Goal: Task Accomplishment & Management: Use online tool/utility

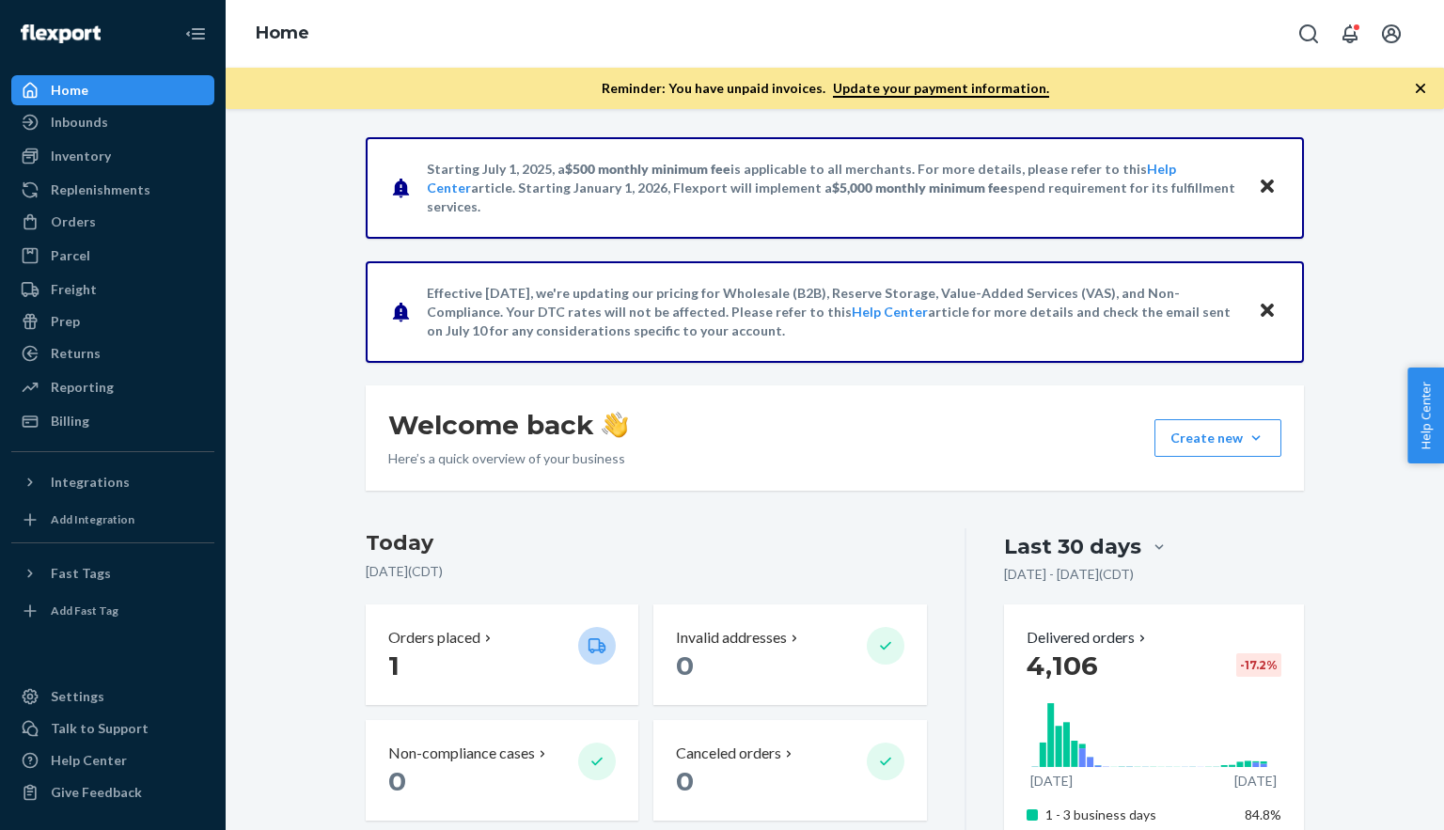
click at [1265, 191] on icon "Close" at bounding box center [1267, 186] width 13 height 23
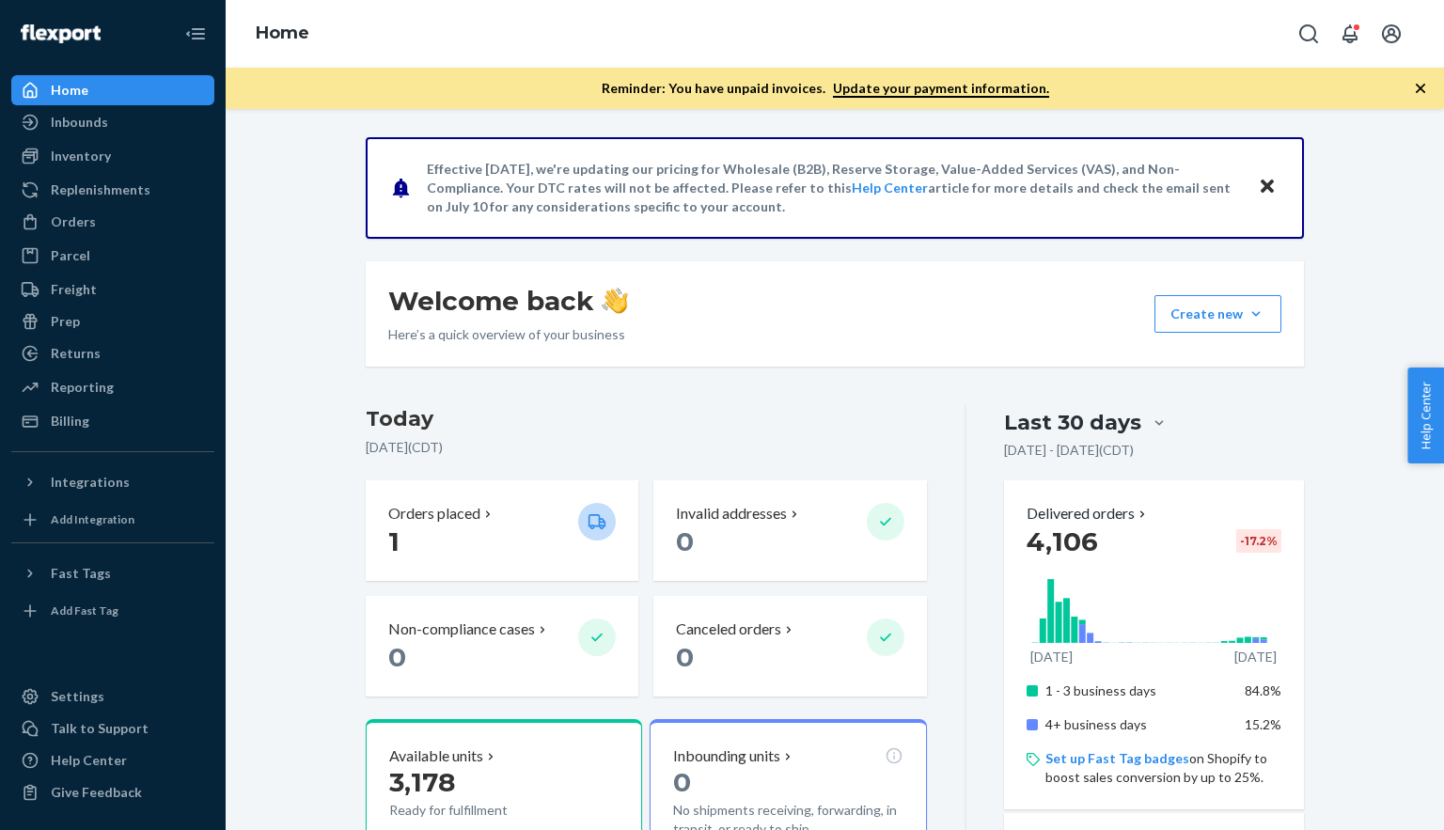
click at [1265, 190] on icon "Close" at bounding box center [1267, 186] width 13 height 13
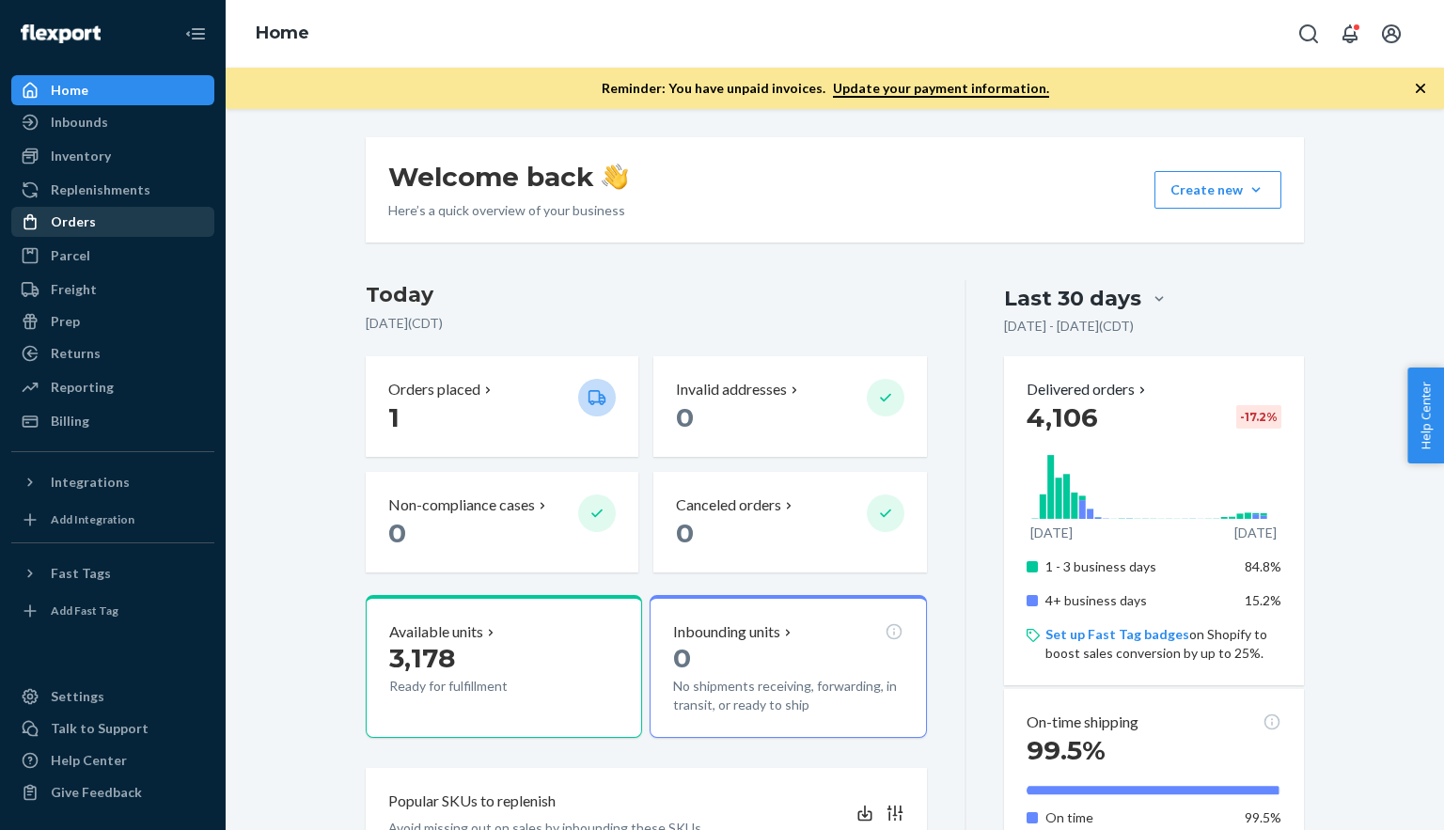
click at [78, 223] on div "Orders" at bounding box center [73, 221] width 45 height 19
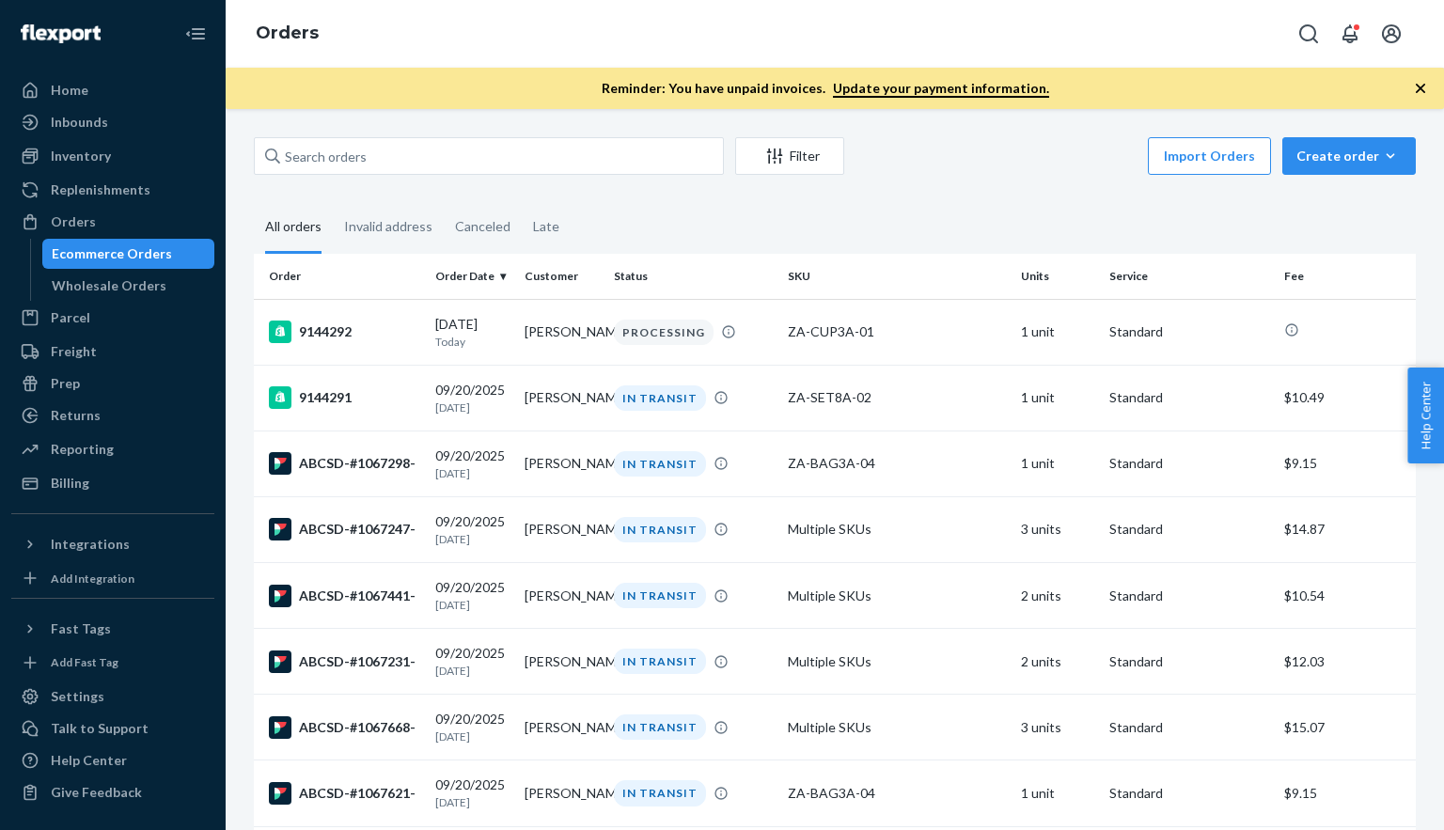
click at [811, 147] on div "Filter" at bounding box center [789, 156] width 107 height 19
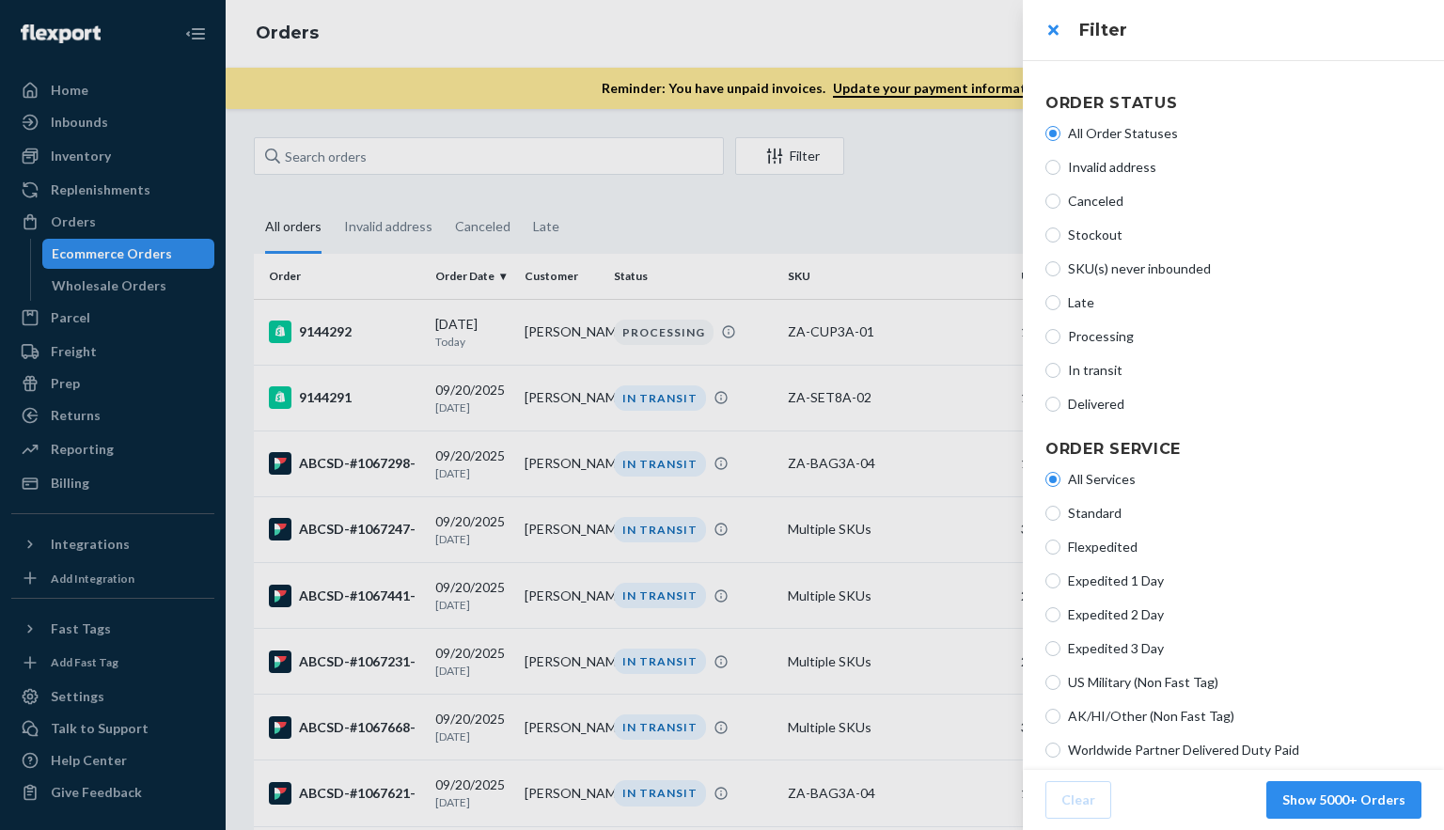
click at [963, 195] on div at bounding box center [722, 415] width 1444 height 830
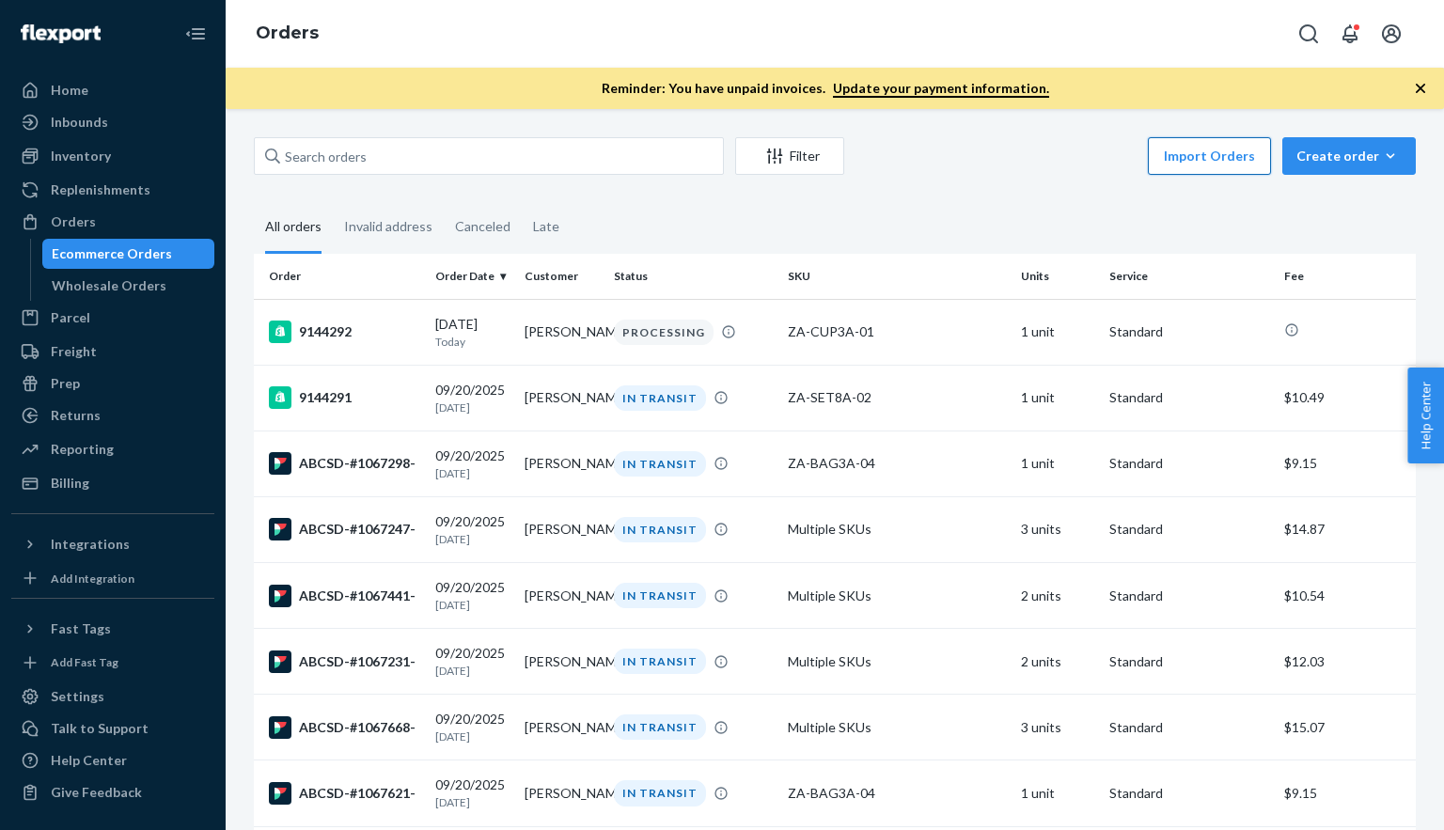
click at [1194, 157] on button "Import Orders" at bounding box center [1209, 156] width 123 height 38
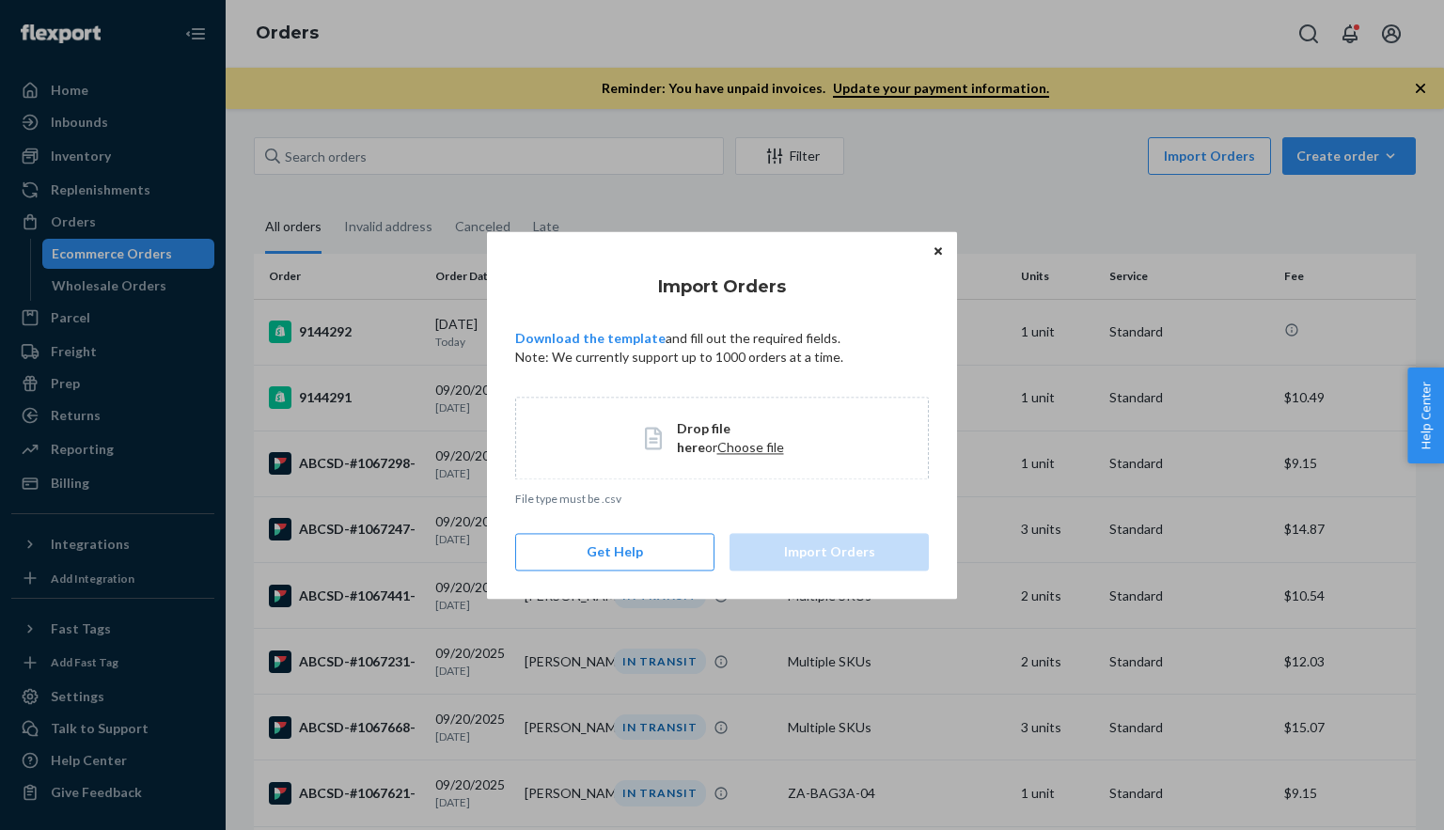
click at [717, 445] on span "Choose file" at bounding box center [750, 447] width 67 height 16
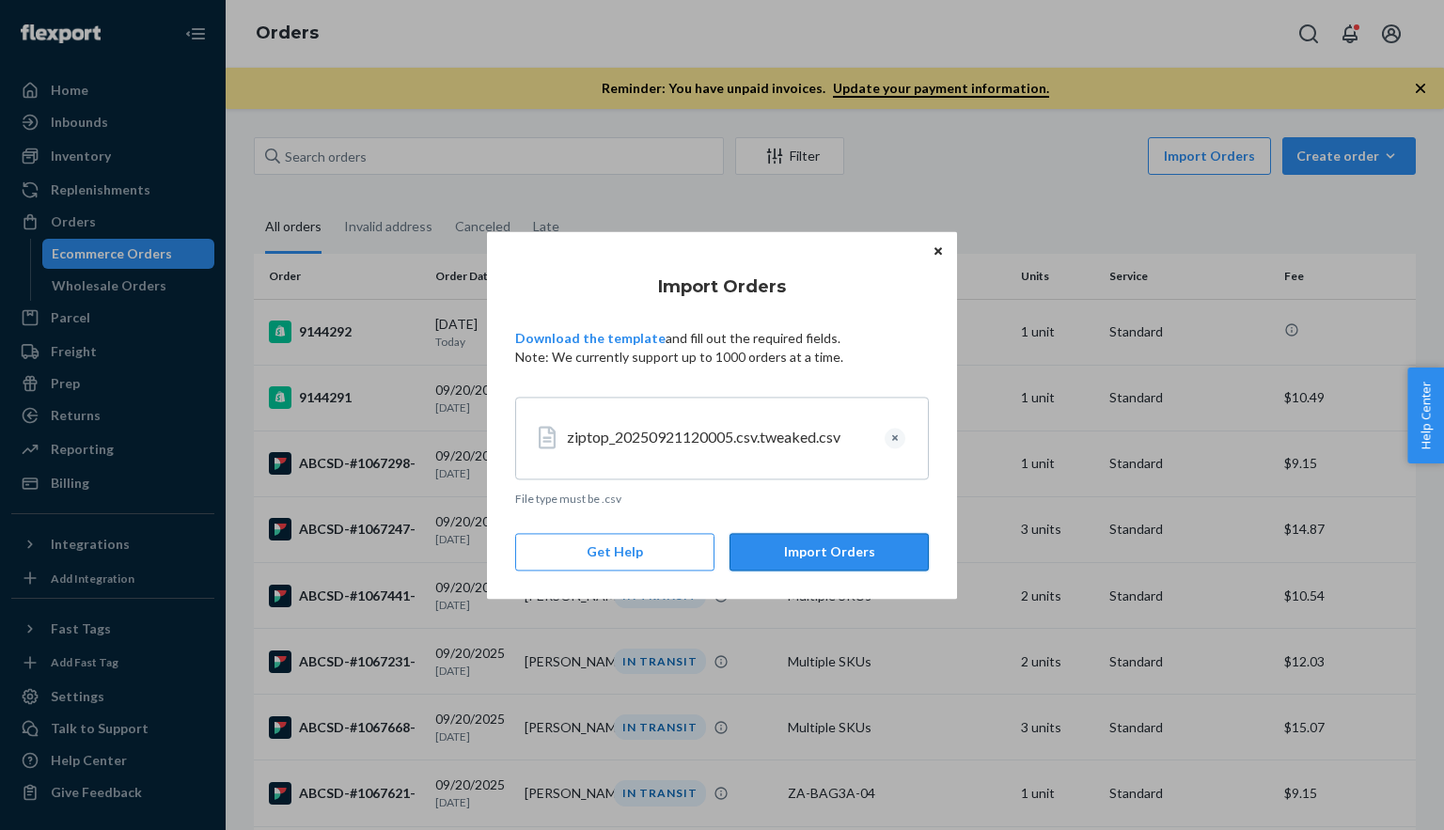
click at [808, 554] on button "Import Orders" at bounding box center [828, 552] width 199 height 38
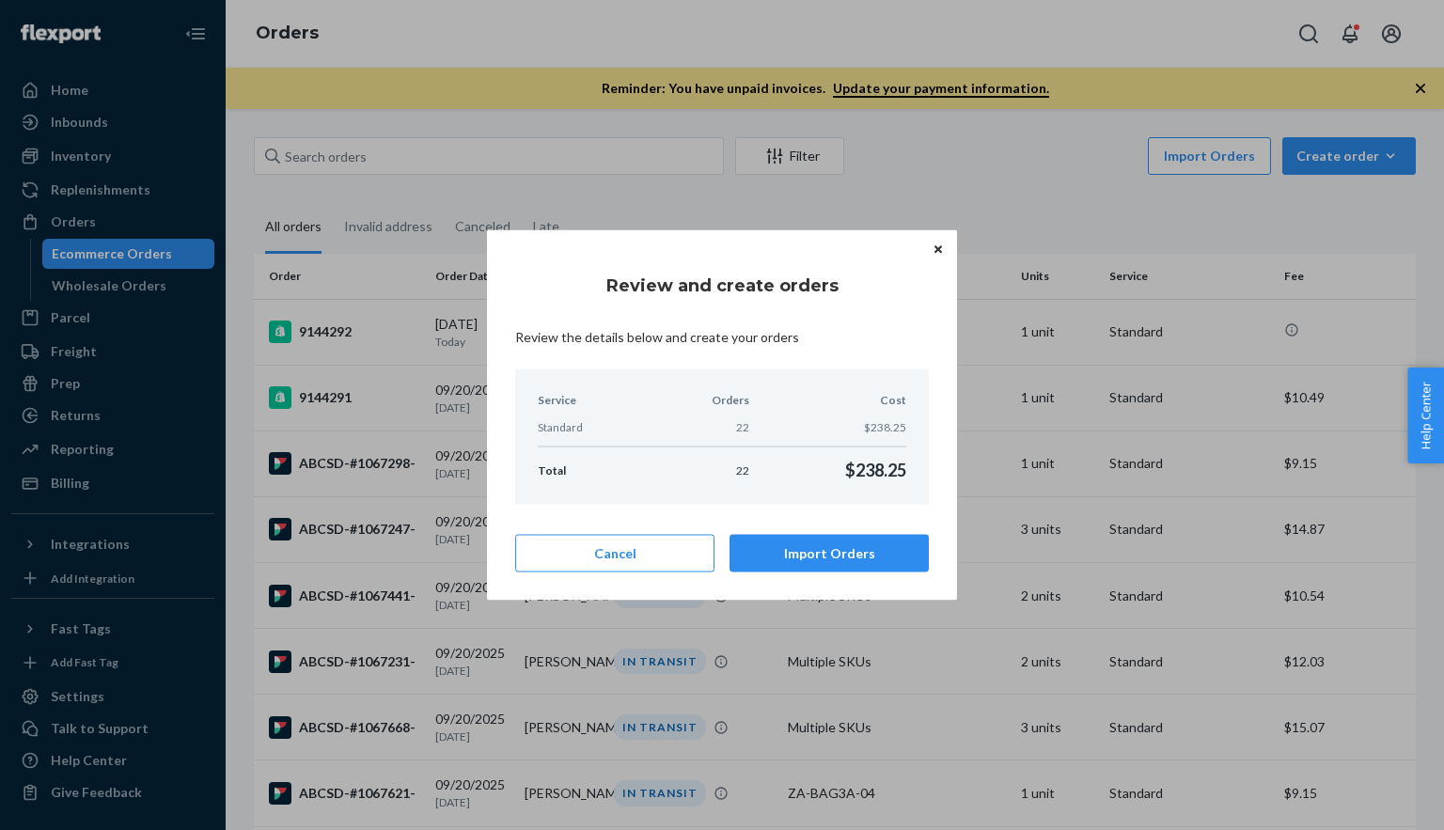
click at [808, 554] on button "Import Orders" at bounding box center [828, 554] width 199 height 38
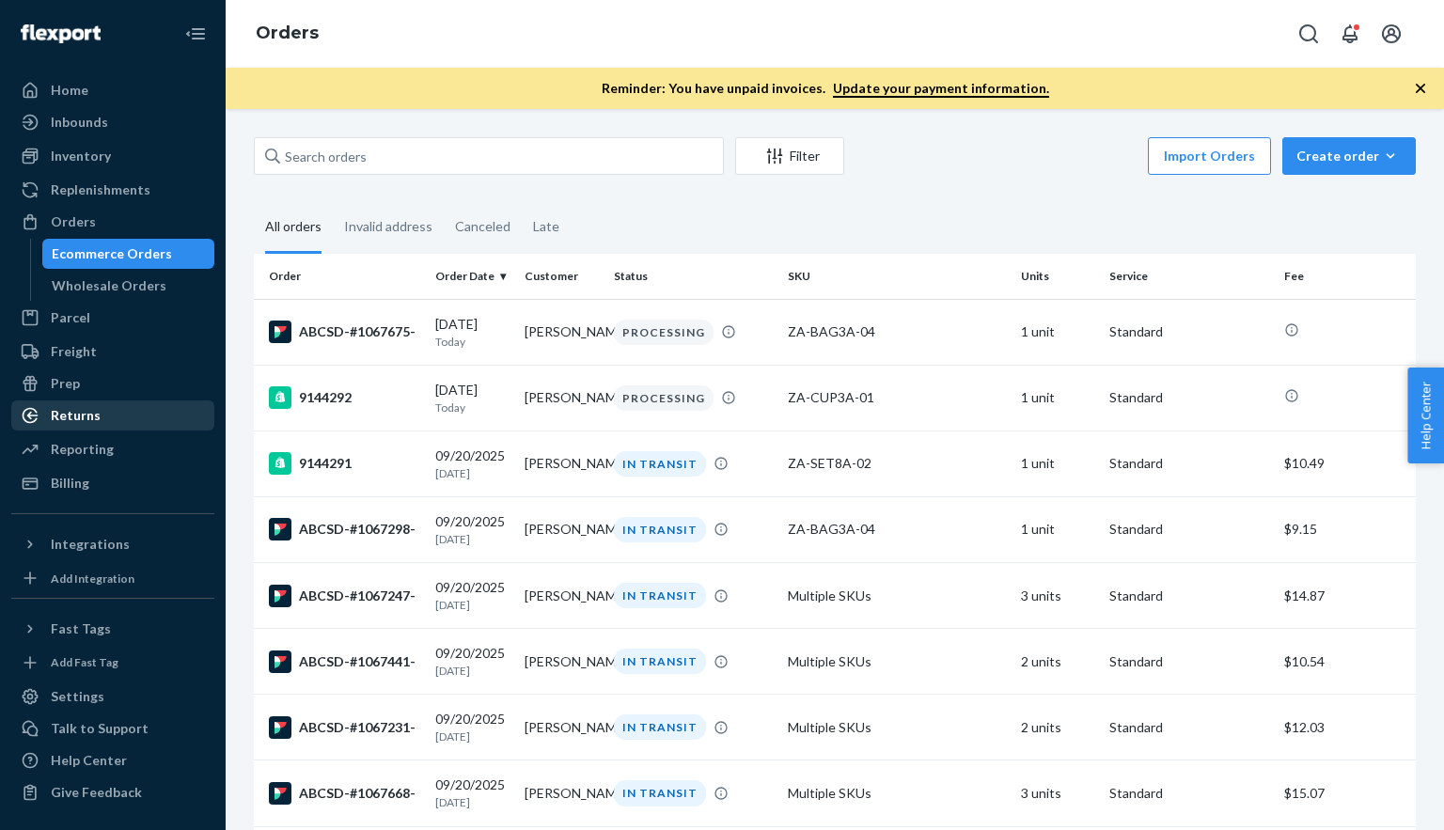
click at [62, 421] on div "Returns" at bounding box center [76, 415] width 50 height 19
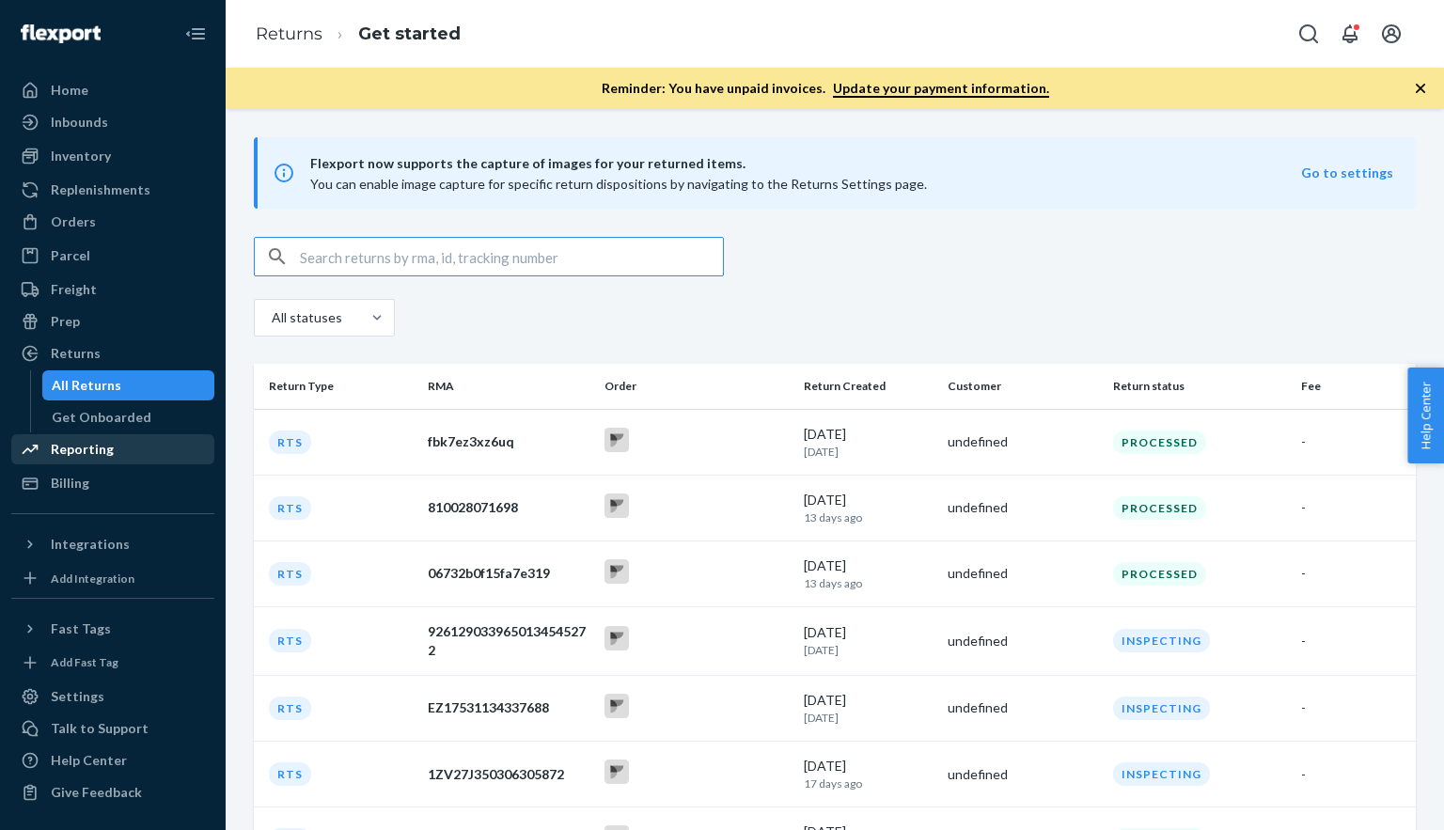
click at [65, 450] on div "Reporting" at bounding box center [82, 449] width 63 height 19
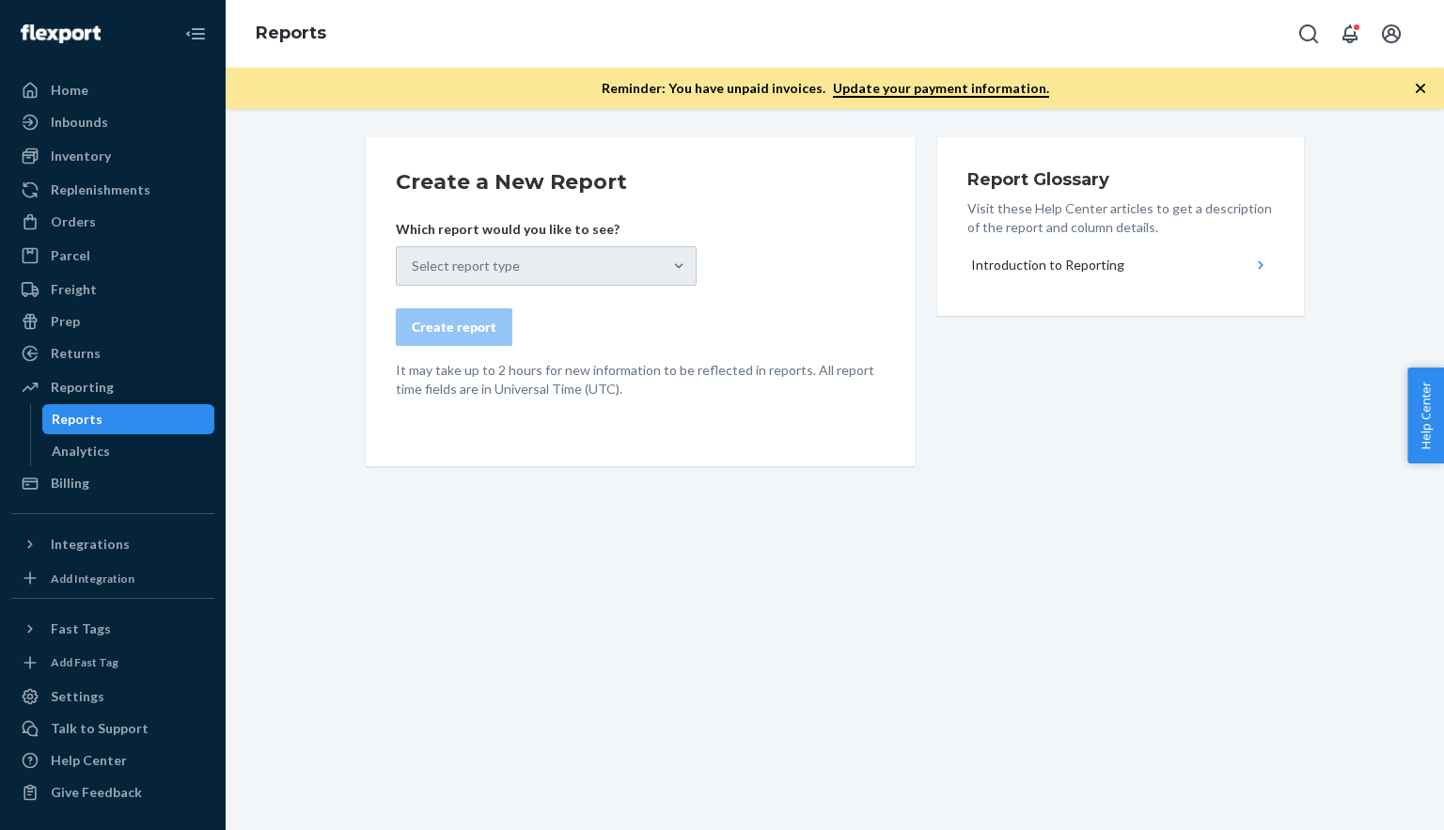
click at [1419, 87] on icon "button" at bounding box center [1420, 88] width 9 height 9
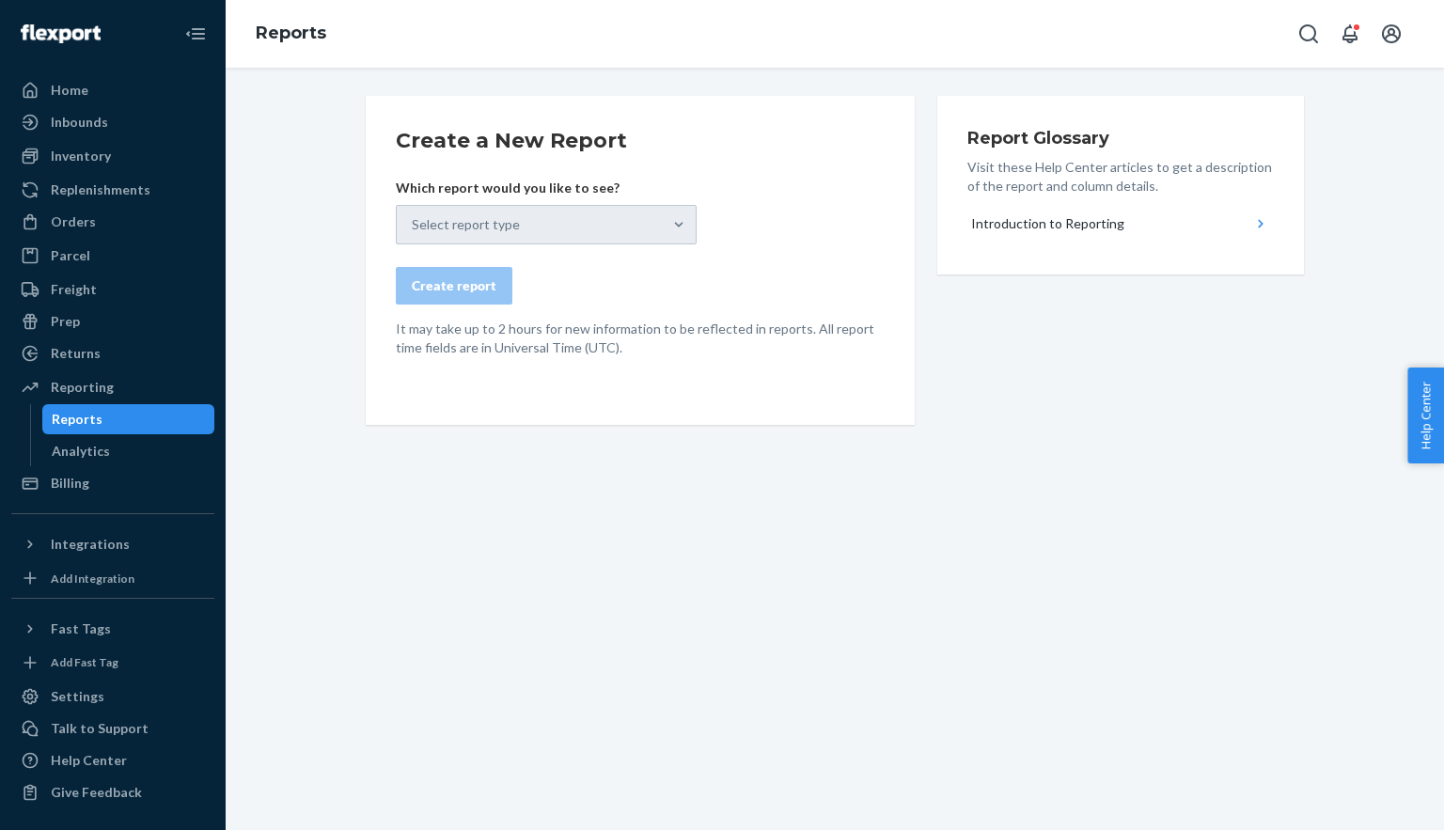
click at [640, 240] on div "Select report type" at bounding box center [546, 224] width 301 height 39
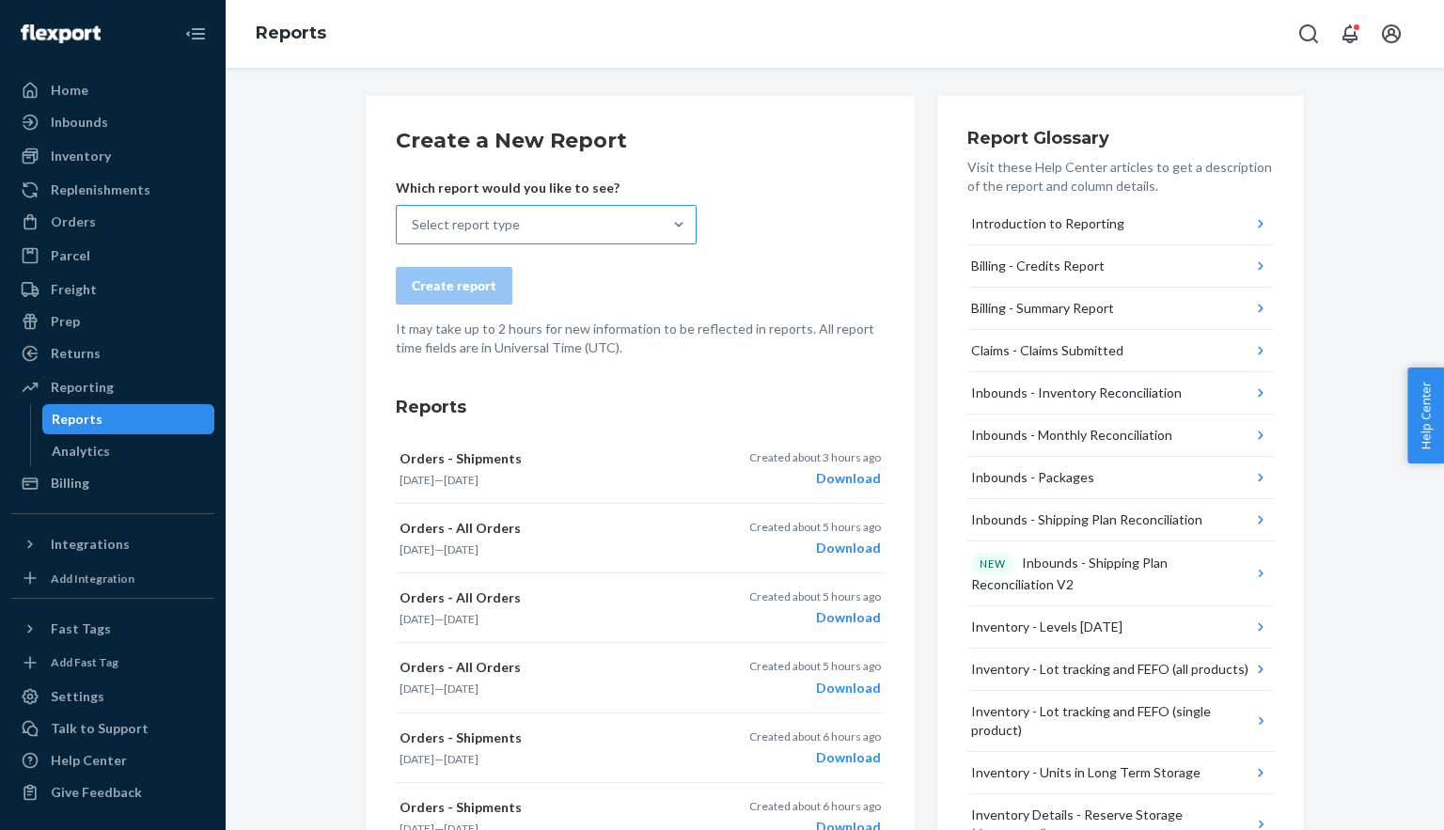
click at [574, 223] on div "Select report type" at bounding box center [529, 225] width 265 height 38
click at [414, 223] on input "Select report type" at bounding box center [413, 224] width 2 height 19
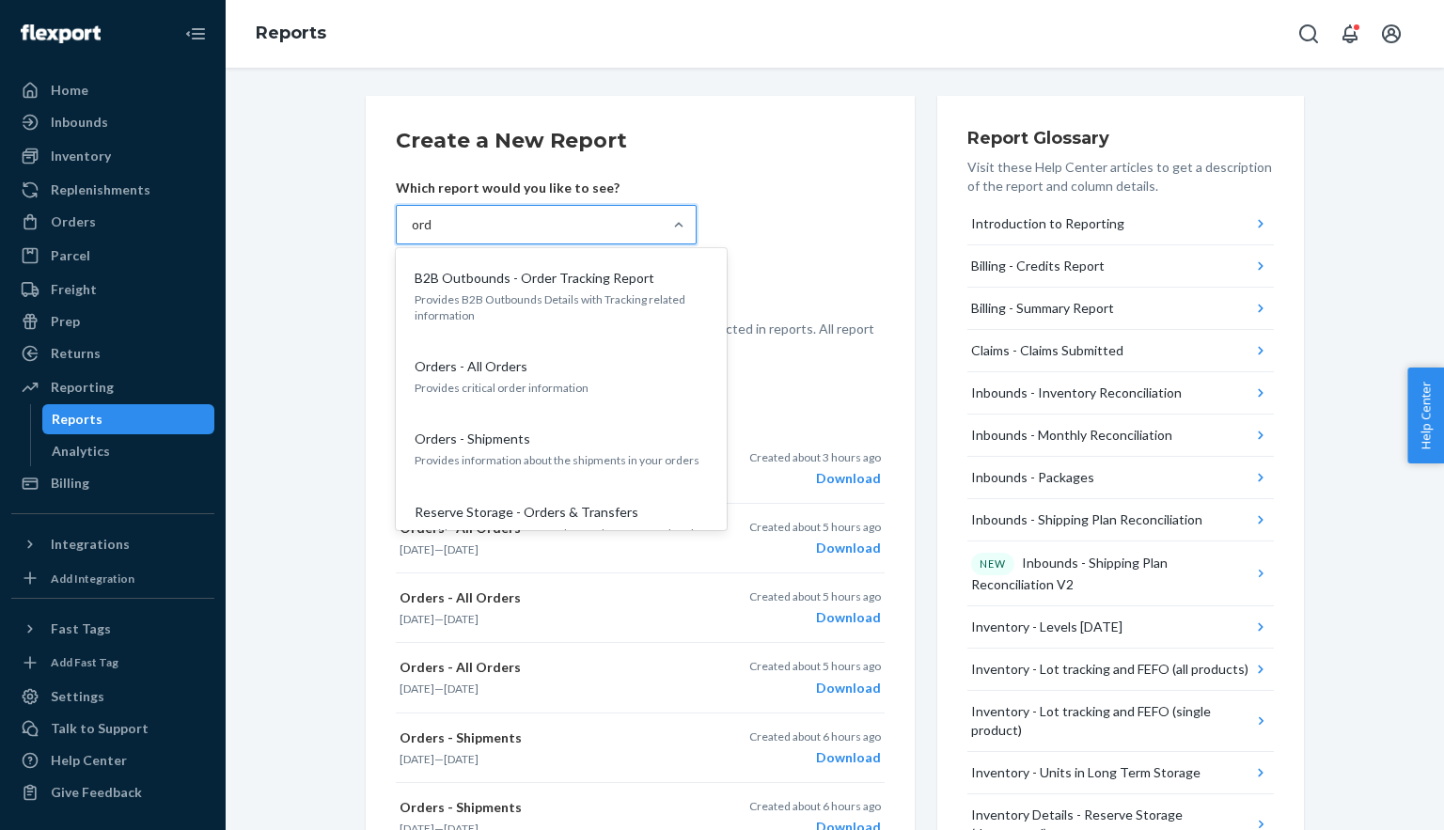
type input "ord"
click at [879, 163] on form "Create a New Report Which report would you like to see? option B2B Outbounds - …" at bounding box center [640, 241] width 489 height 231
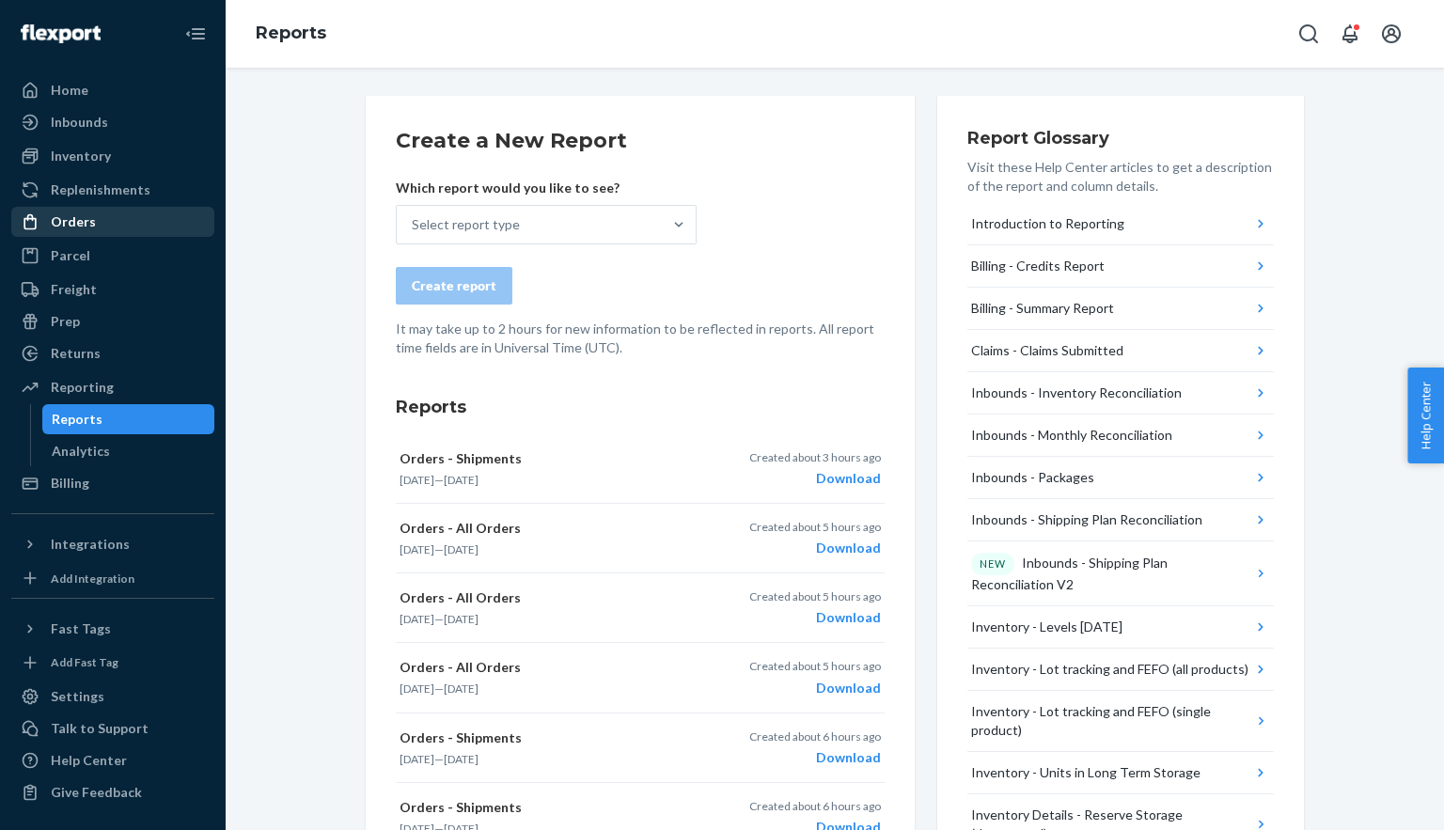
click at [76, 217] on div "Orders" at bounding box center [73, 221] width 45 height 19
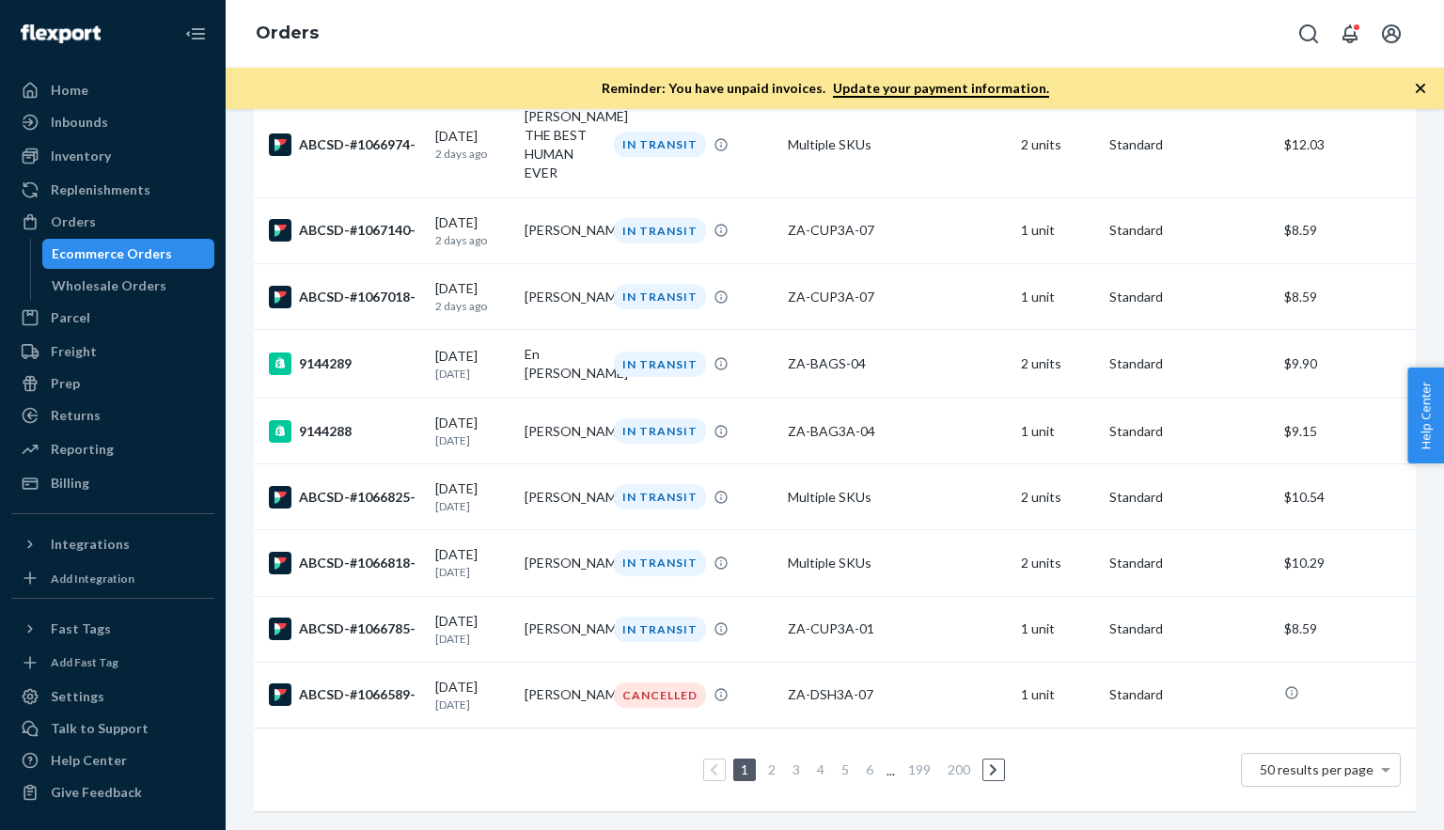
scroll to position [3039, 0]
click at [1295, 765] on span "50 results per page" at bounding box center [1317, 769] width 114 height 16
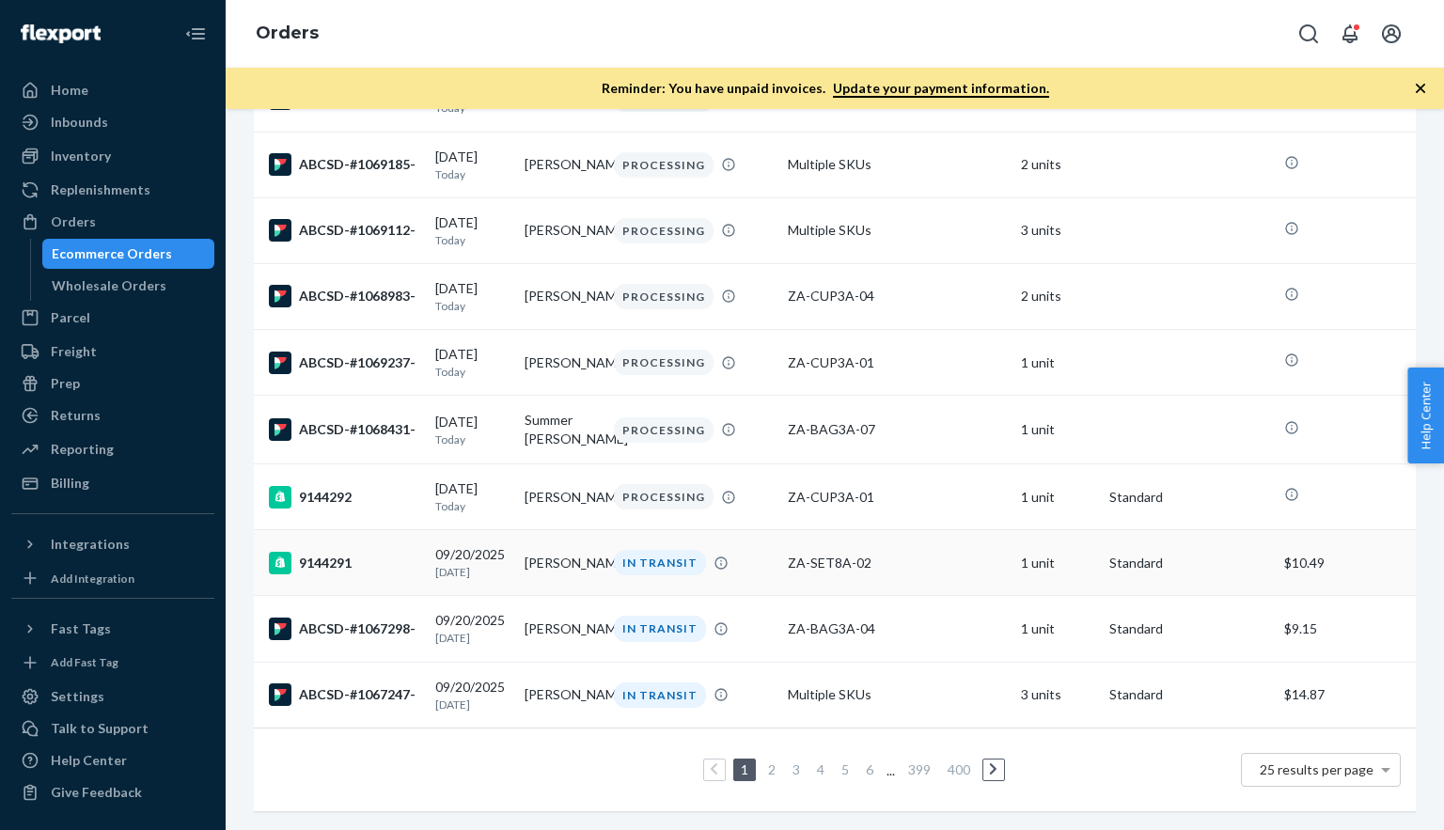
scroll to position [1276, 0]
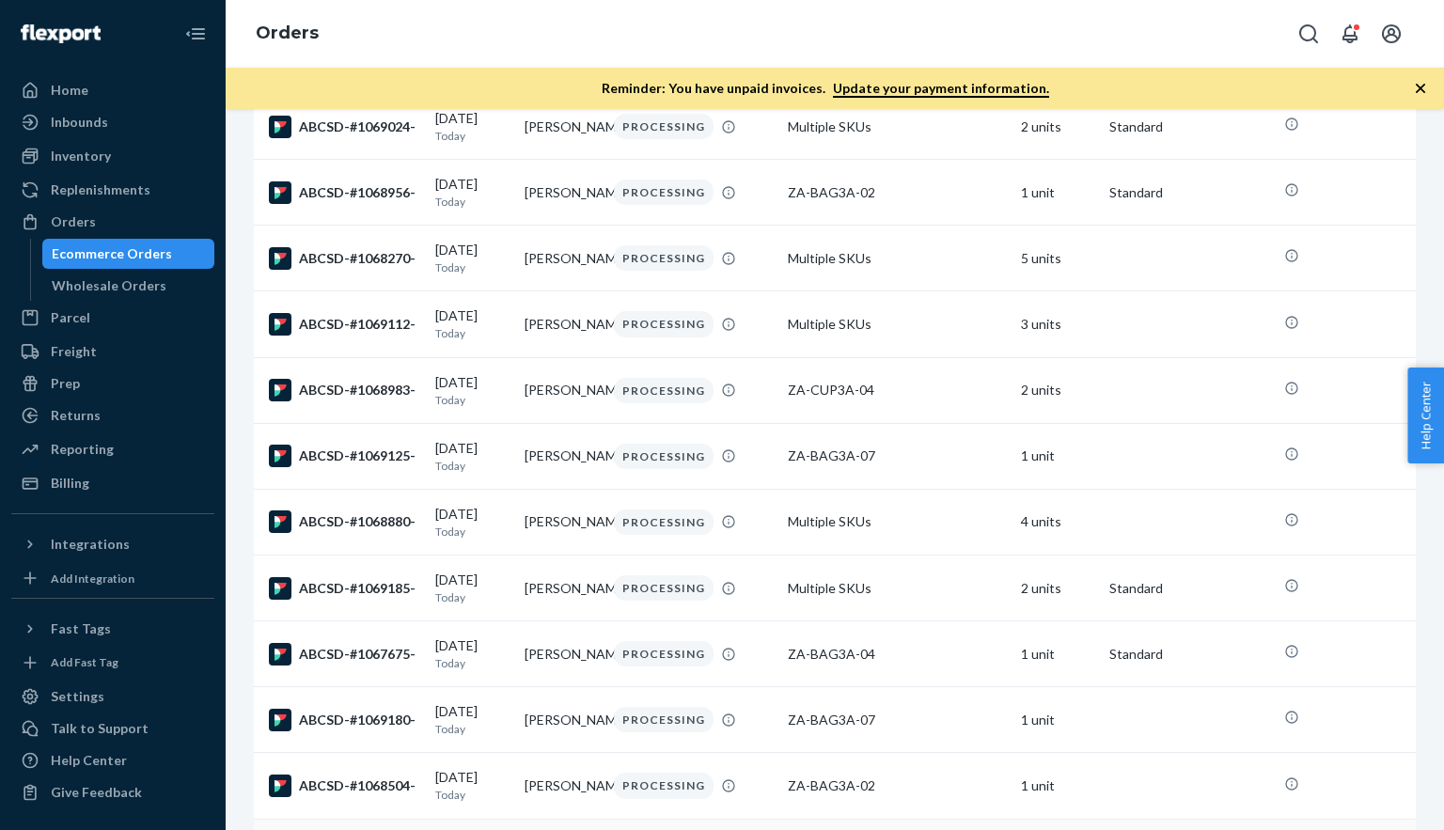
scroll to position [494, 0]
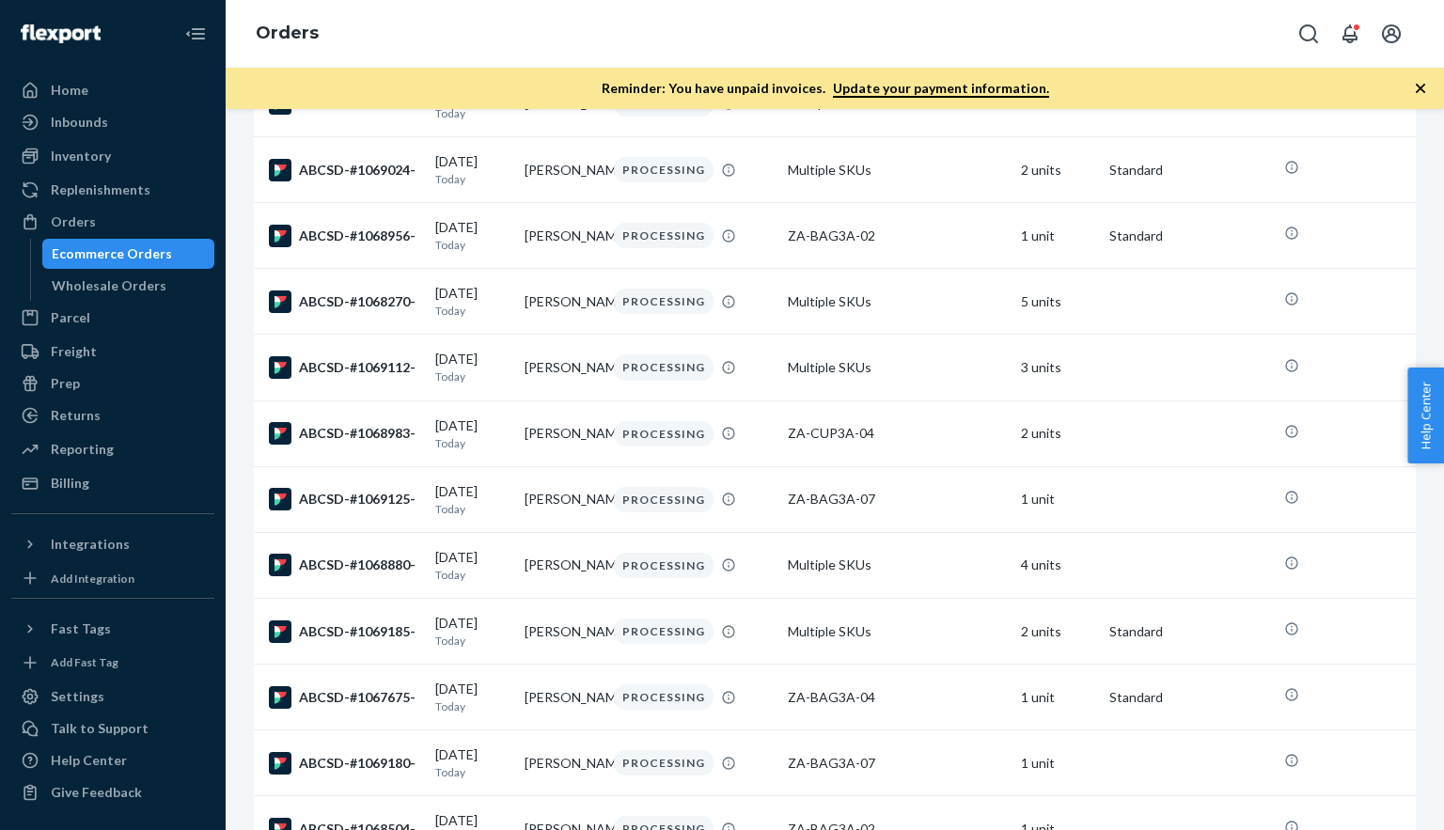
click at [1416, 87] on icon "button" at bounding box center [1420, 88] width 19 height 19
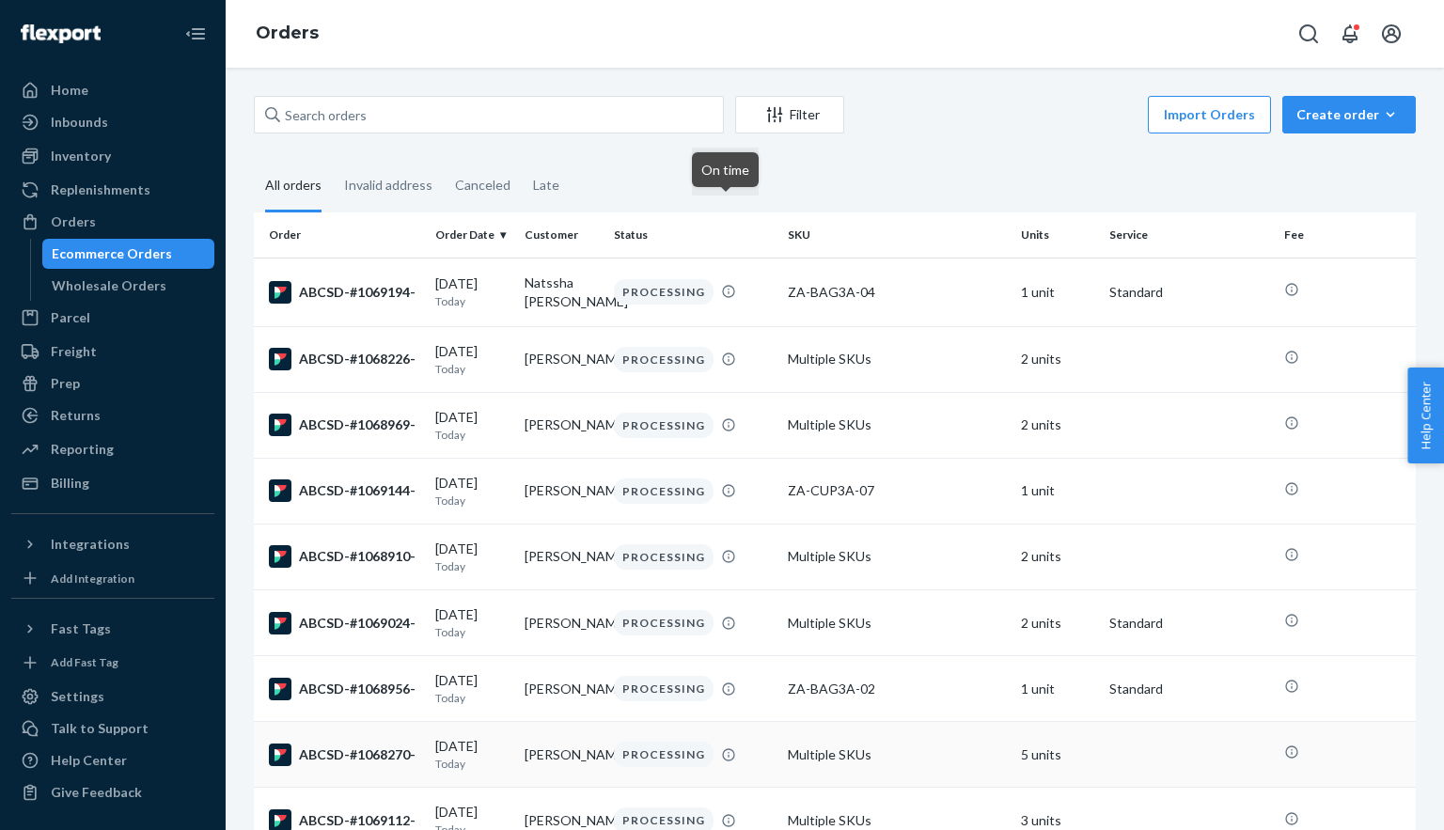
scroll to position [0, 0]
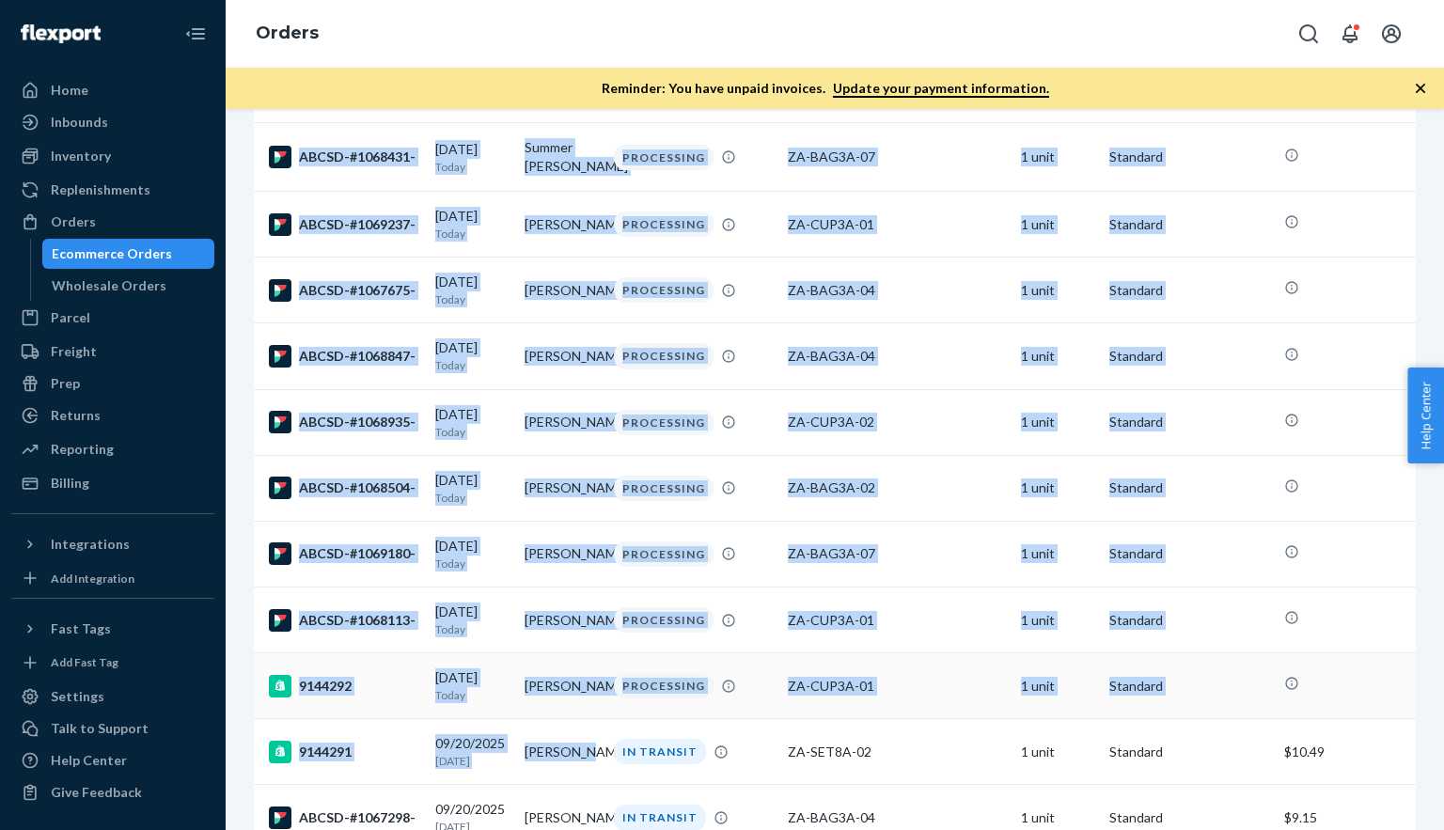
scroll to position [1078, 0]
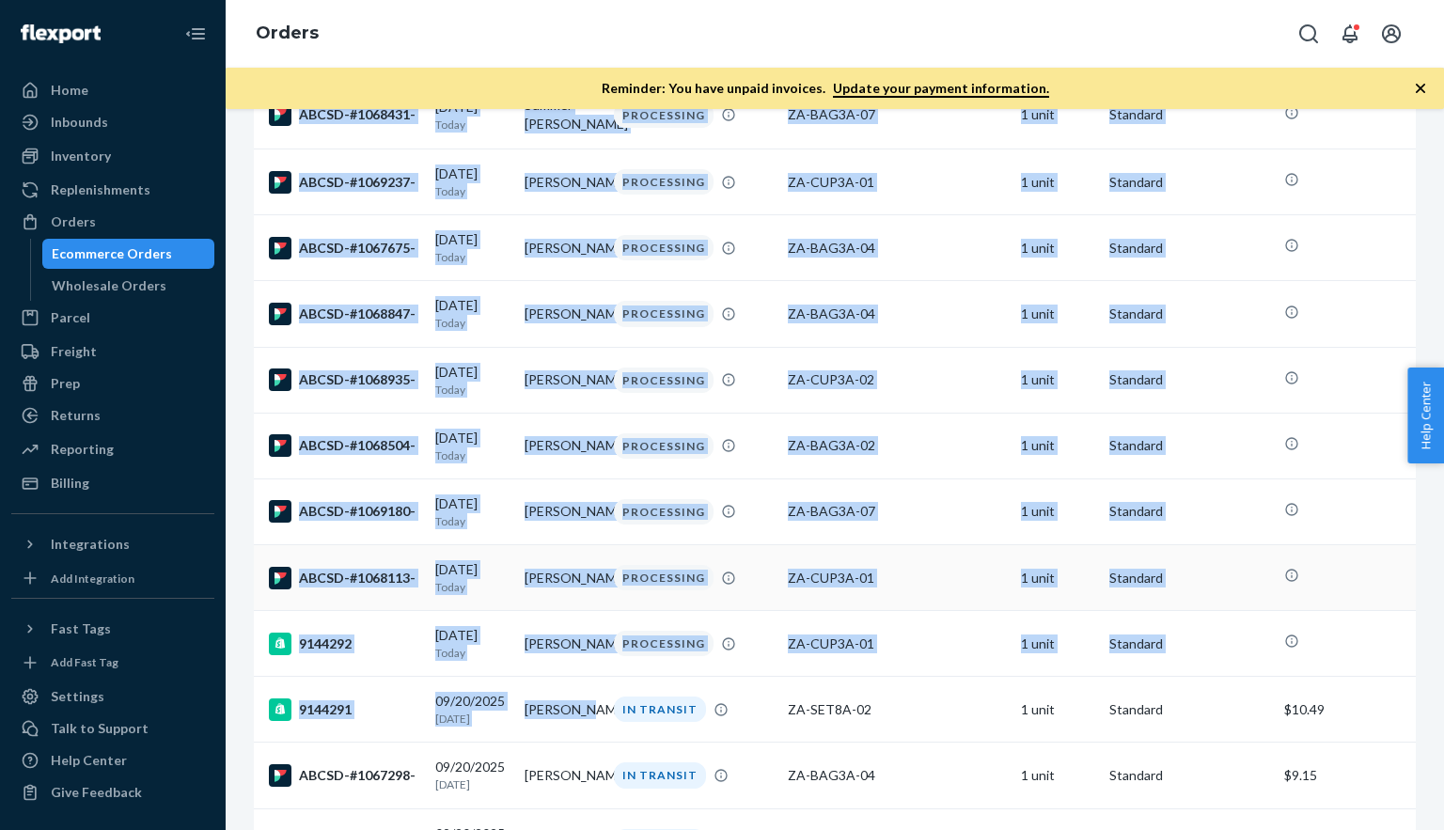
drag, startPoint x: 260, startPoint y: 282, endPoint x: 529, endPoint y: 637, distance: 445.6
click at [529, 637] on table "Order Order Date Customer Status SKU Units Service Fee ABCSD-#1069194- 09/21/20…" at bounding box center [835, 67] width 1162 height 1782
copy table "Order Order Date Customer Status SKU Units Service Fee ABCSD-#1069194- 09/21/20…"
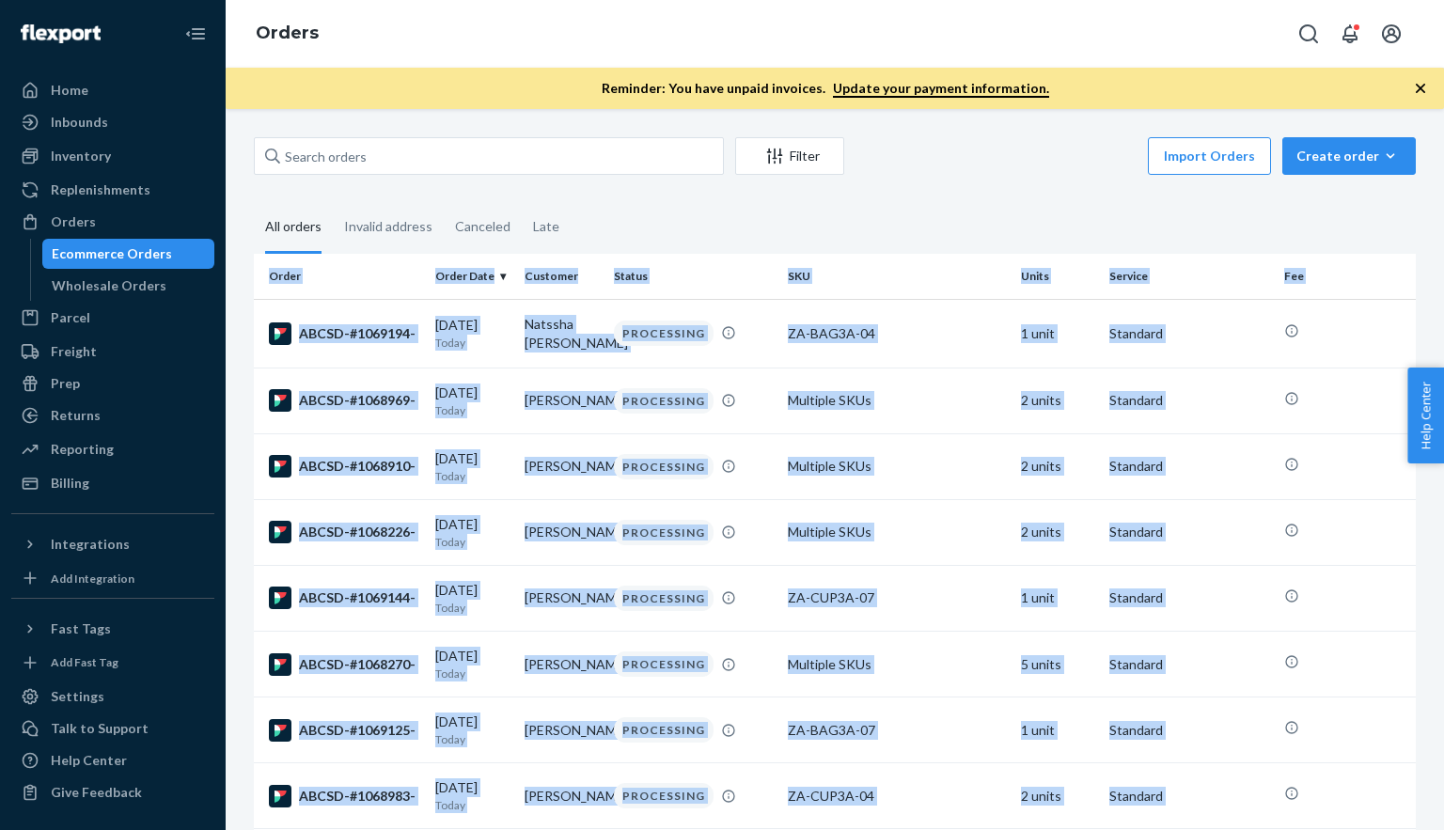
scroll to position [0, 0]
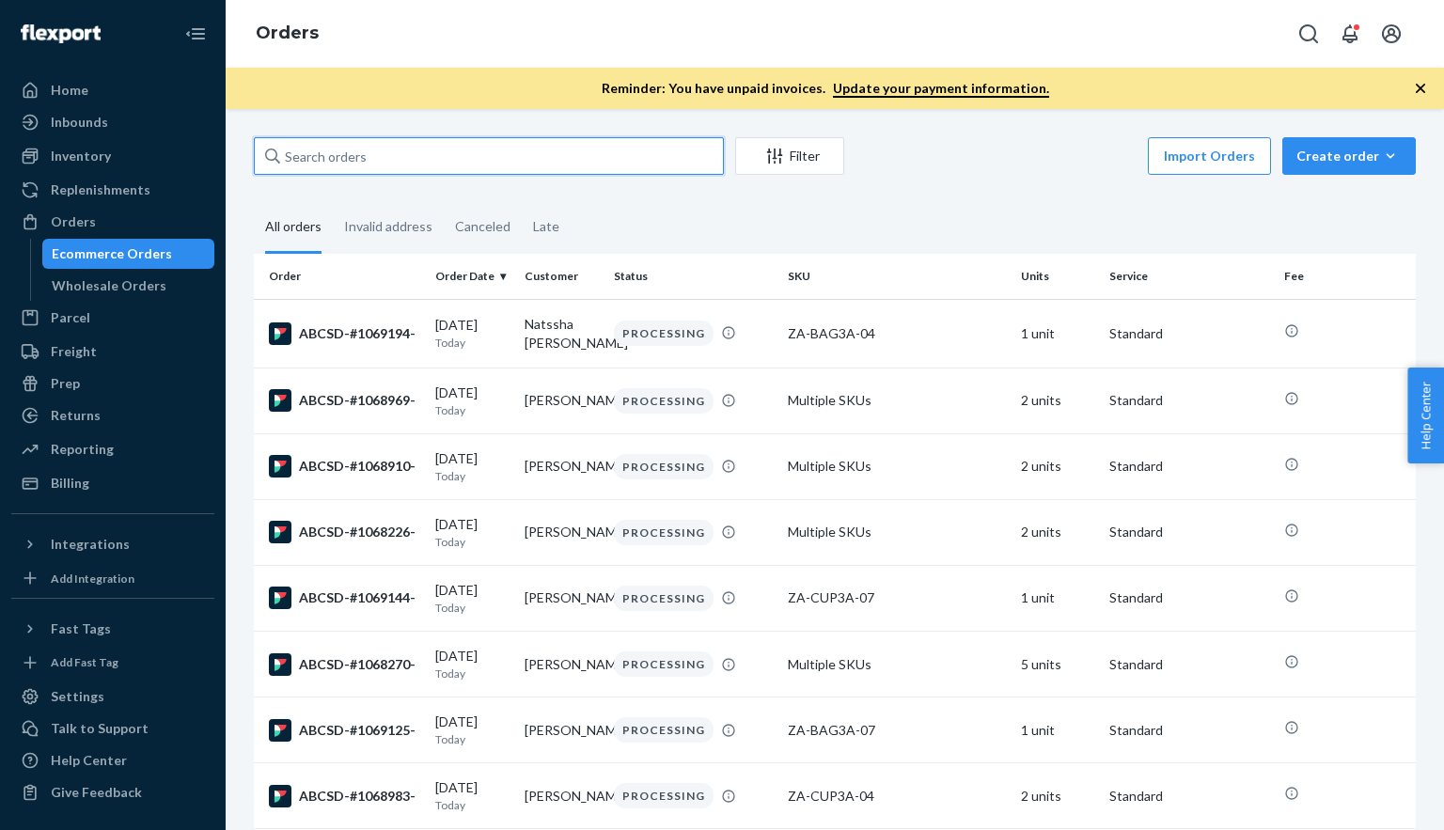
click at [311, 165] on input "text" at bounding box center [489, 156] width 470 height 38
paste input "1069238"
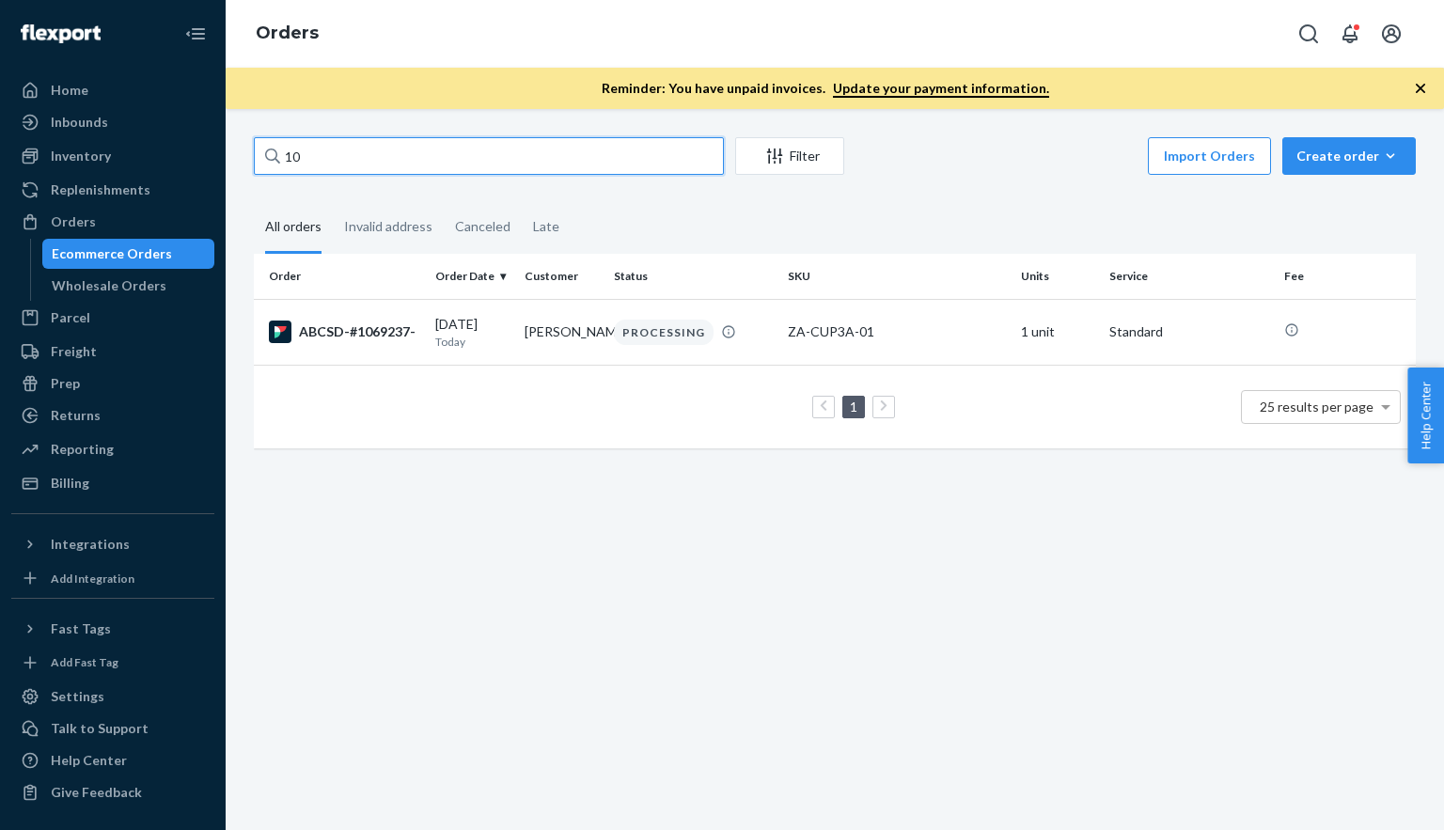
type input "1"
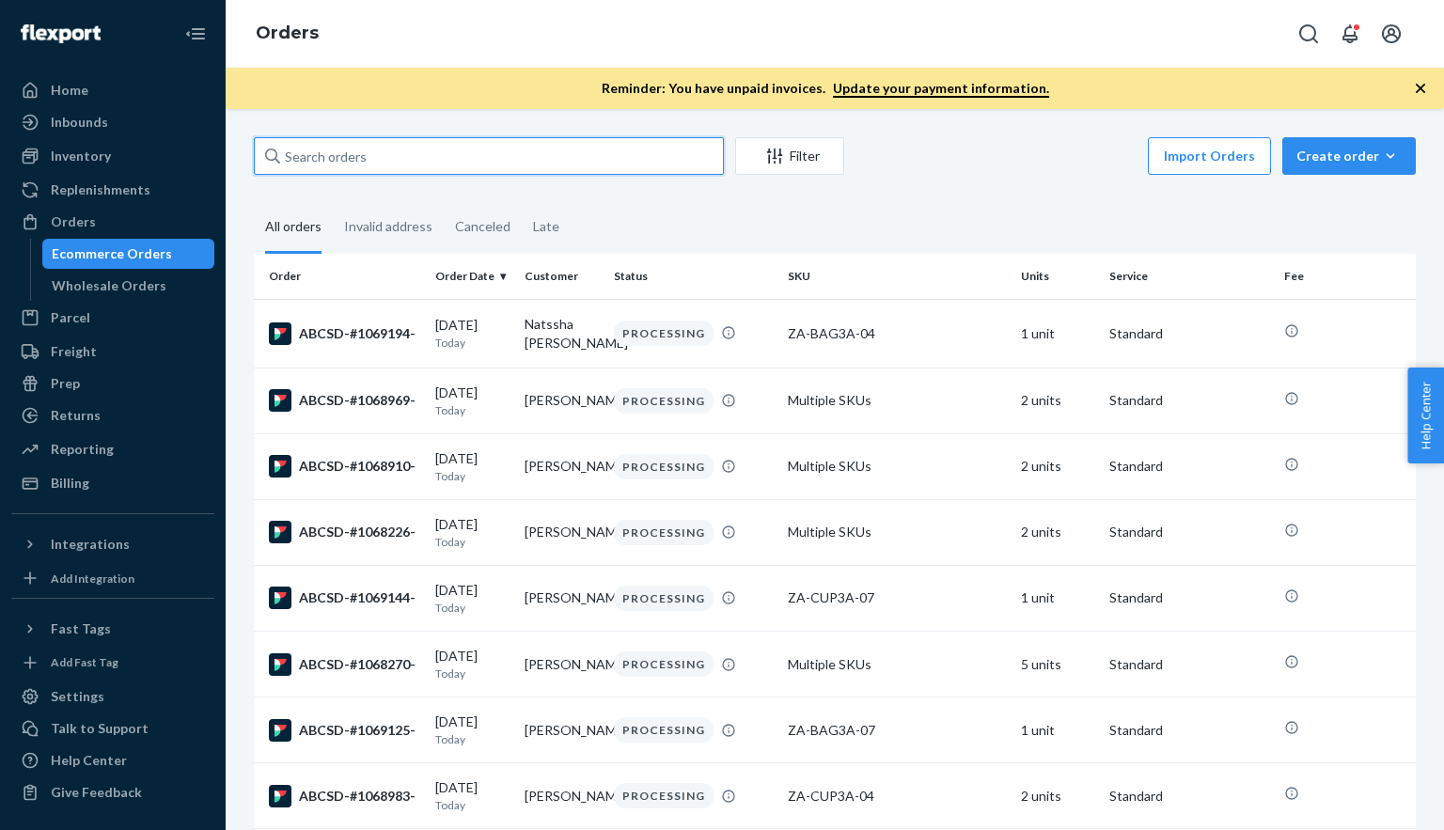
click at [333, 160] on input "text" at bounding box center [489, 156] width 470 height 38
paste input "1069238"
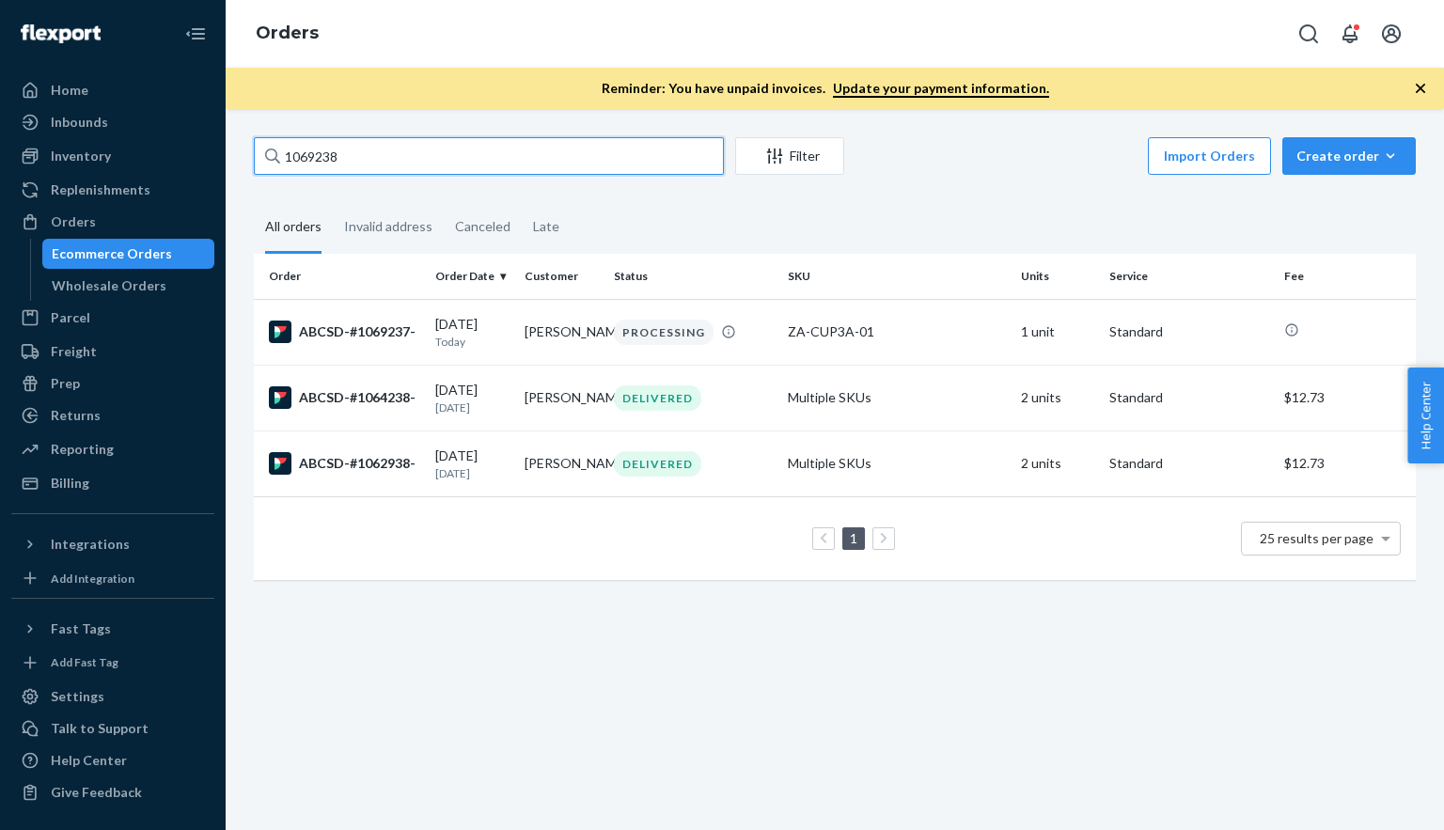
paste input "1069238"
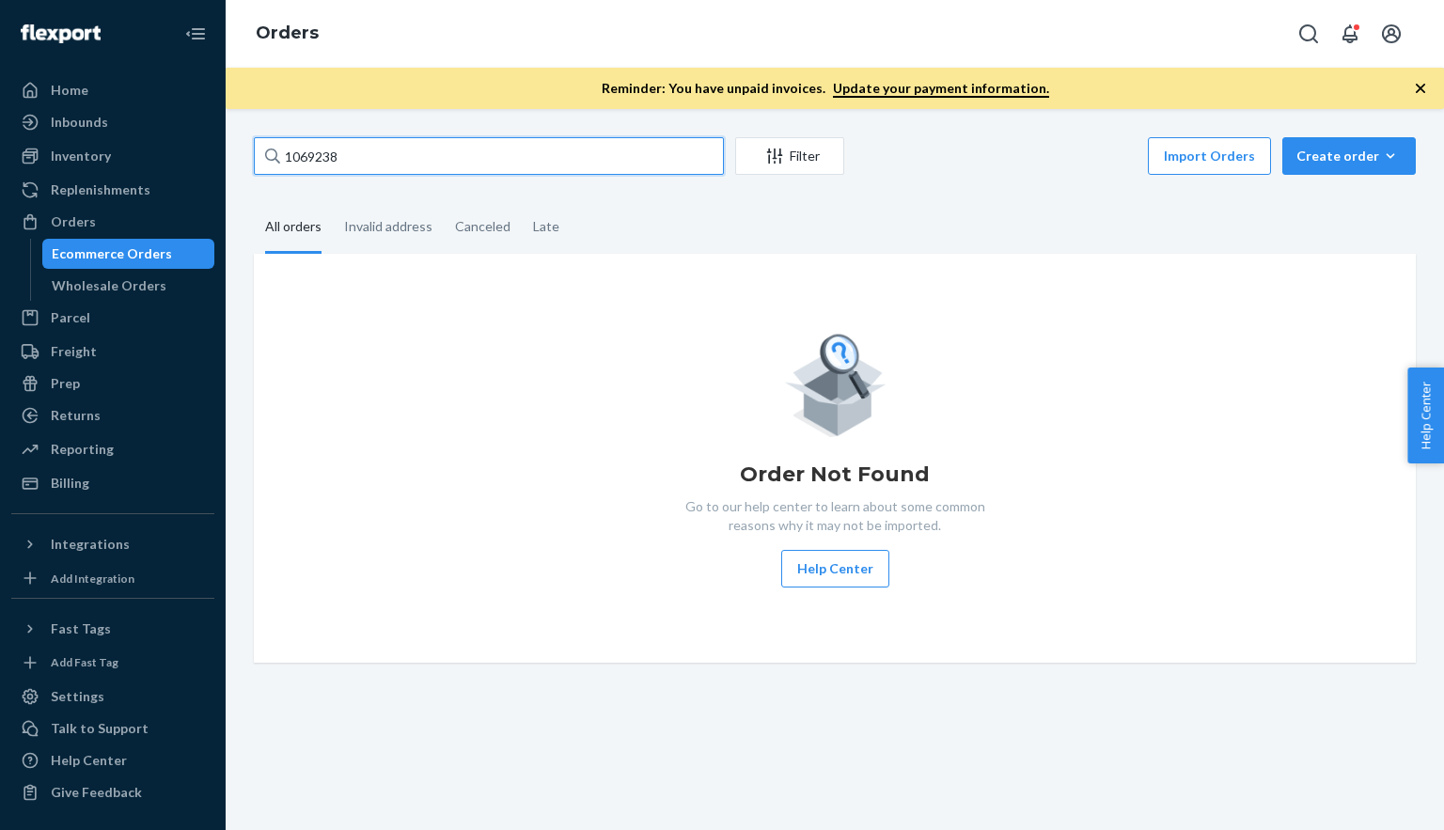
click at [359, 149] on input "1069238" at bounding box center [489, 156] width 470 height 38
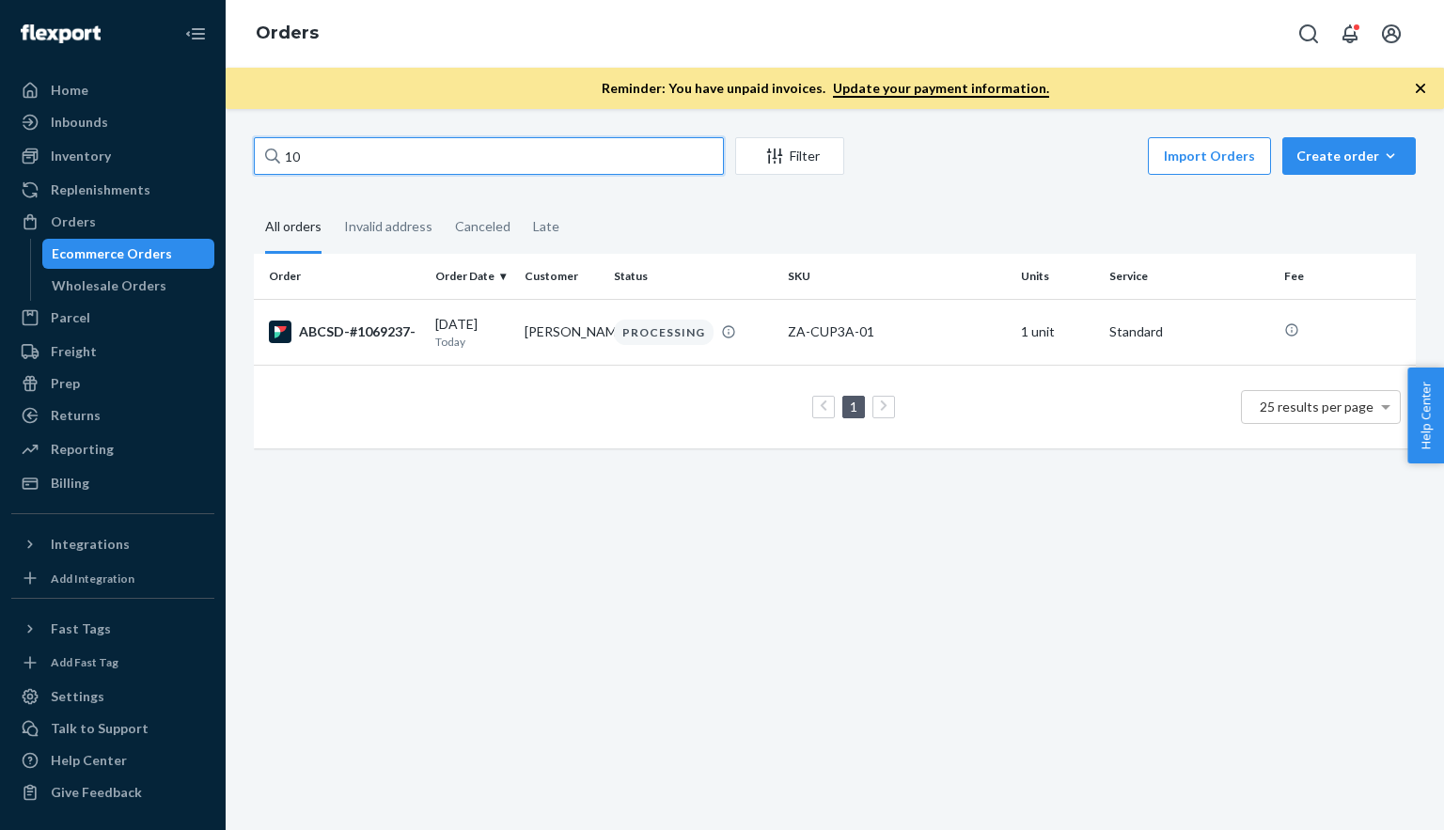
type input "1"
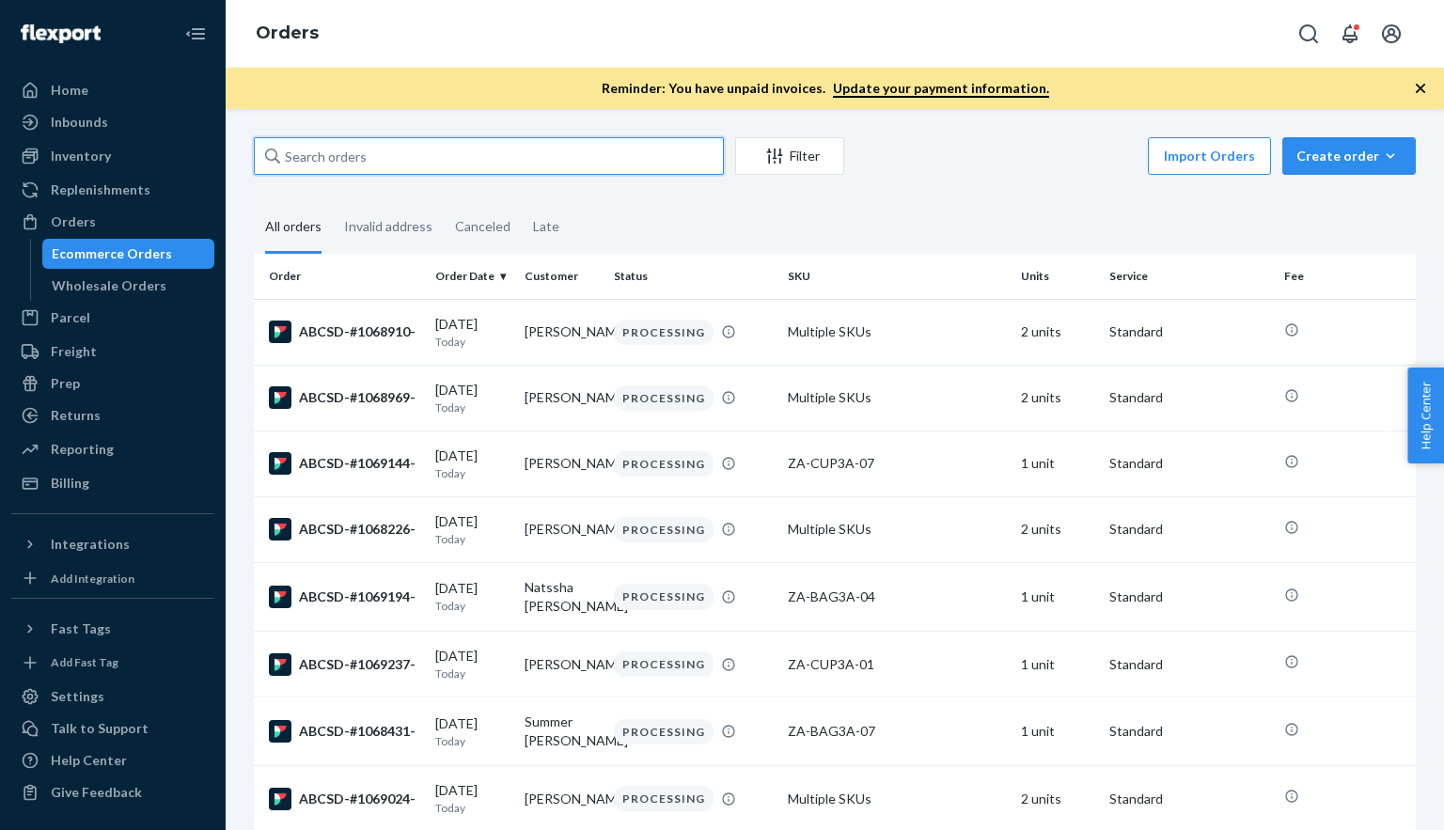
paste input "1069238"
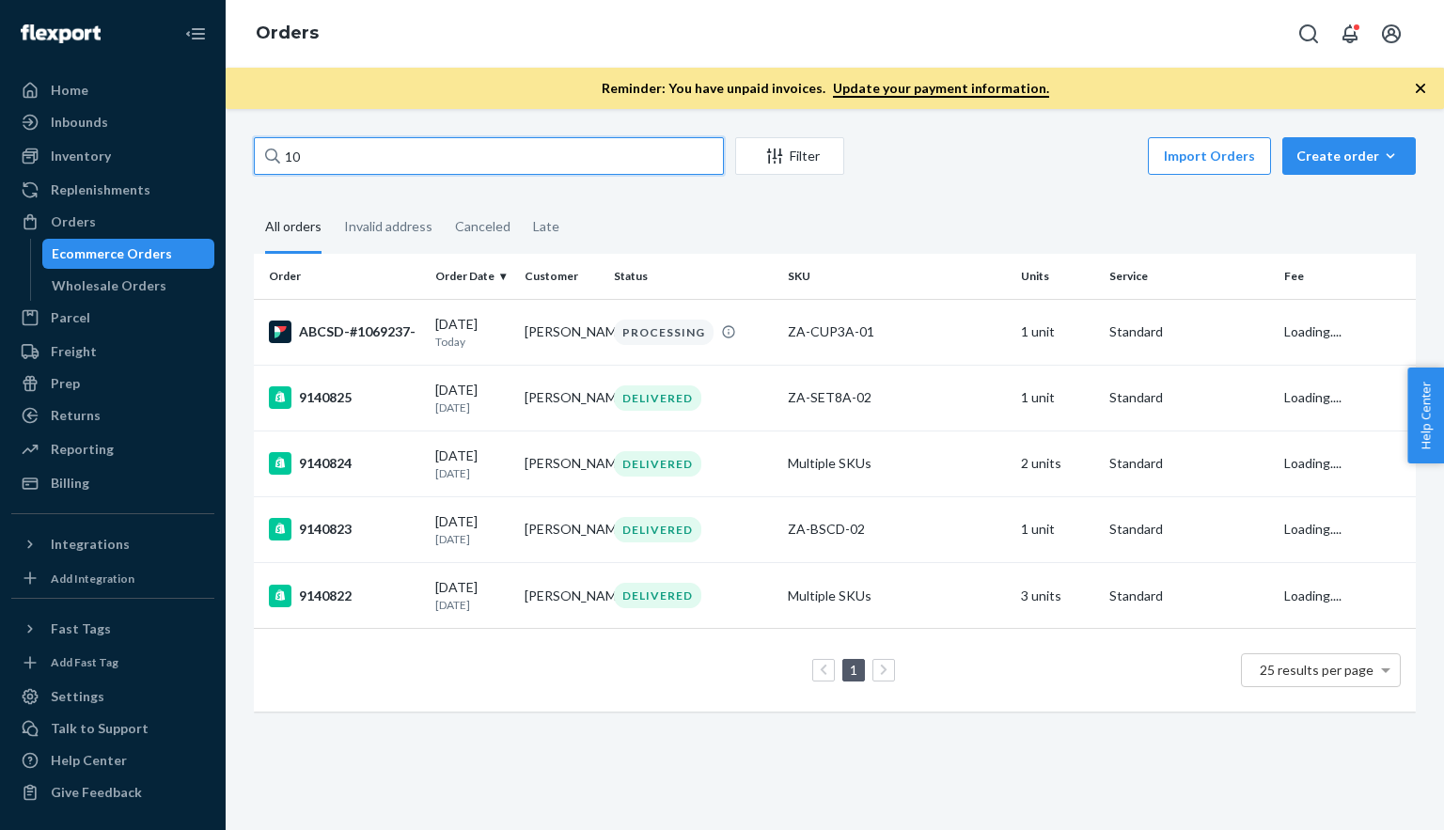
type input "1"
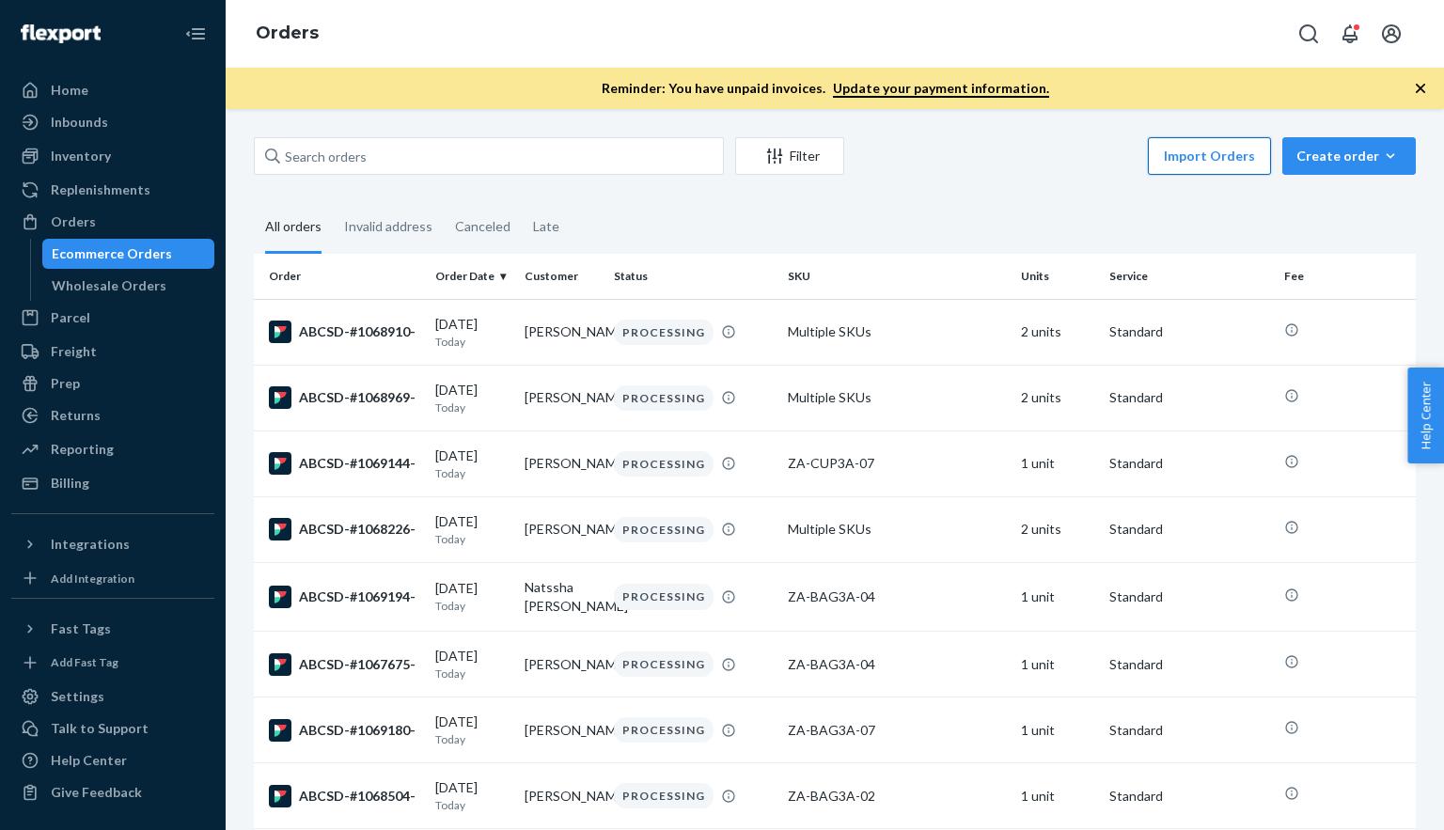
click at [1222, 159] on button "Import Orders" at bounding box center [1209, 156] width 123 height 38
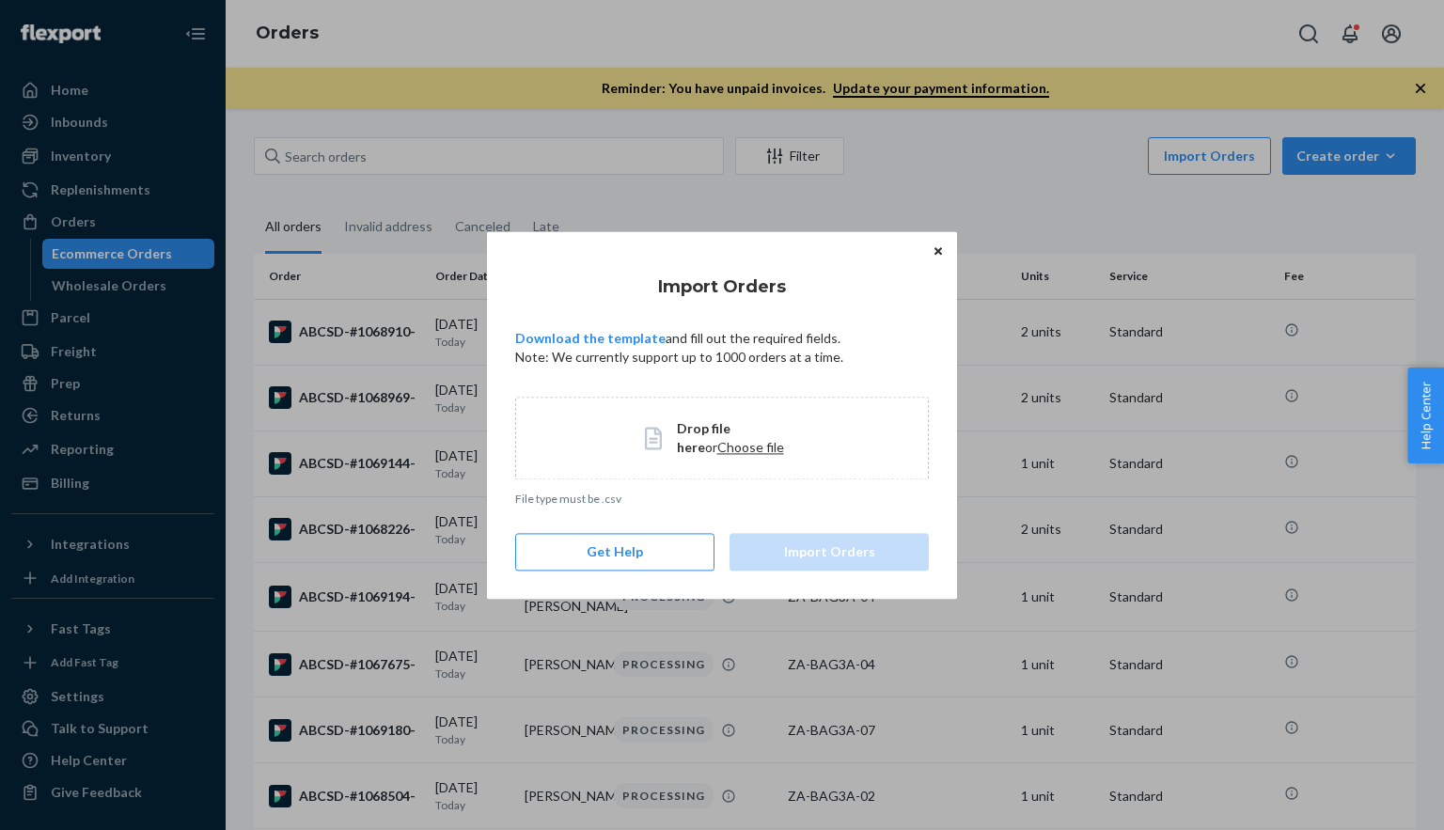
click at [717, 443] on span "Choose file" at bounding box center [750, 447] width 67 height 16
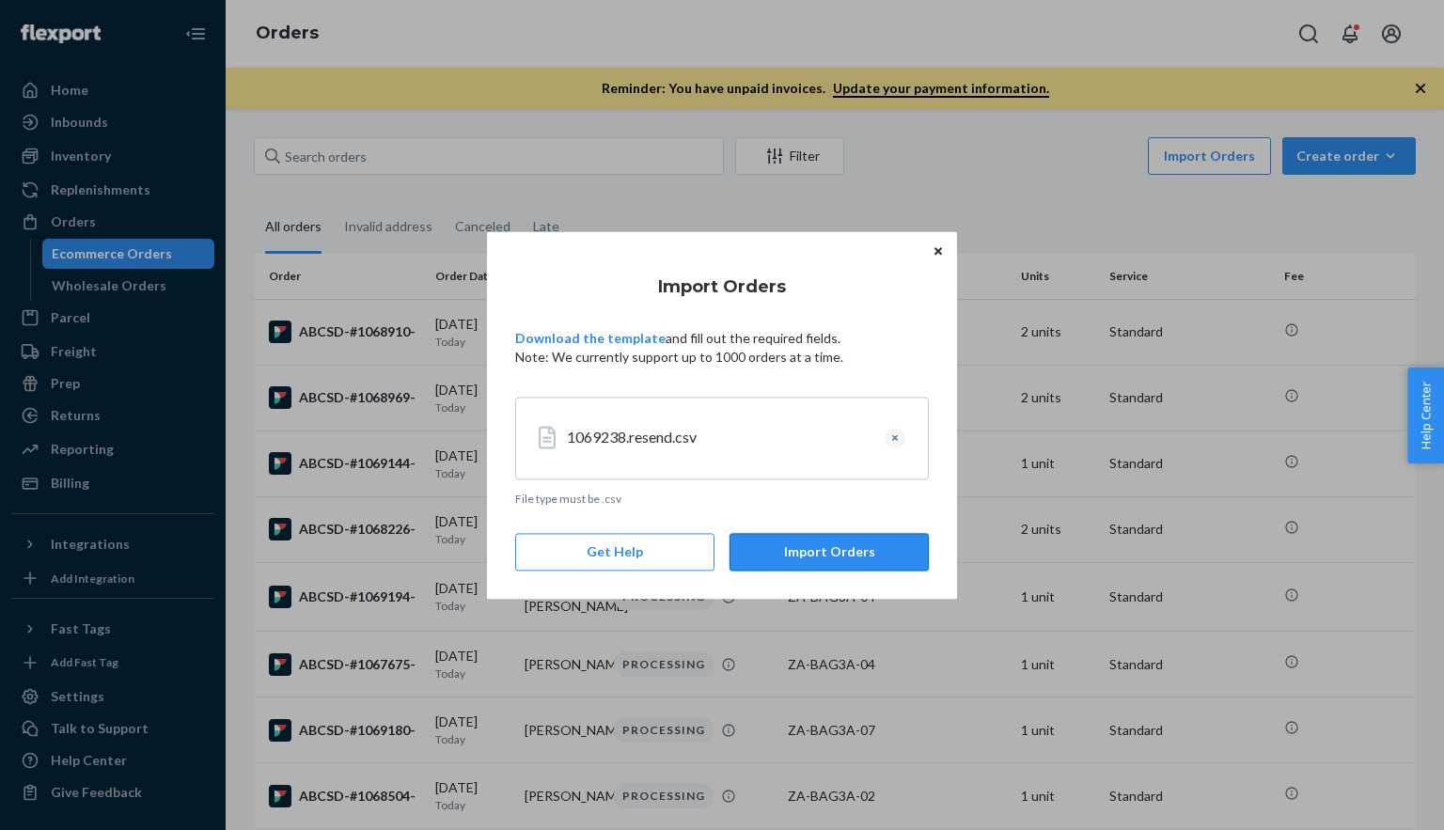
click at [818, 554] on button "Import Orders" at bounding box center [828, 552] width 199 height 38
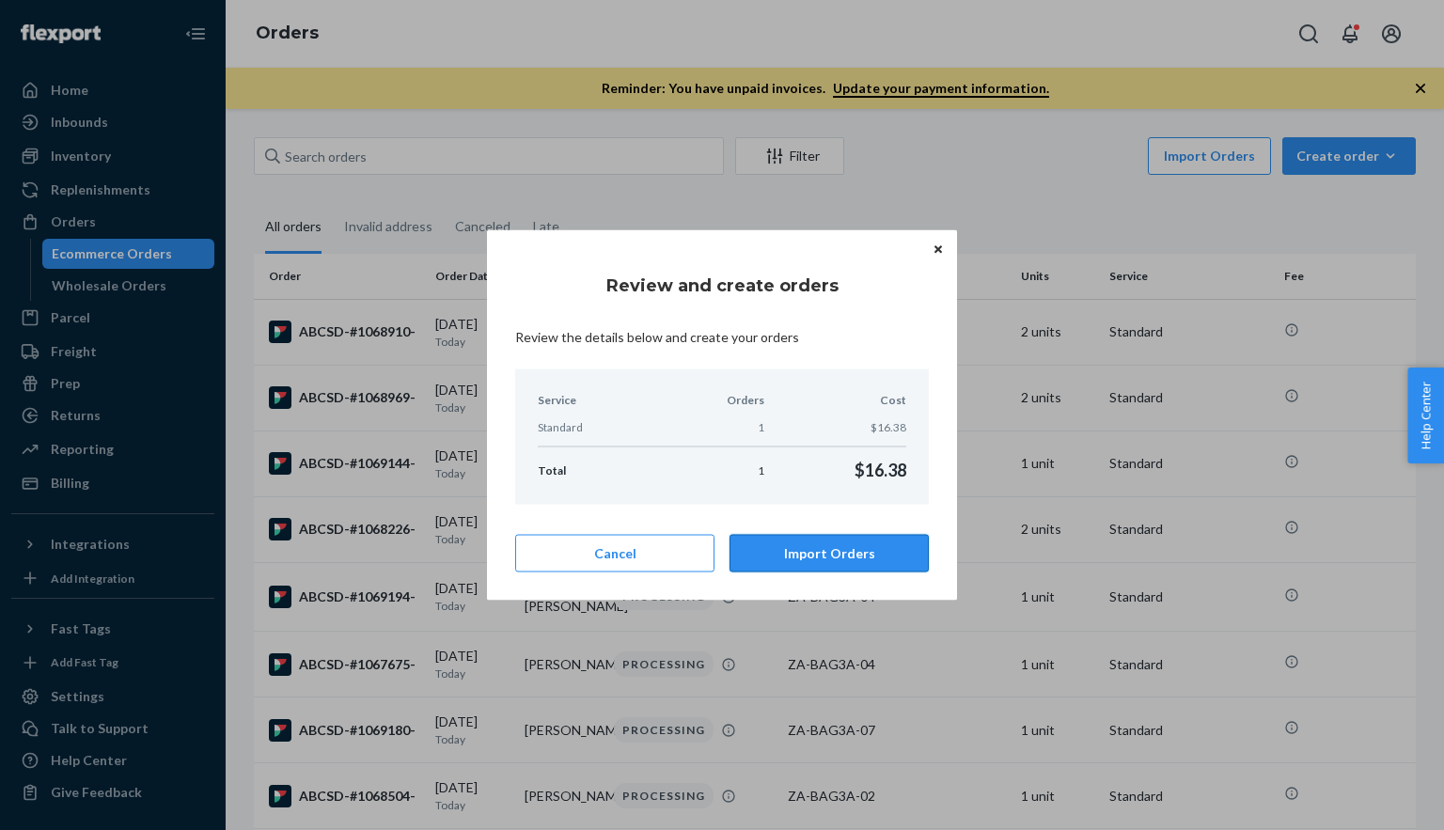
click at [823, 550] on button "Import Orders" at bounding box center [828, 554] width 199 height 38
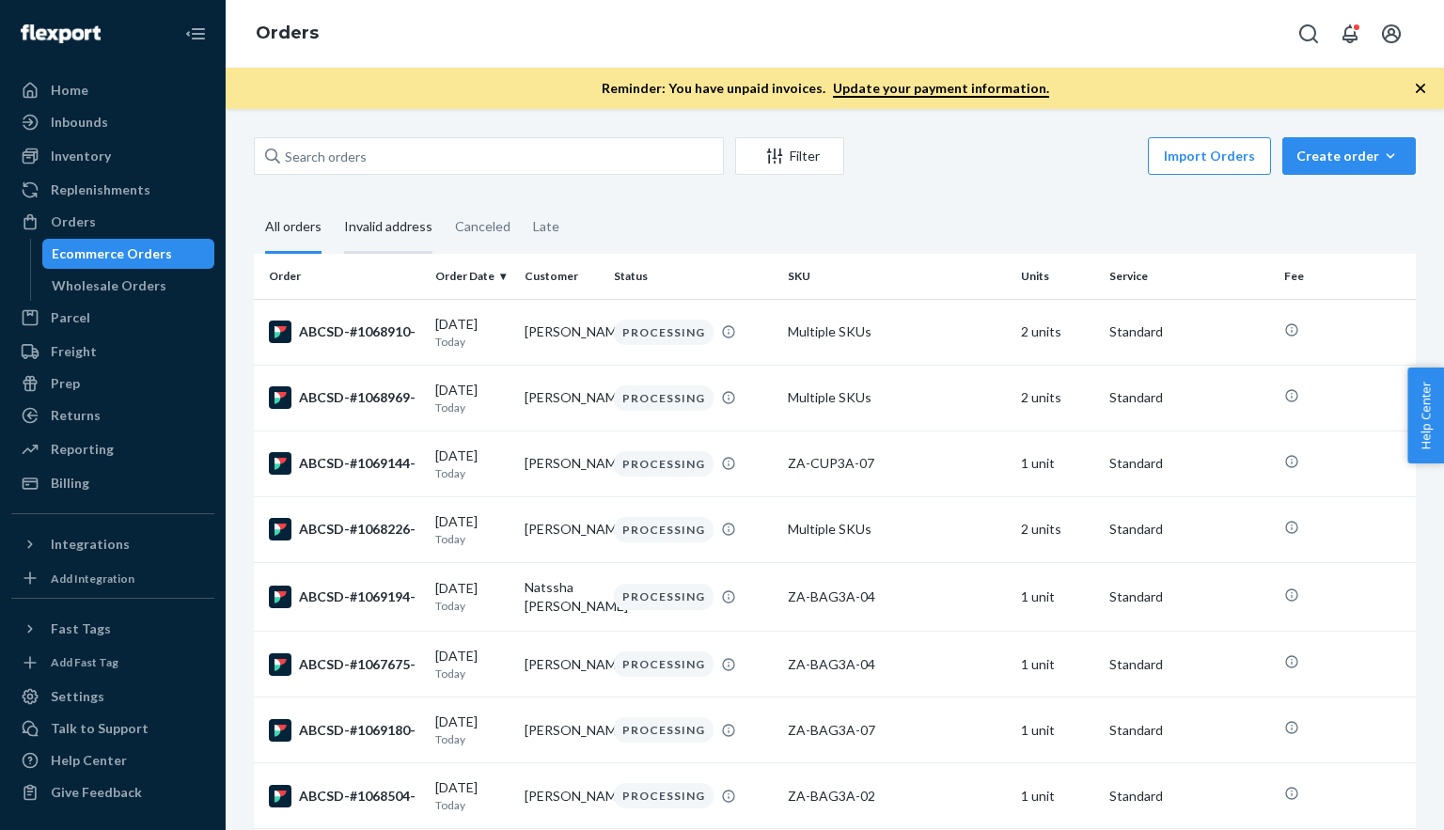
click at [398, 229] on div "Invalid address" at bounding box center [388, 228] width 88 height 52
click at [333, 202] on input "Invalid address" at bounding box center [333, 202] width 0 height 0
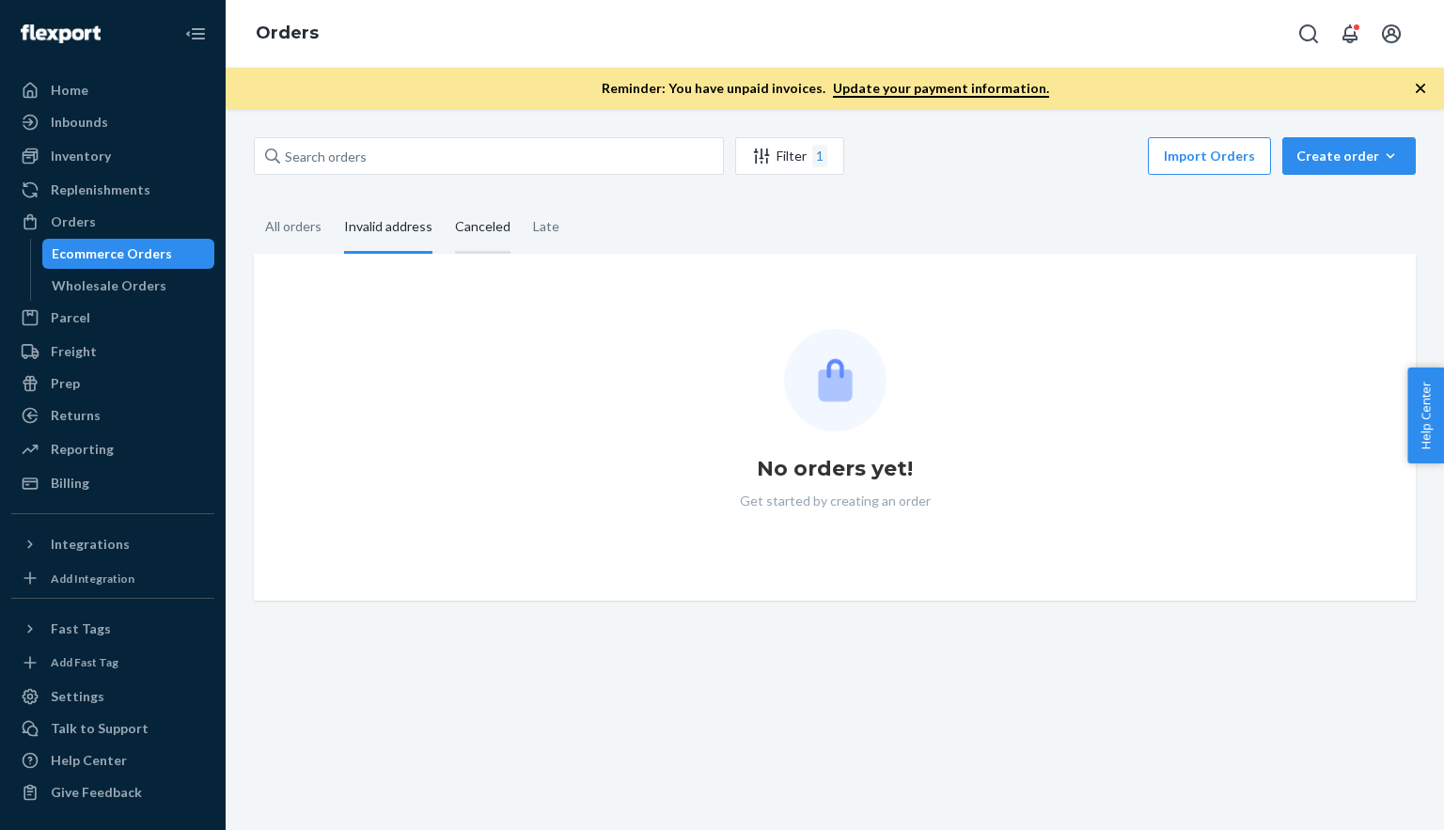
click at [476, 227] on div "Canceled" at bounding box center [482, 228] width 55 height 52
click at [444, 202] on input "Canceled" at bounding box center [444, 202] width 0 height 0
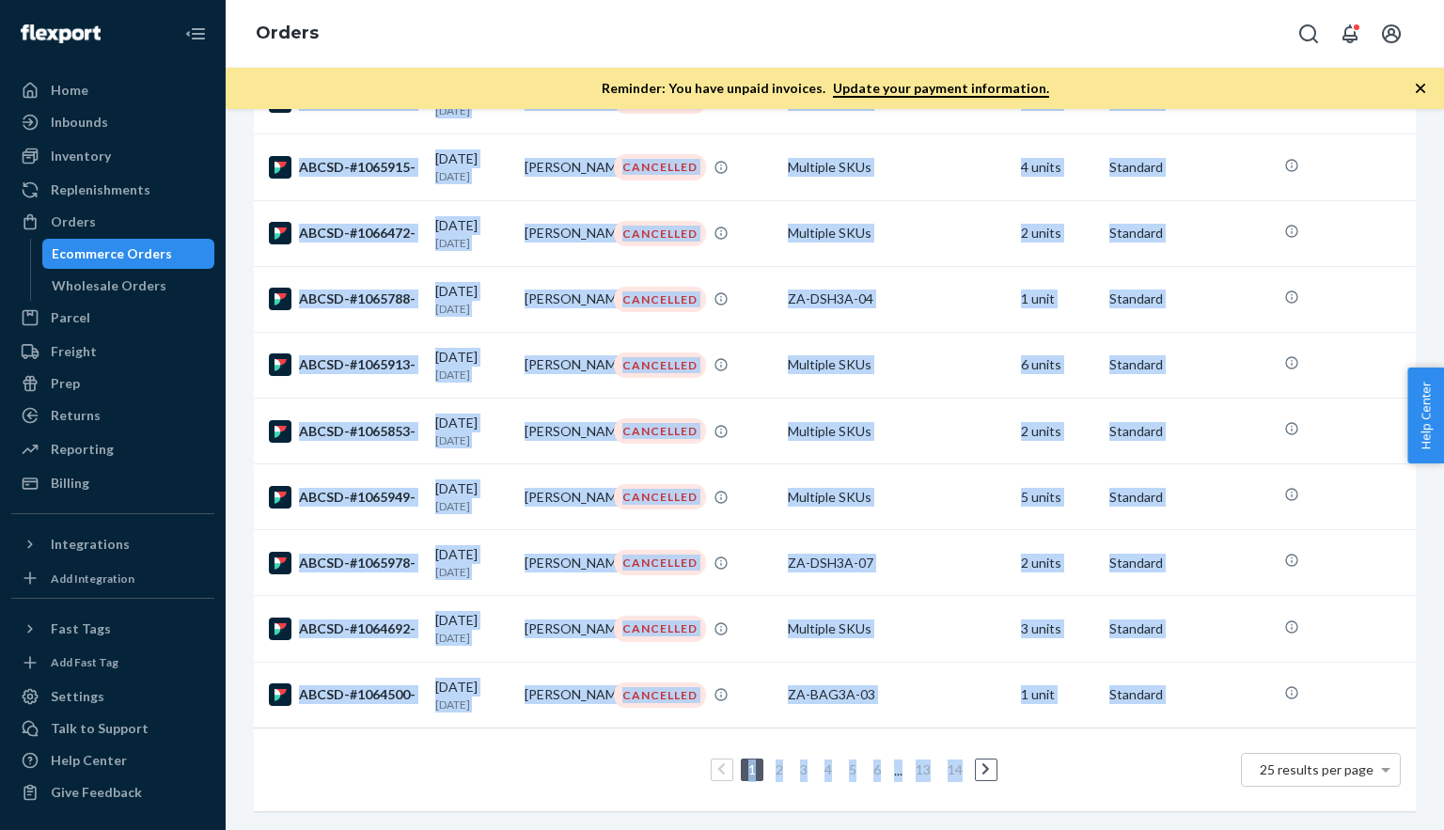
scroll to position [1278, 0]
drag, startPoint x: 260, startPoint y: 275, endPoint x: 623, endPoint y: 721, distance: 574.6
copy table "Order Order Date Customer Status SKU Units Service Fee ABCSD-#1066589- 09/18/20…"
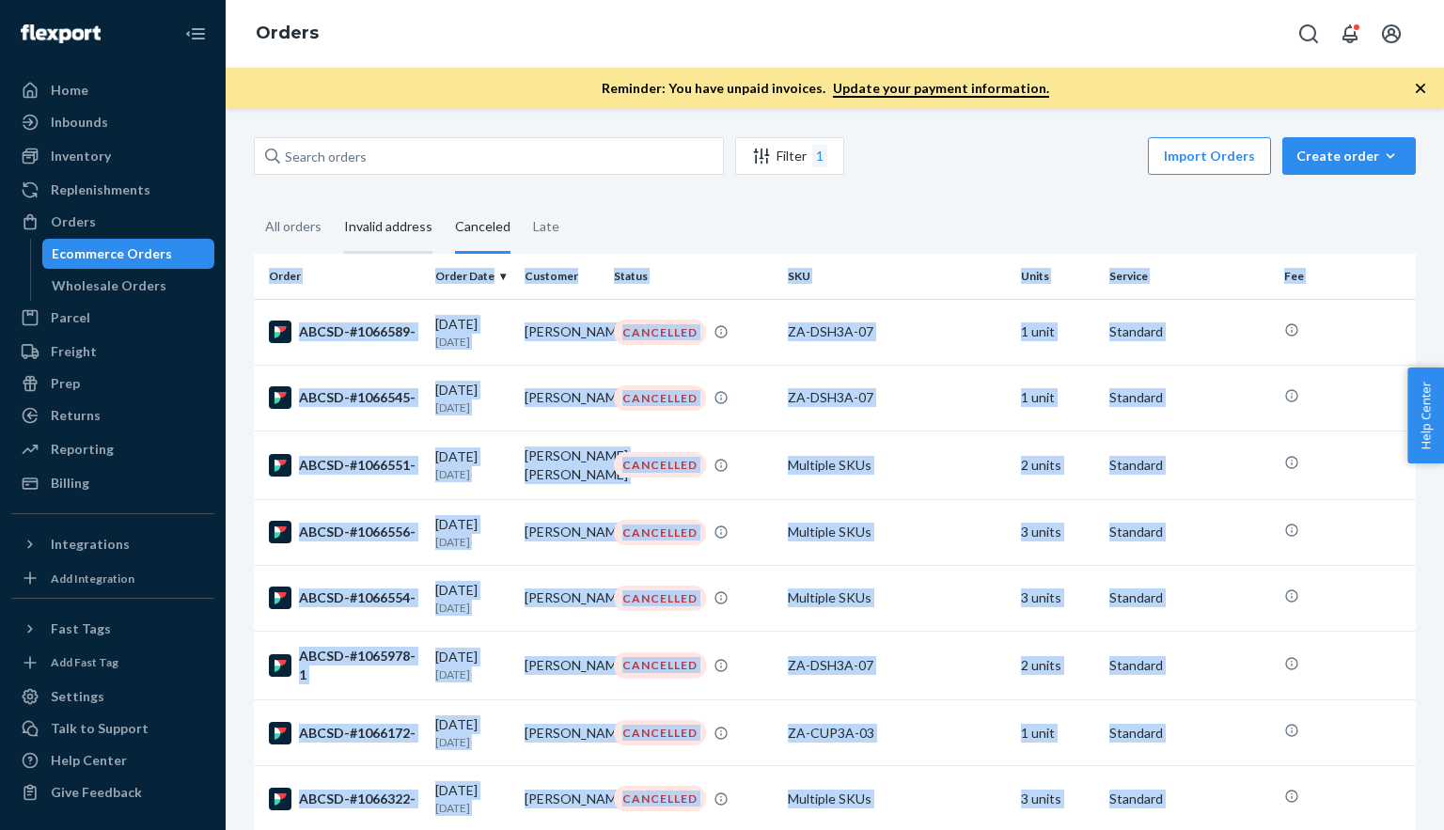
scroll to position [0, 0]
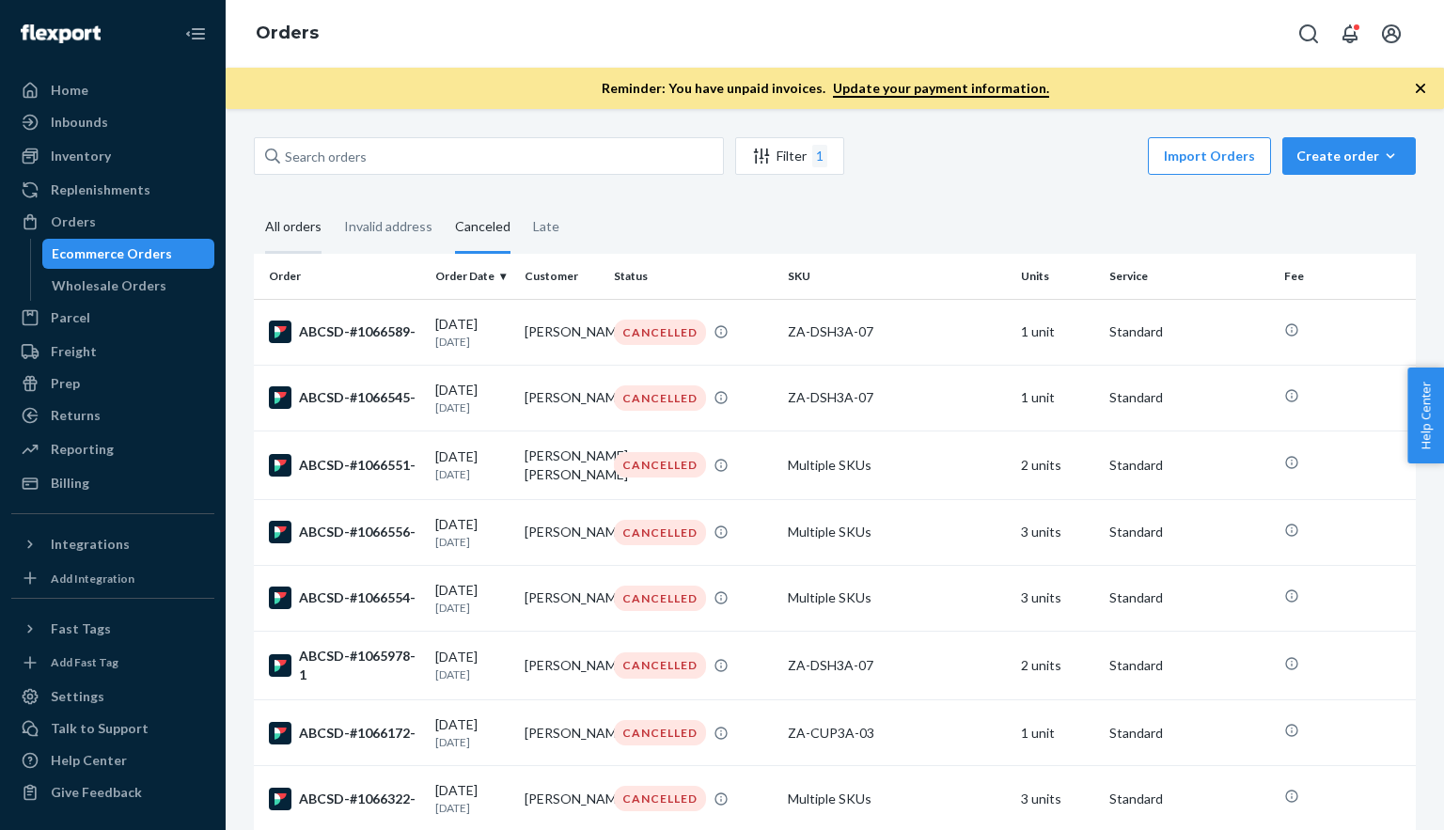
click at [301, 234] on div "All orders" at bounding box center [293, 228] width 56 height 52
click at [254, 202] on input "All orders" at bounding box center [254, 202] width 0 height 0
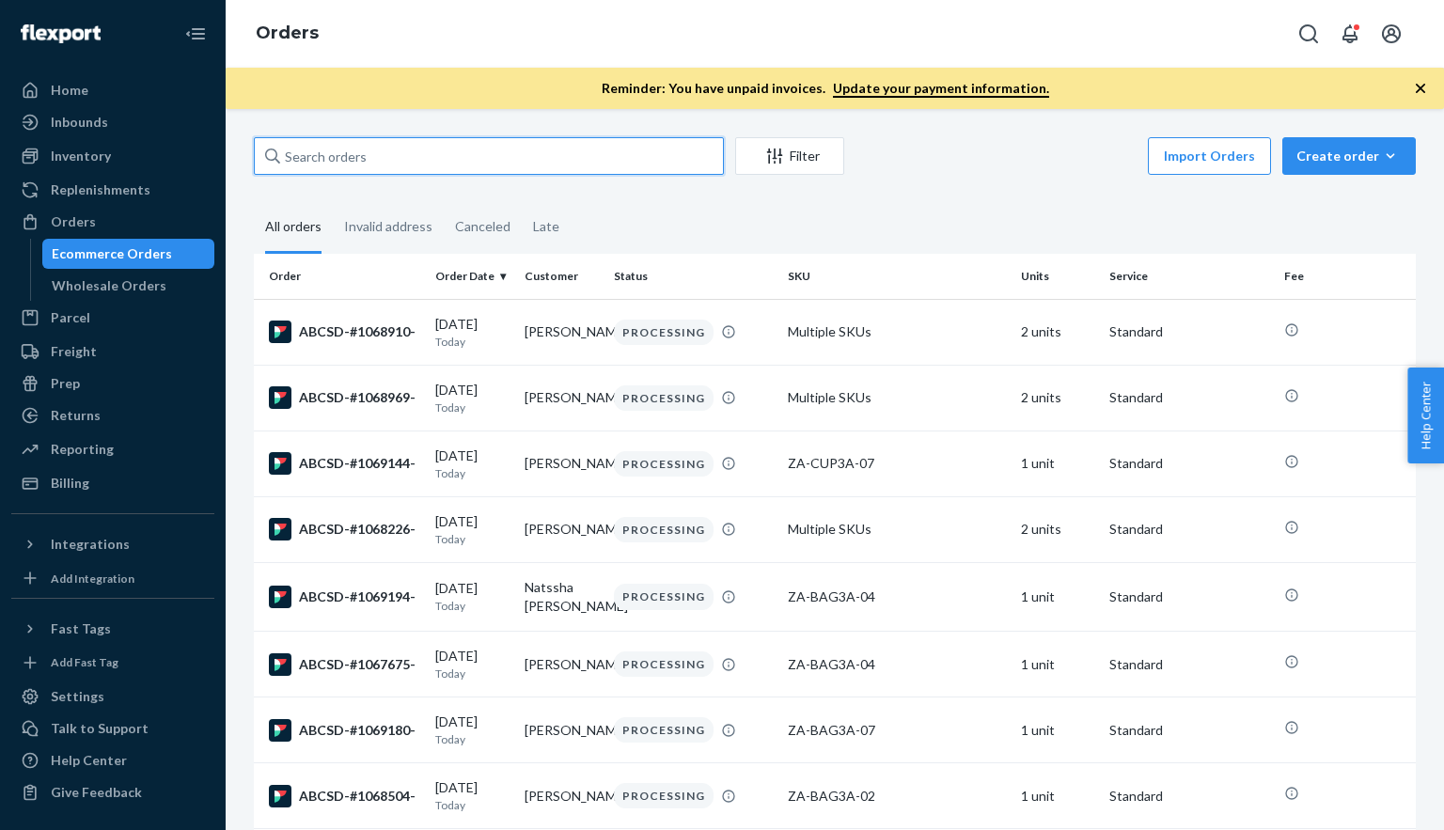
click at [326, 160] on input "text" at bounding box center [489, 156] width 470 height 38
paste input "Order Order Date Customer Status SKU Units Service Fee ABCSD-#1066589- 09/18/20…"
type input "Order Order Date Customer Status SKU Units Service Fee ABCSD-#1066589- 09/18/20…"
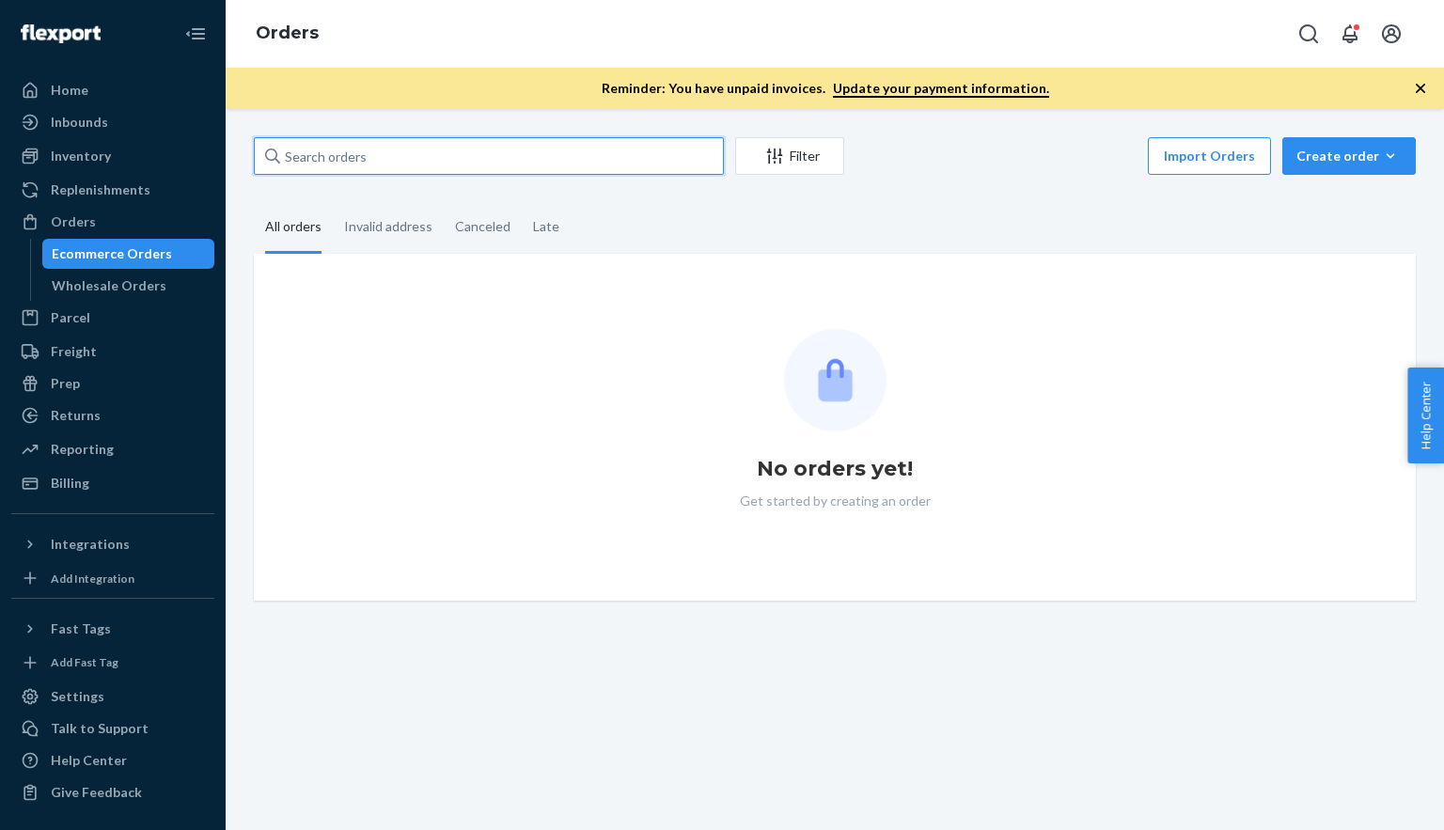
paste input "1069238"
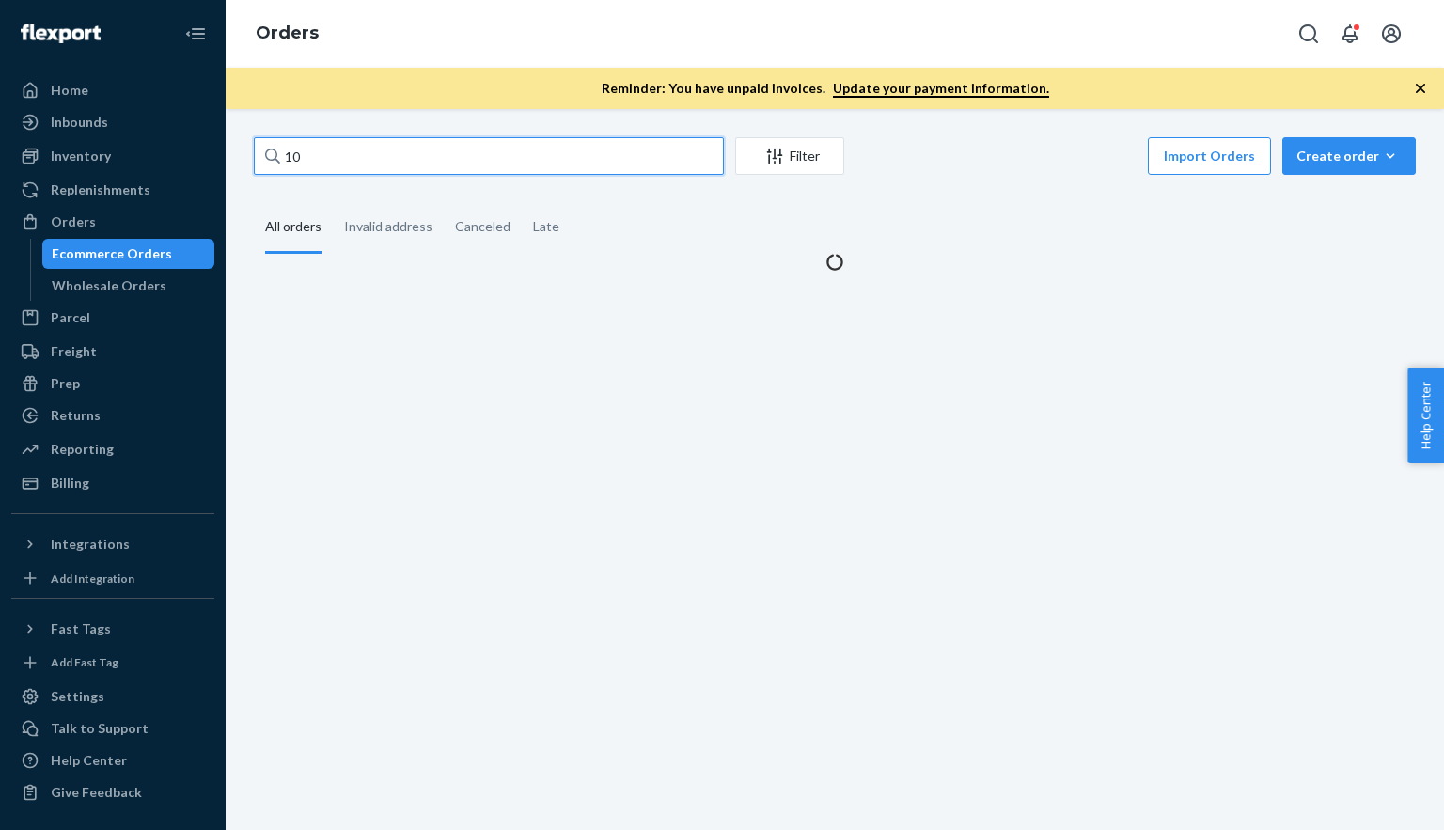
type input "1"
paste input "1069238"
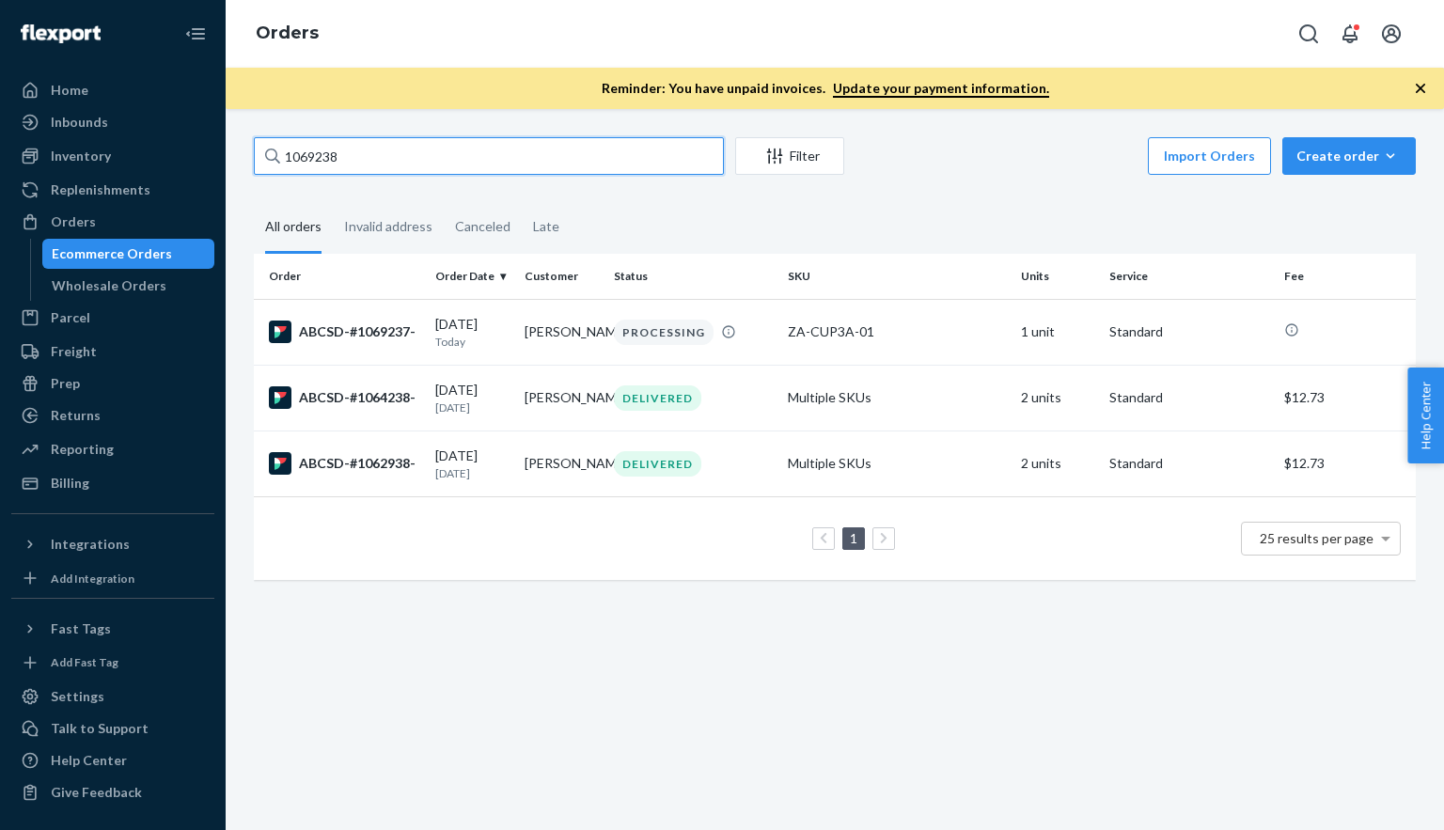
click at [376, 159] on input "1069238" at bounding box center [489, 156] width 470 height 38
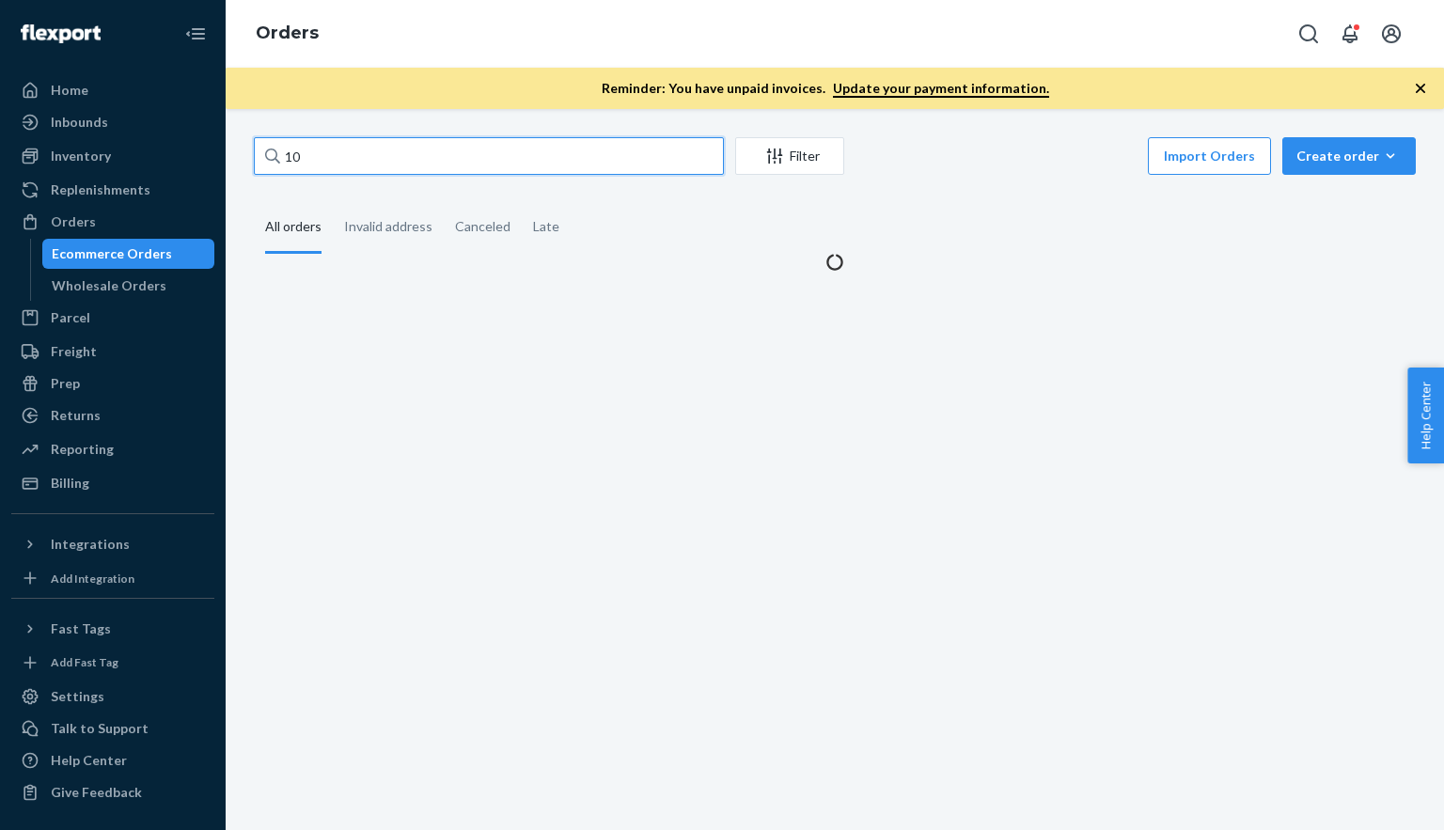
type input "1"
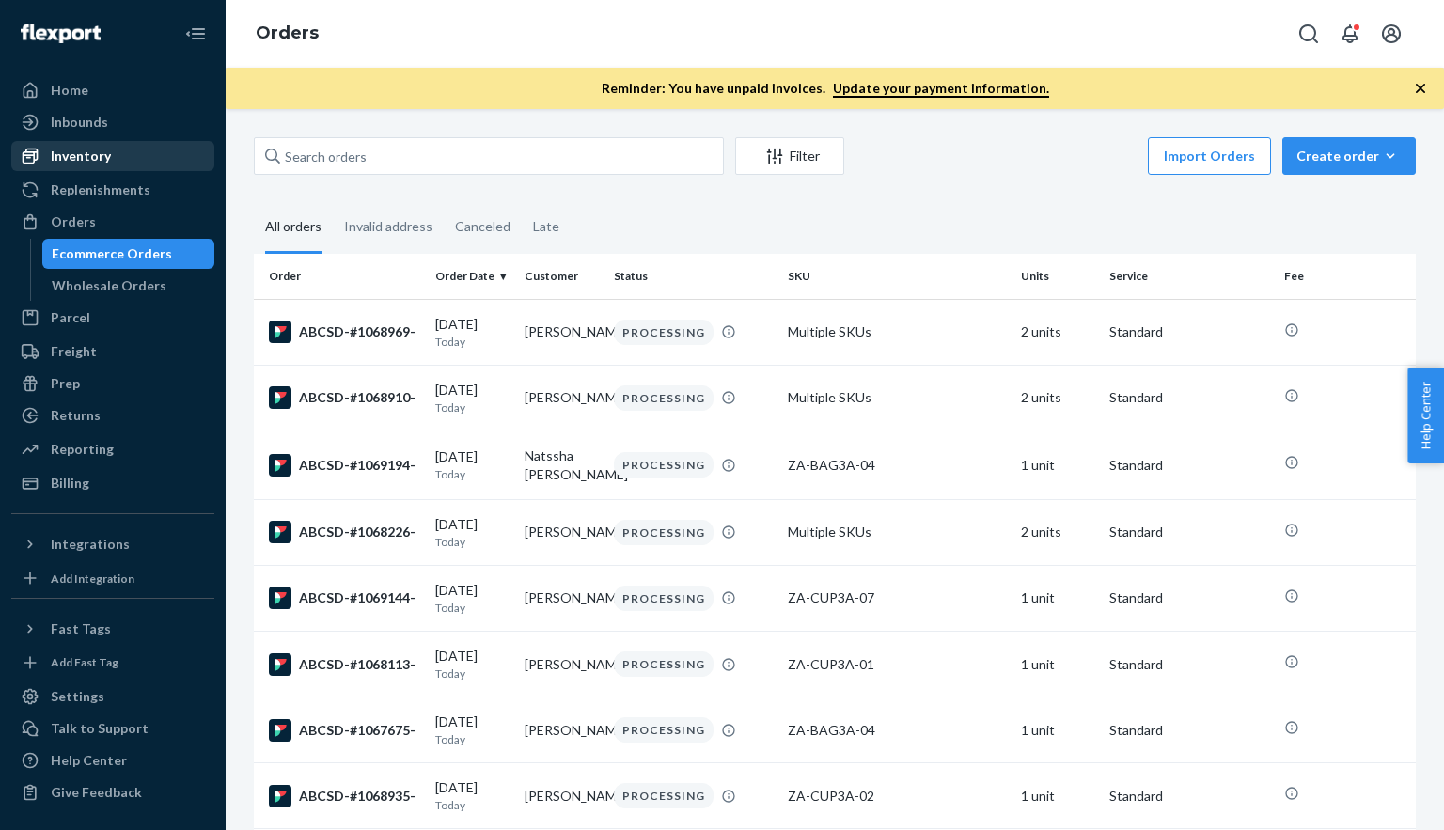
click at [63, 160] on div "Inventory" at bounding box center [81, 156] width 60 height 19
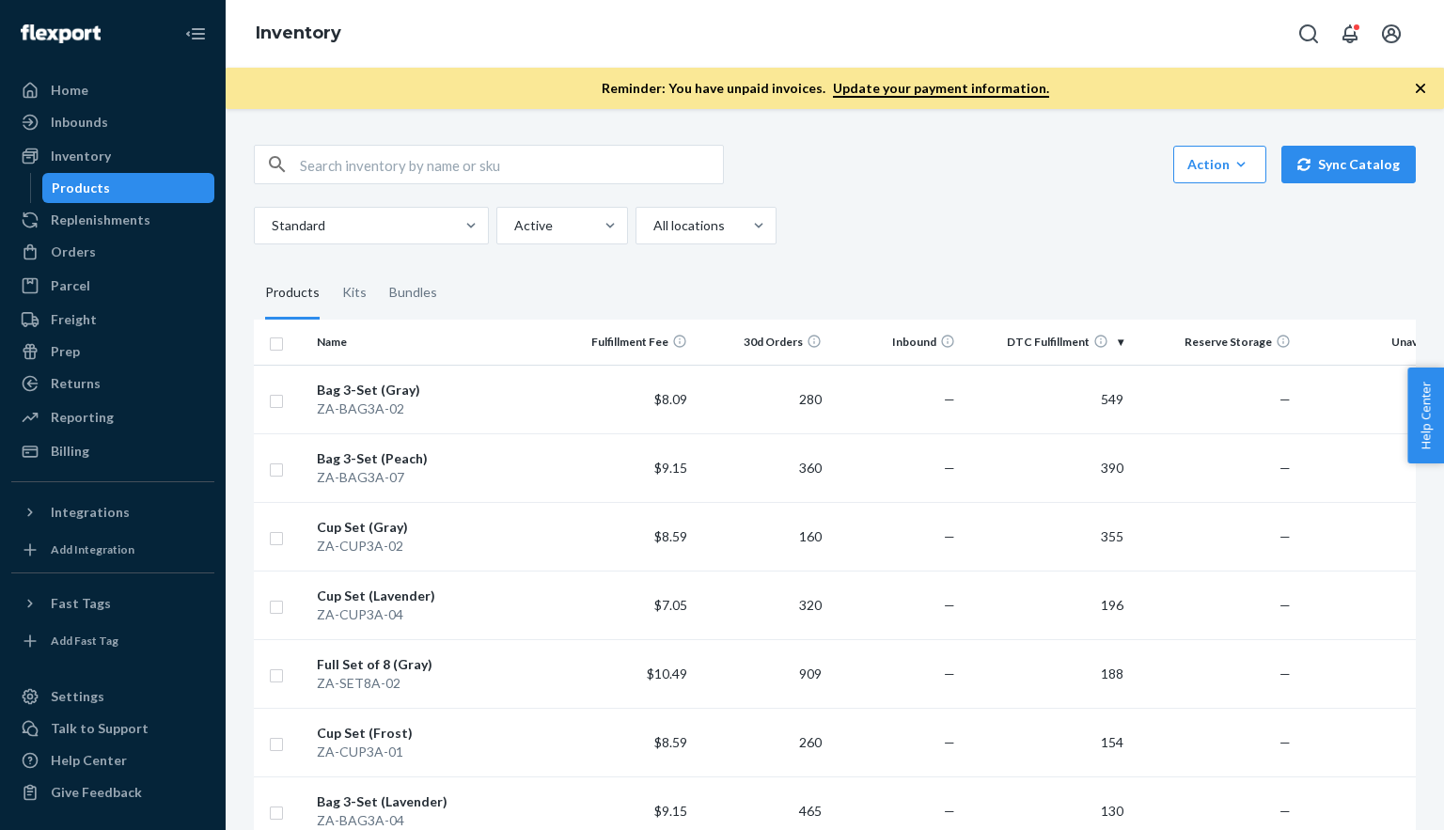
click at [1046, 348] on th "DTC Fulfillment" at bounding box center [1046, 342] width 167 height 45
click at [418, 347] on th "Name" at bounding box center [434, 342] width 251 height 45
click at [350, 342] on th "Name" at bounding box center [434, 342] width 251 height 45
click at [343, 341] on th "Name" at bounding box center [434, 342] width 251 height 45
click at [323, 341] on th "Name" at bounding box center [434, 342] width 251 height 45
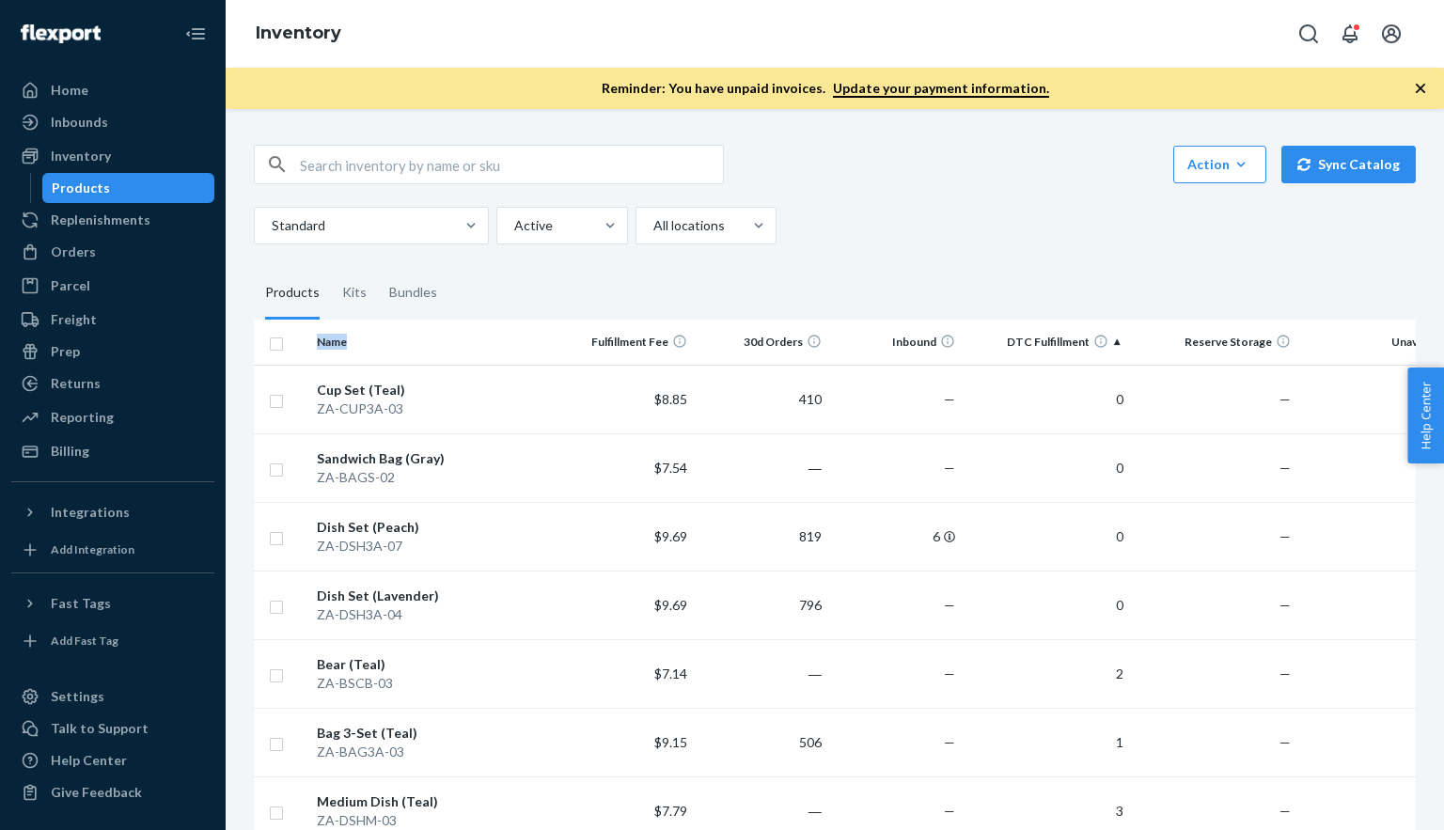
click at [323, 341] on th "Name" at bounding box center [434, 342] width 251 height 45
click at [473, 337] on th "Name" at bounding box center [434, 342] width 251 height 45
click at [581, 301] on fieldset "Products Kits Bundles" at bounding box center [835, 293] width 1162 height 53
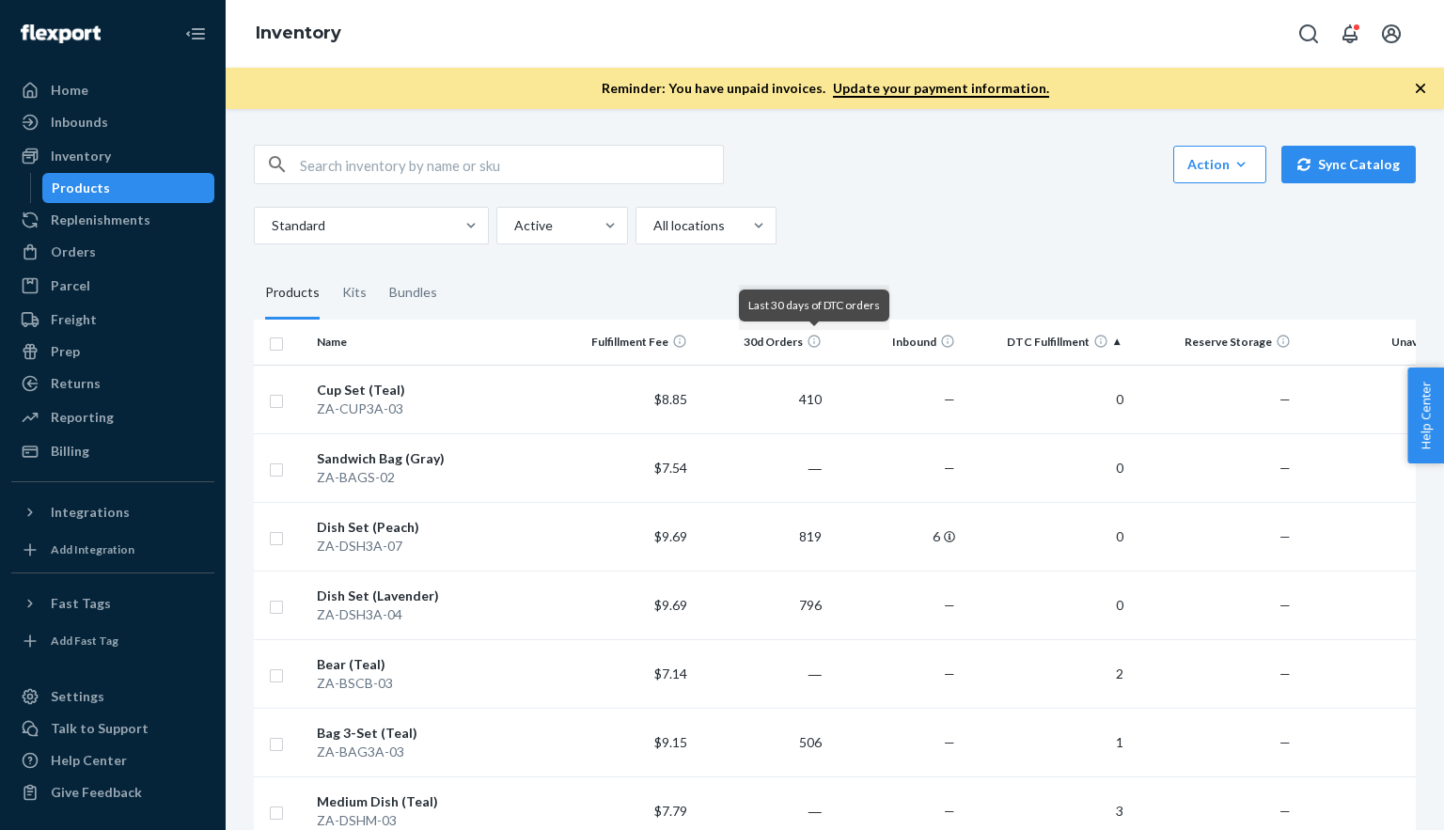
click at [363, 339] on th "Name" at bounding box center [434, 342] width 251 height 45
click at [355, 340] on th "Name" at bounding box center [434, 342] width 251 height 45
click at [331, 347] on th "Name" at bounding box center [434, 342] width 251 height 45
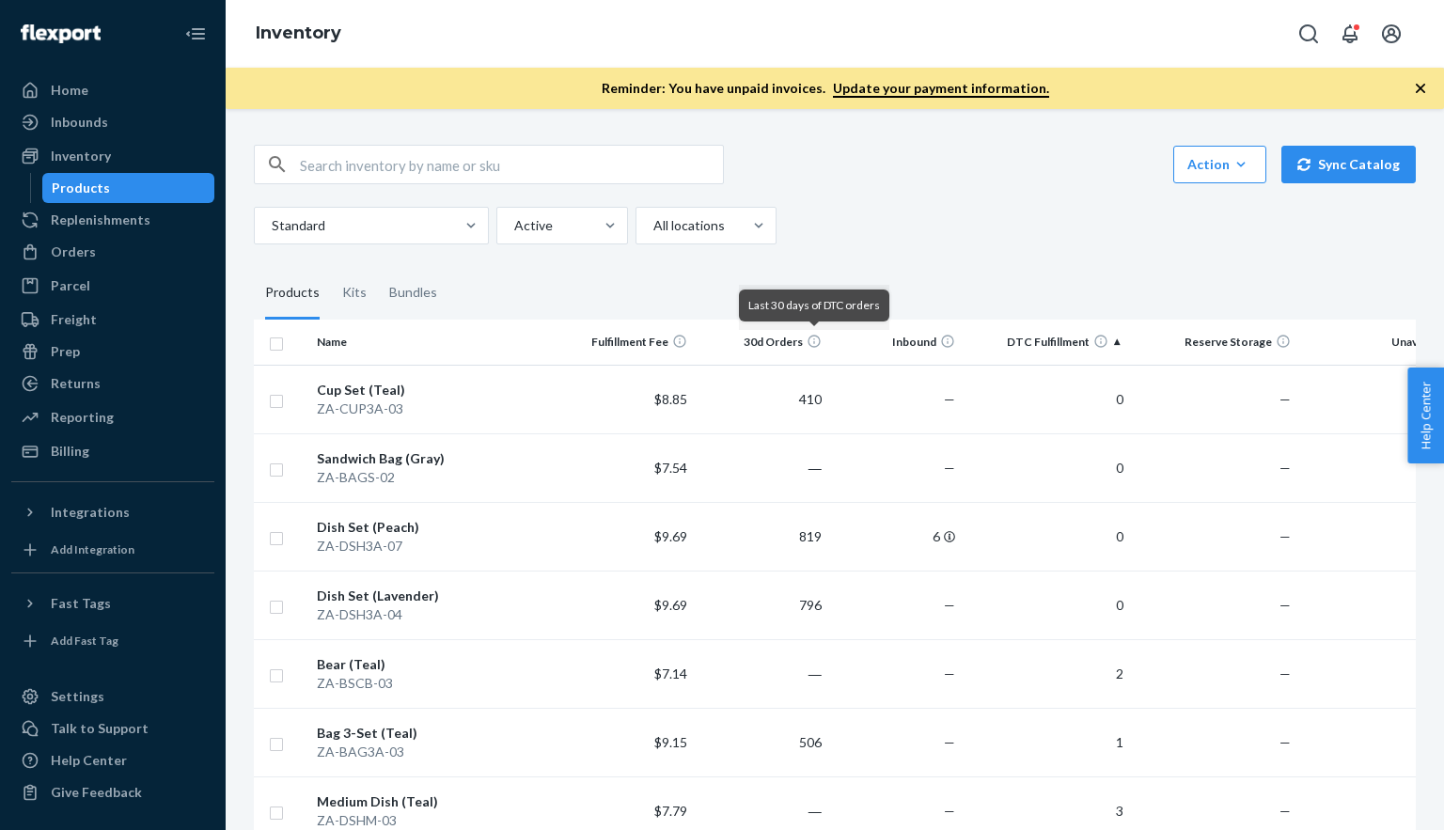
click at [1072, 242] on div "Standard Active All locations" at bounding box center [828, 226] width 1148 height 38
click at [369, 170] on input "text" at bounding box center [511, 165] width 423 height 38
paste input "ZA-CUP3A-02"
type input "ZA-CUP3A-02"
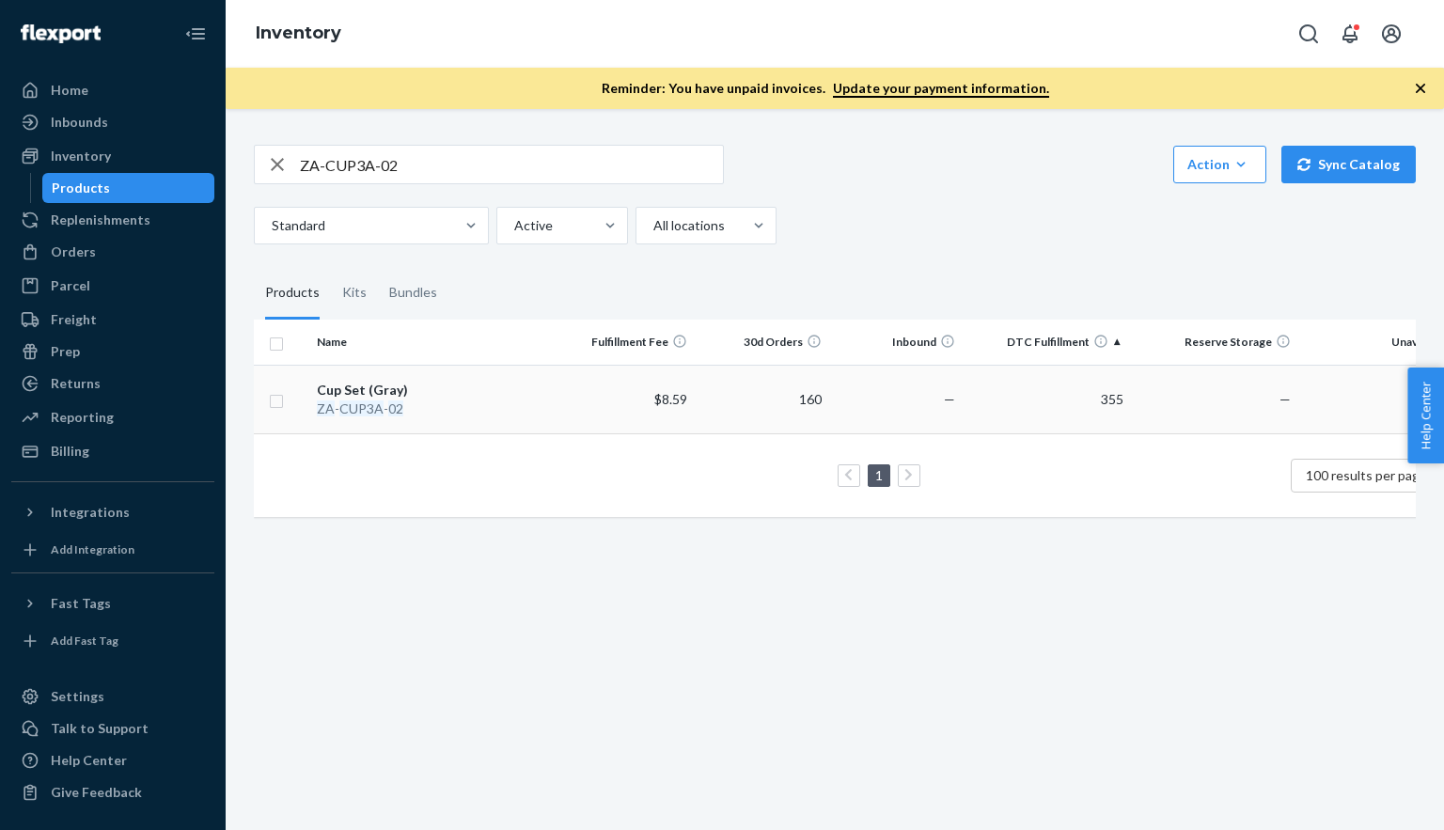
click at [369, 409] on em "CUP3A" at bounding box center [361, 408] width 44 height 16
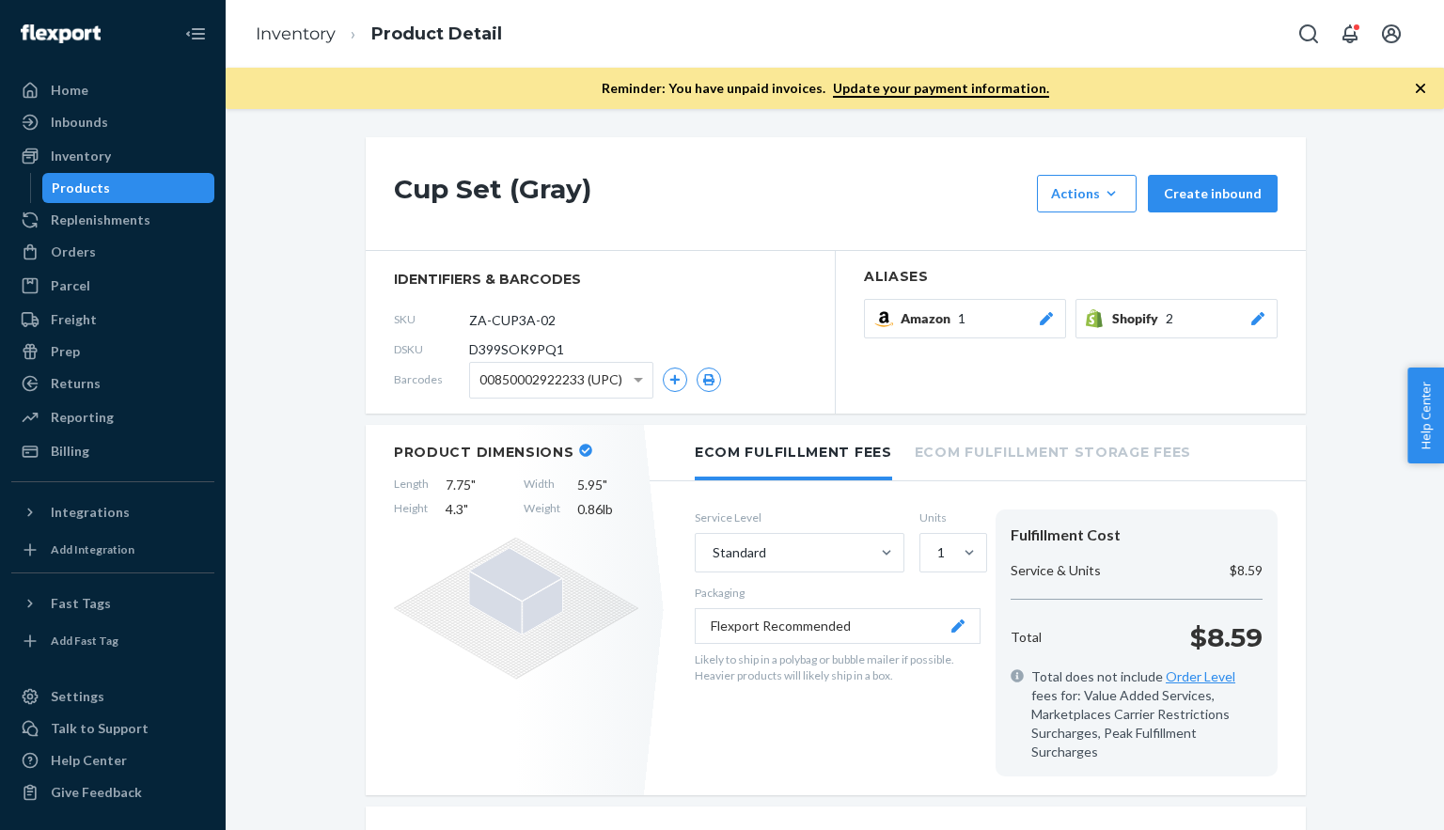
click at [1423, 85] on icon "button" at bounding box center [1420, 88] width 9 height 9
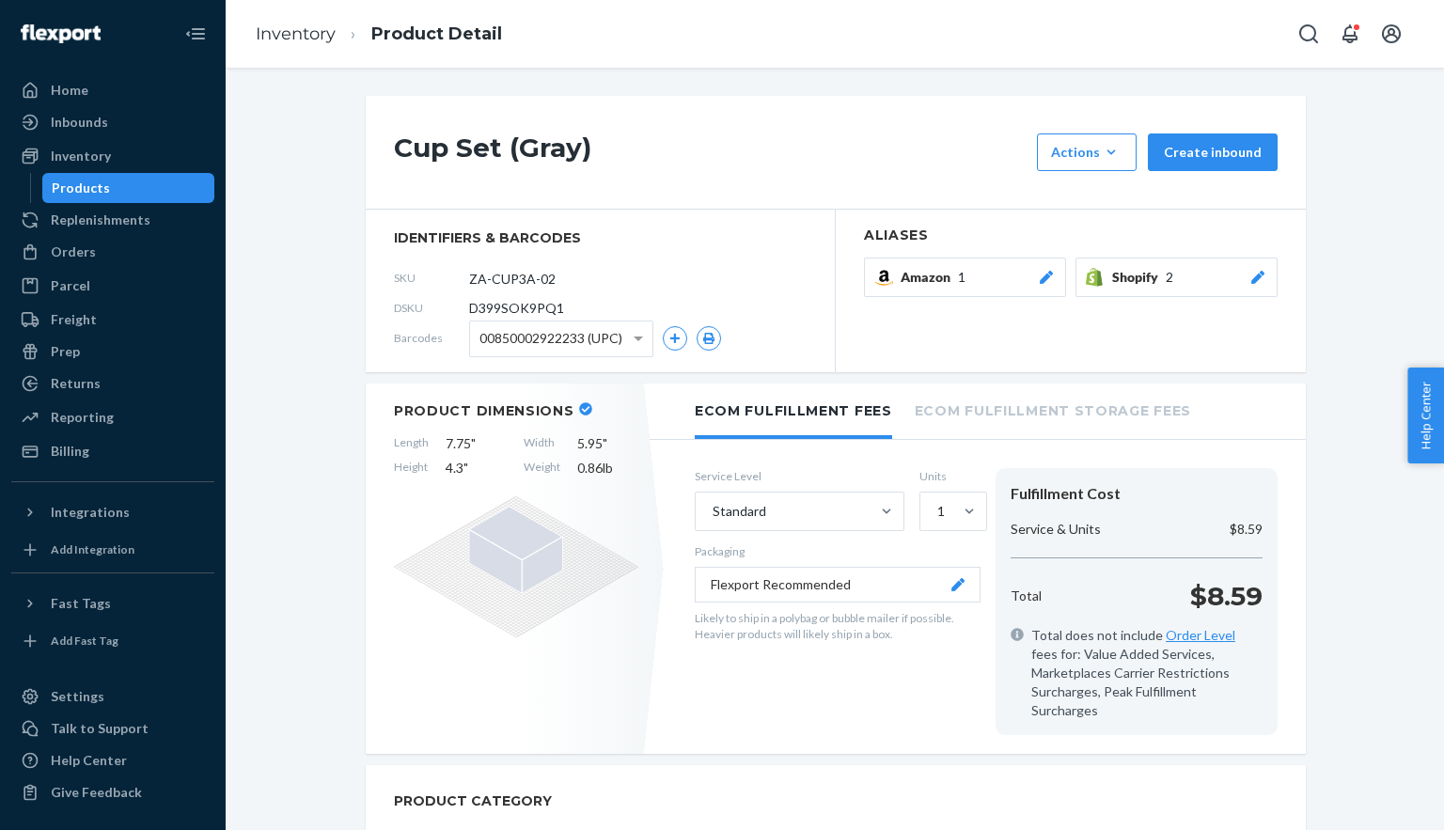
click at [502, 308] on span "D399SOK9PQ1" at bounding box center [516, 308] width 95 height 19
copy span "D399SOK9PQ1"
click at [297, 45] on li "Inventory" at bounding box center [296, 35] width 80 height 24
click at [288, 40] on link "Inventory" at bounding box center [296, 34] width 80 height 21
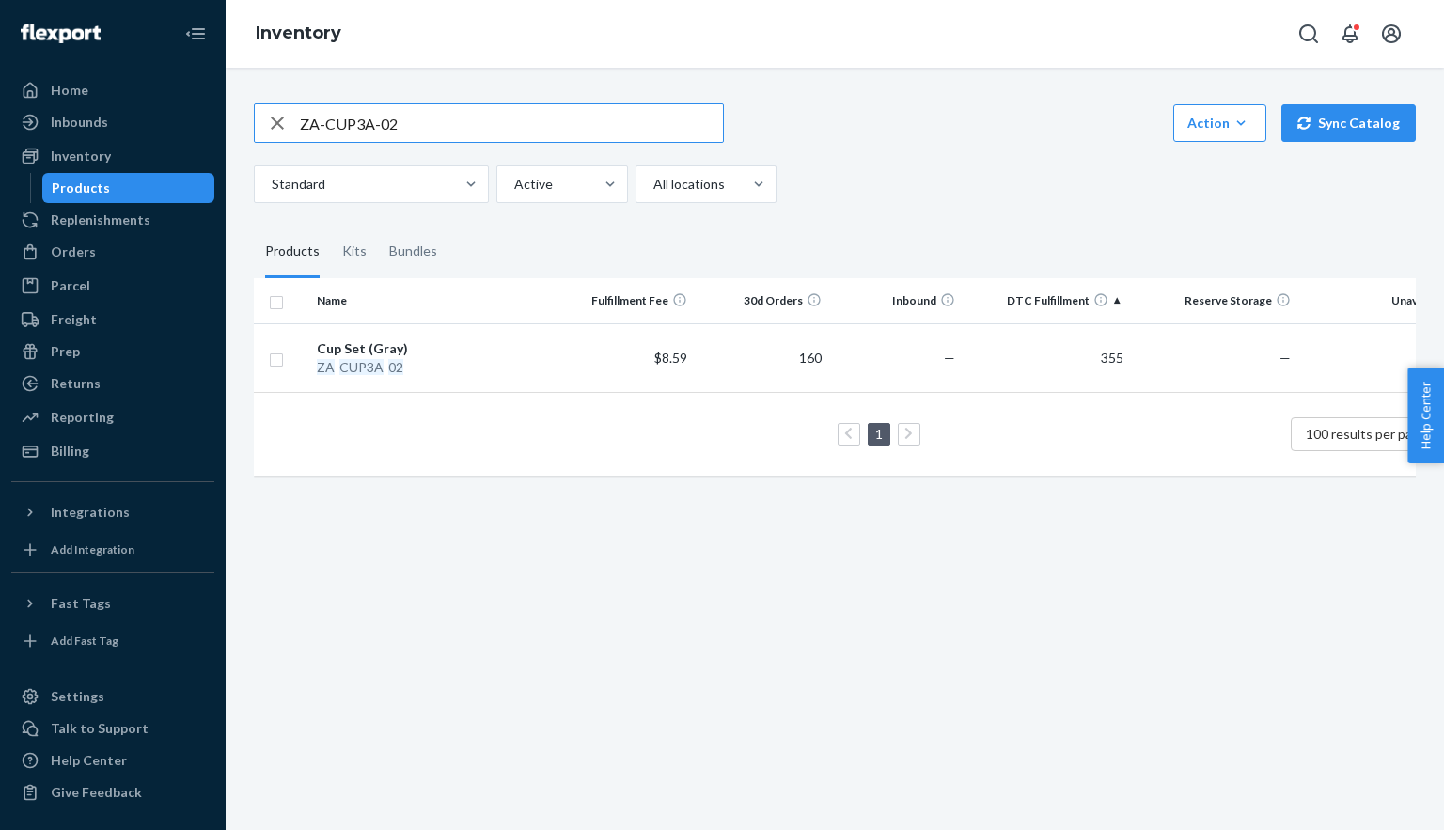
click at [374, 123] on input "ZA-CUP3A-02" at bounding box center [511, 123] width 423 height 38
type input "ZA-BAG3A-02"
click at [366, 368] on em "BAG3A" at bounding box center [361, 367] width 45 height 16
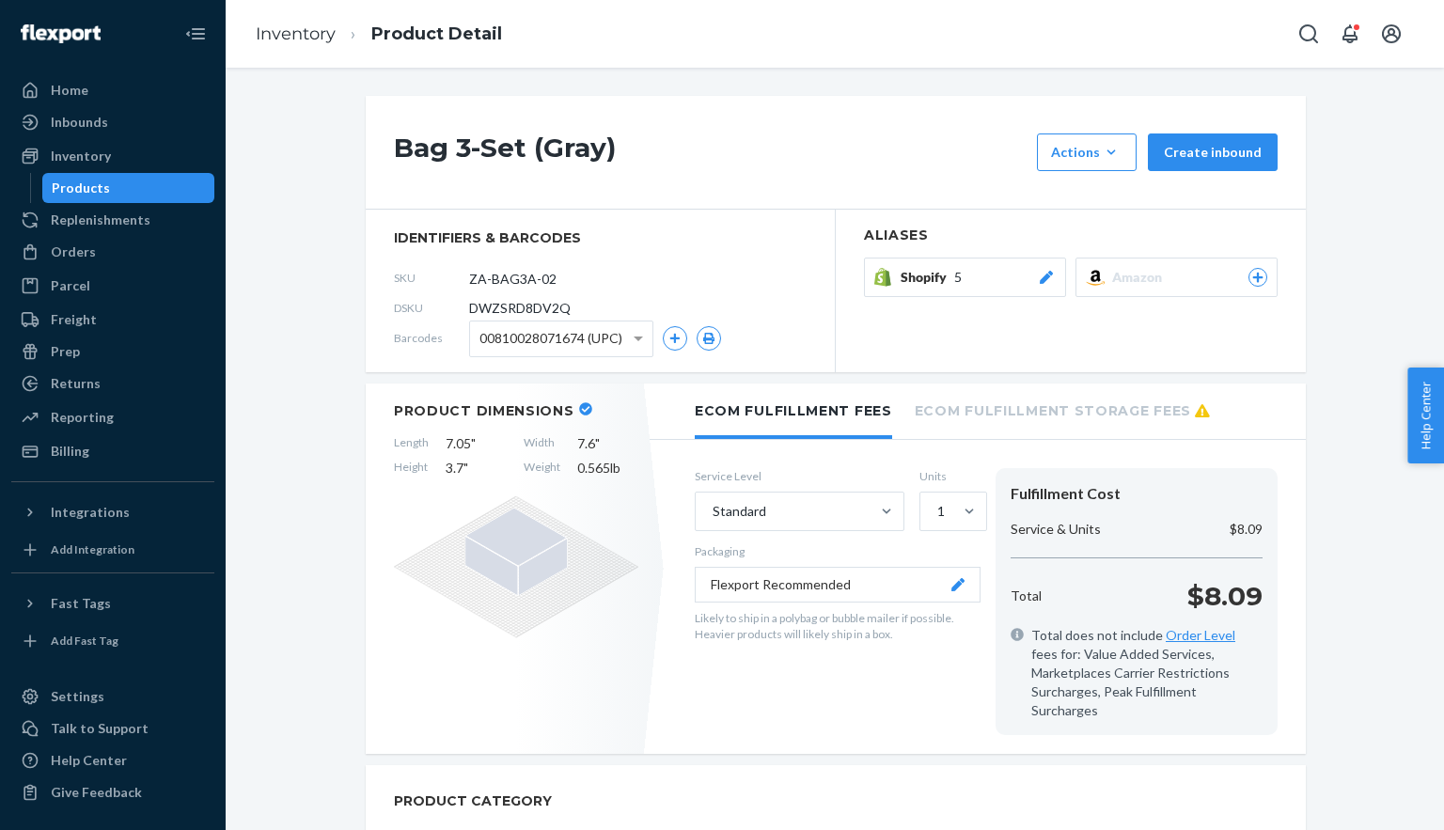
click at [509, 305] on span "DWZSRD8DV2Q" at bounding box center [520, 308] width 102 height 19
copy span "DWZSRD8DV2Q"
click at [292, 40] on link "Inventory" at bounding box center [296, 34] width 80 height 21
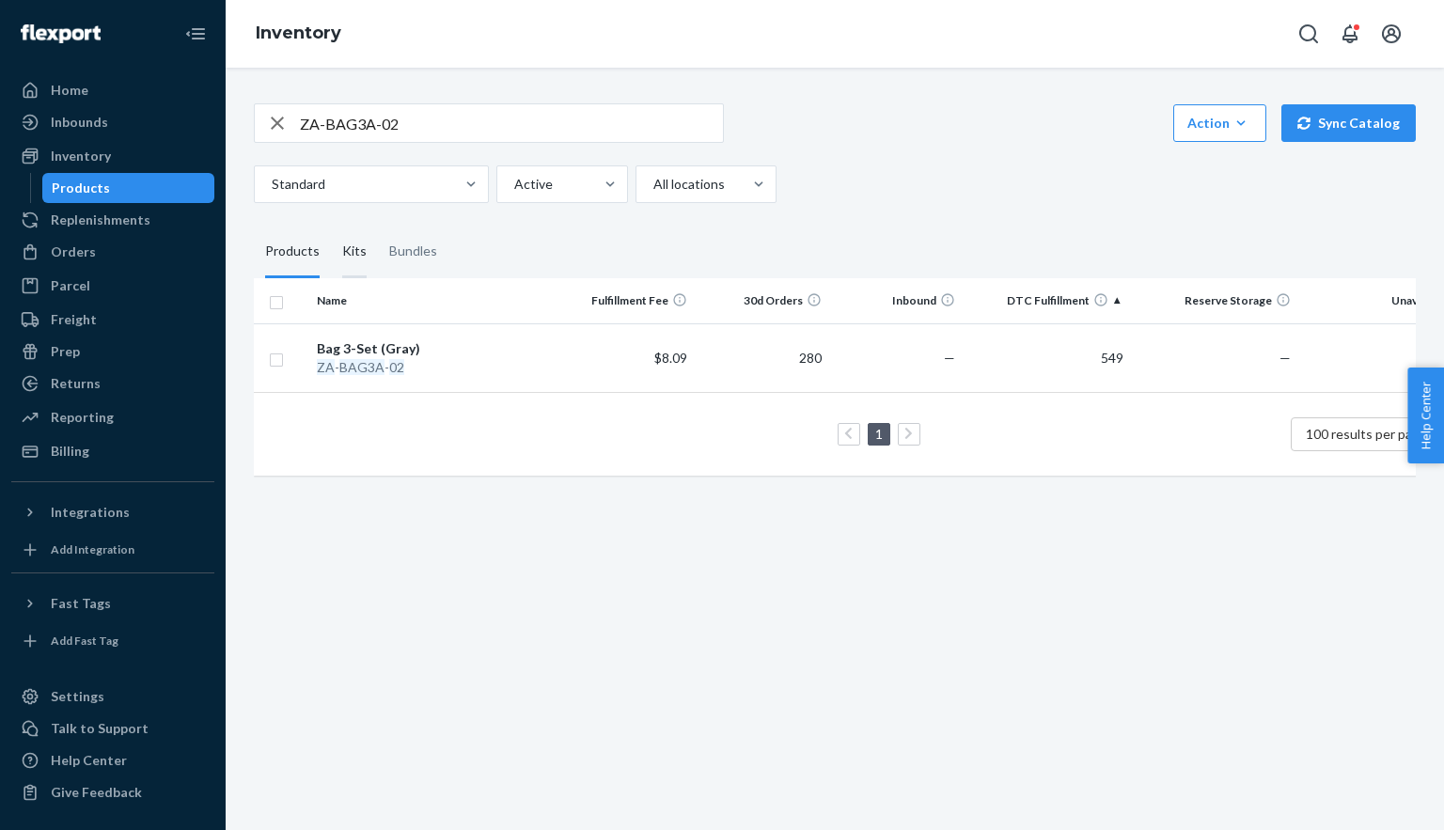
click at [353, 253] on div "Kits" at bounding box center [354, 252] width 24 height 53
click at [331, 226] on input "Kits" at bounding box center [331, 226] width 0 height 0
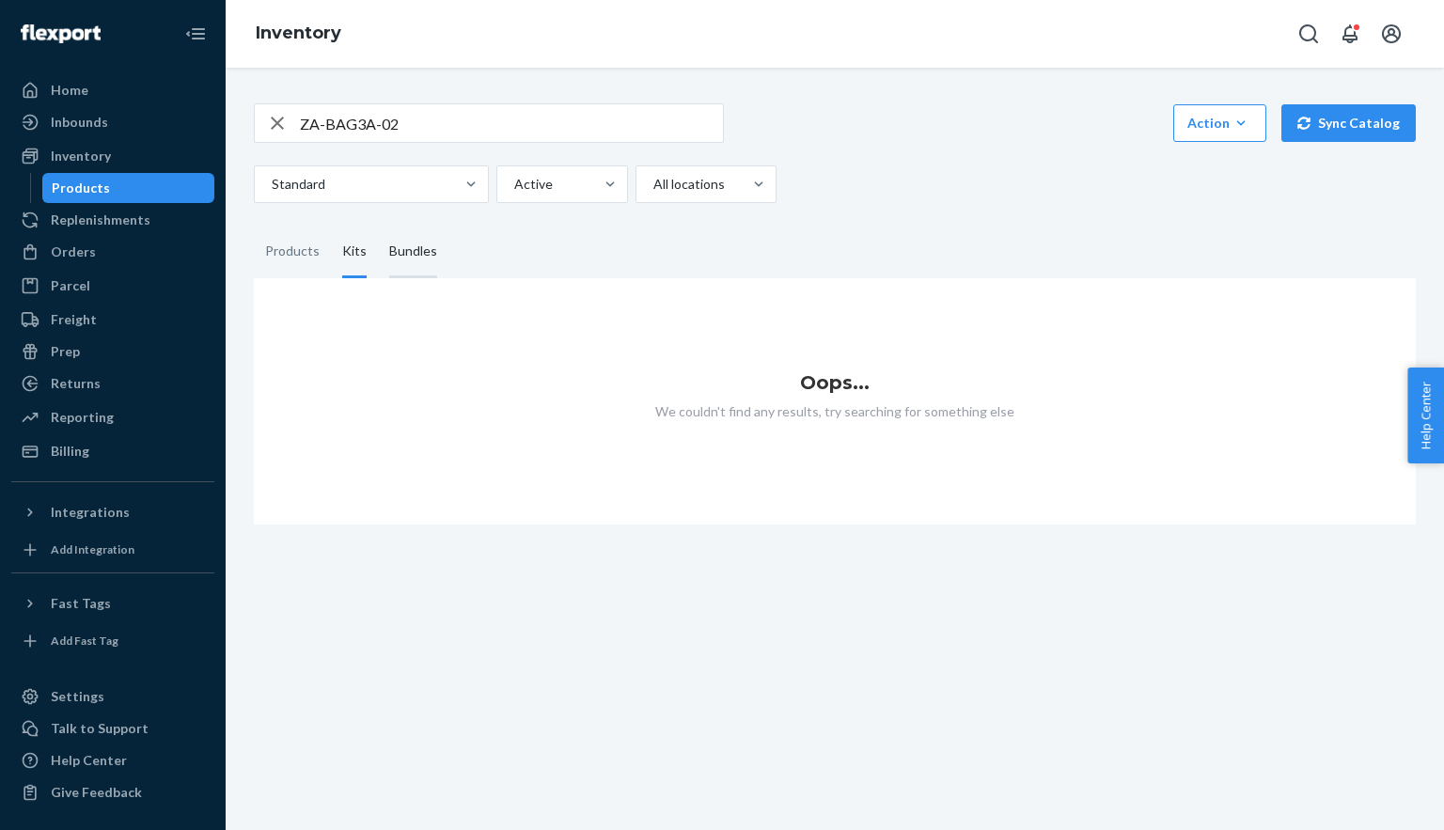
click at [412, 251] on div "Bundles" at bounding box center [413, 252] width 48 height 53
click at [378, 226] on input "Bundles" at bounding box center [378, 226] width 0 height 0
click at [294, 254] on div "Products" at bounding box center [292, 252] width 55 height 53
click at [254, 226] on input "Products" at bounding box center [254, 226] width 0 height 0
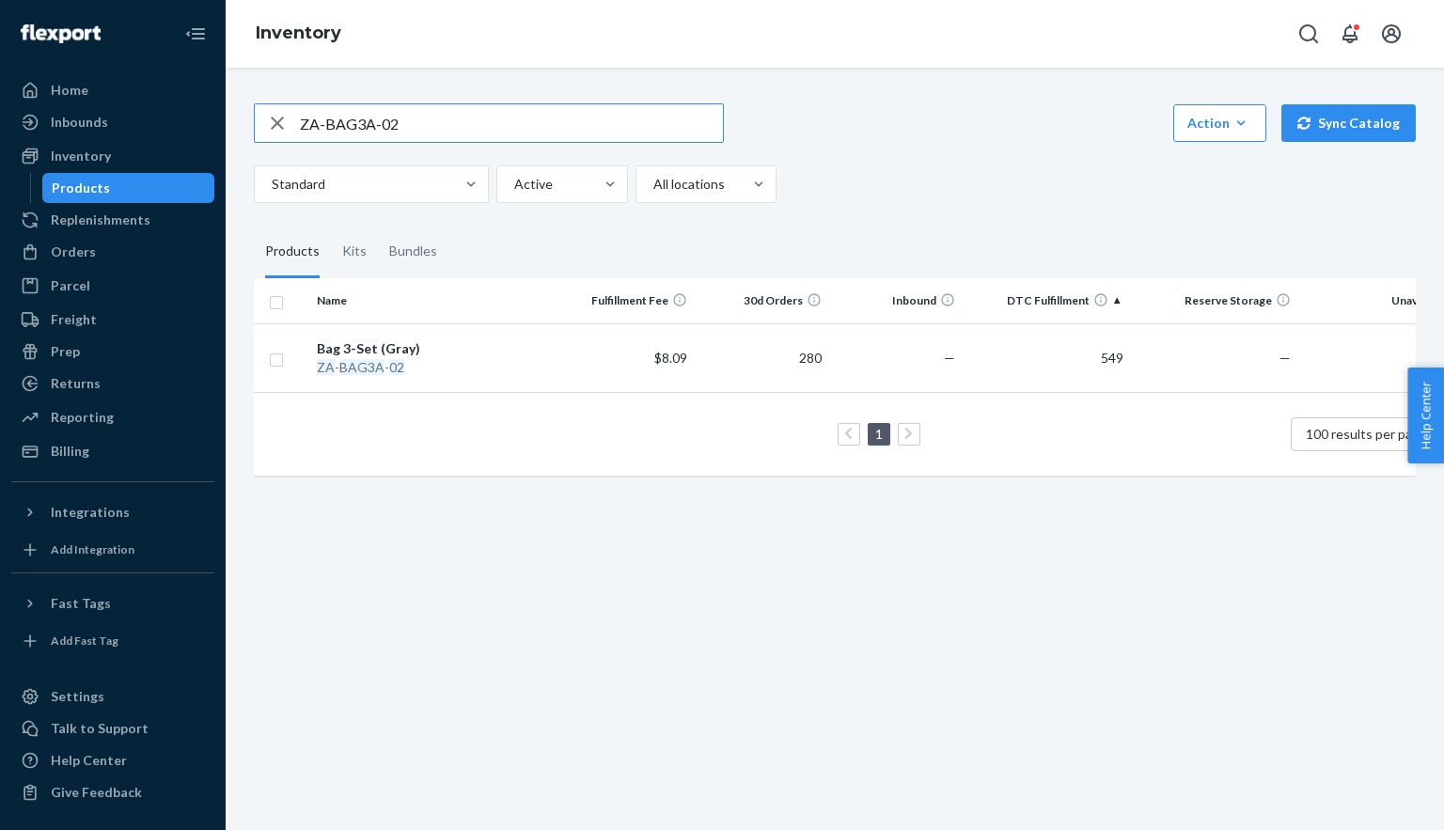
click at [416, 124] on input "ZA-BAG3A-02" at bounding box center [511, 123] width 423 height 38
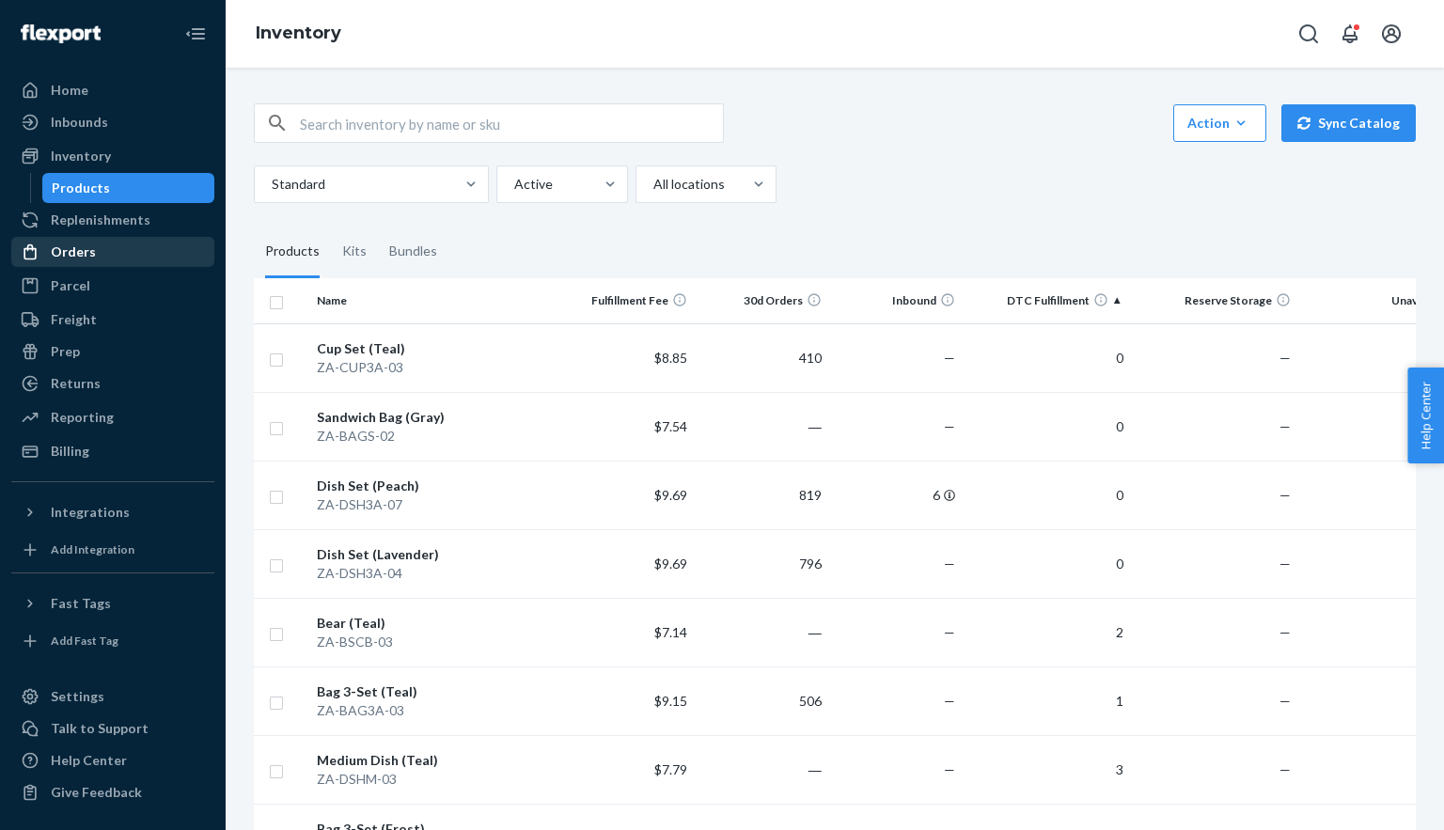
click at [72, 250] on div "Orders" at bounding box center [73, 252] width 45 height 19
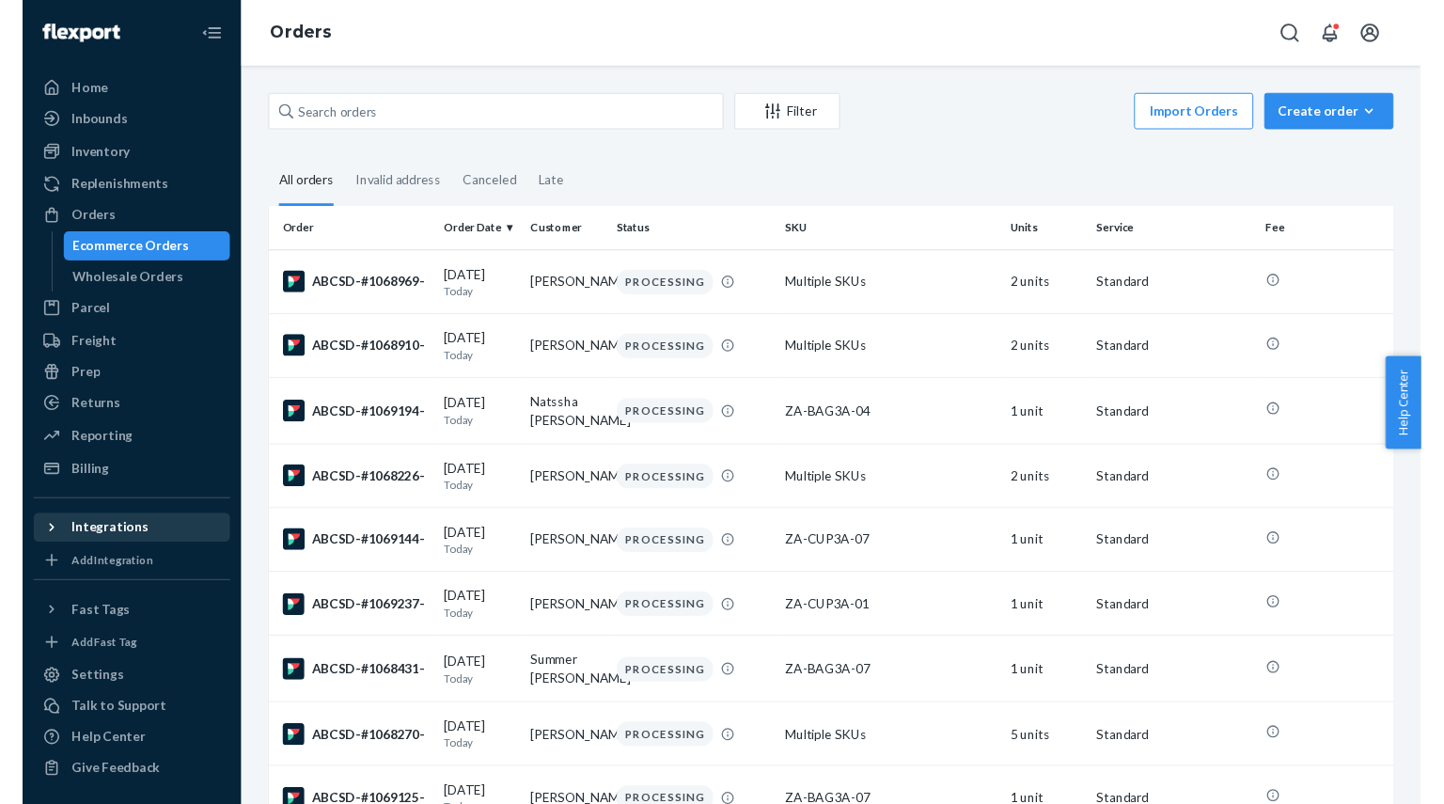
scroll to position [14, 0]
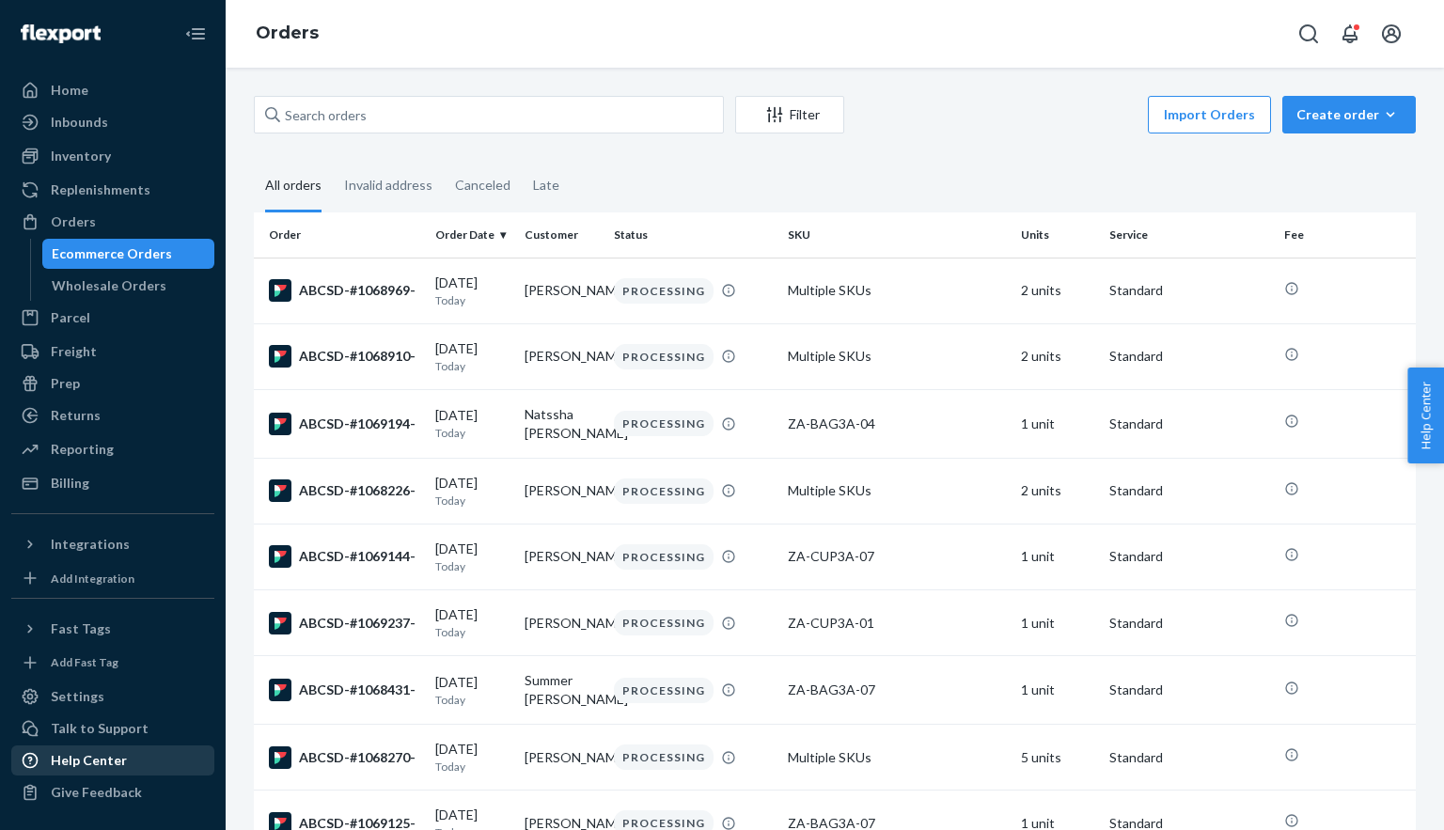
click at [72, 762] on div "Help Center" at bounding box center [89, 760] width 76 height 19
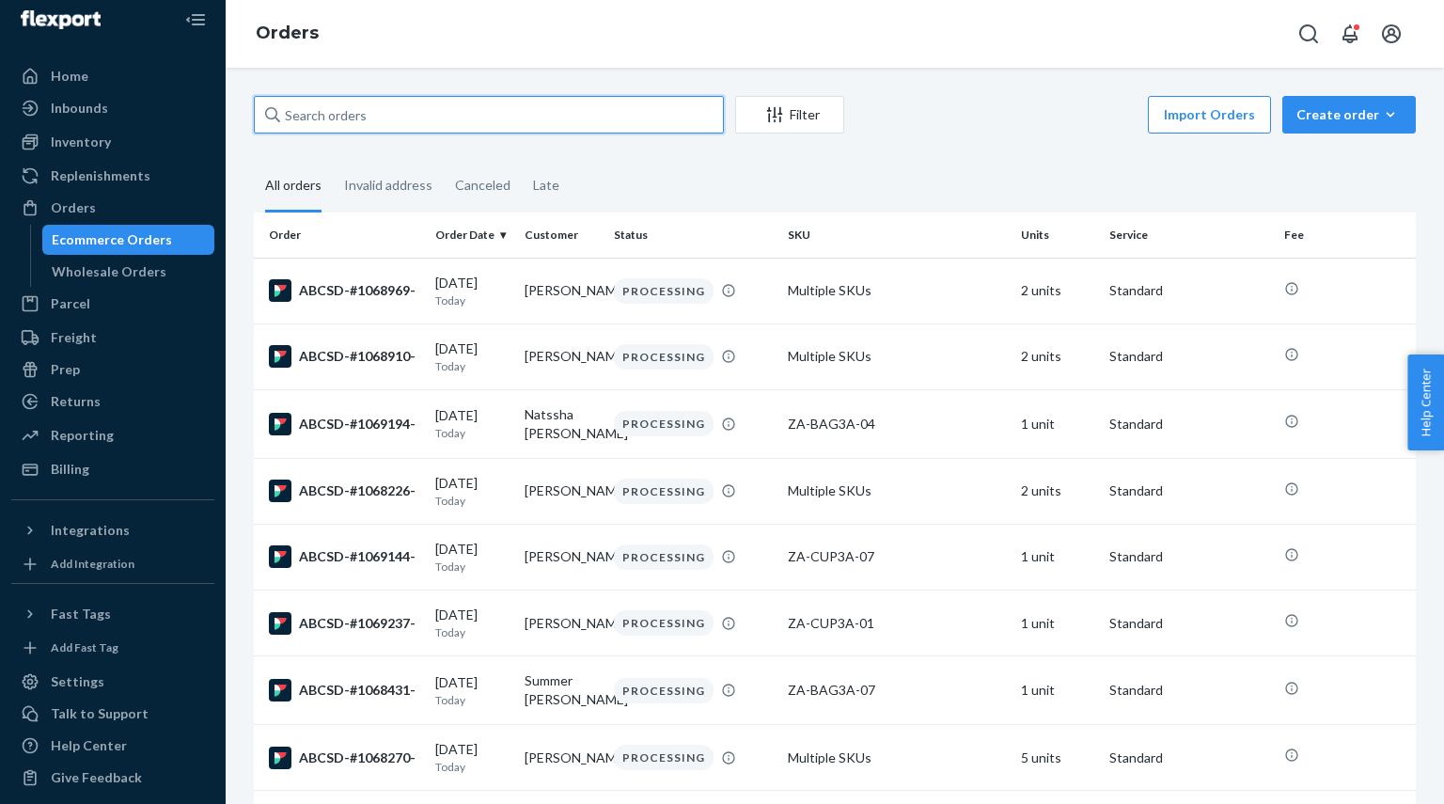
click at [337, 117] on input "text" at bounding box center [489, 115] width 470 height 38
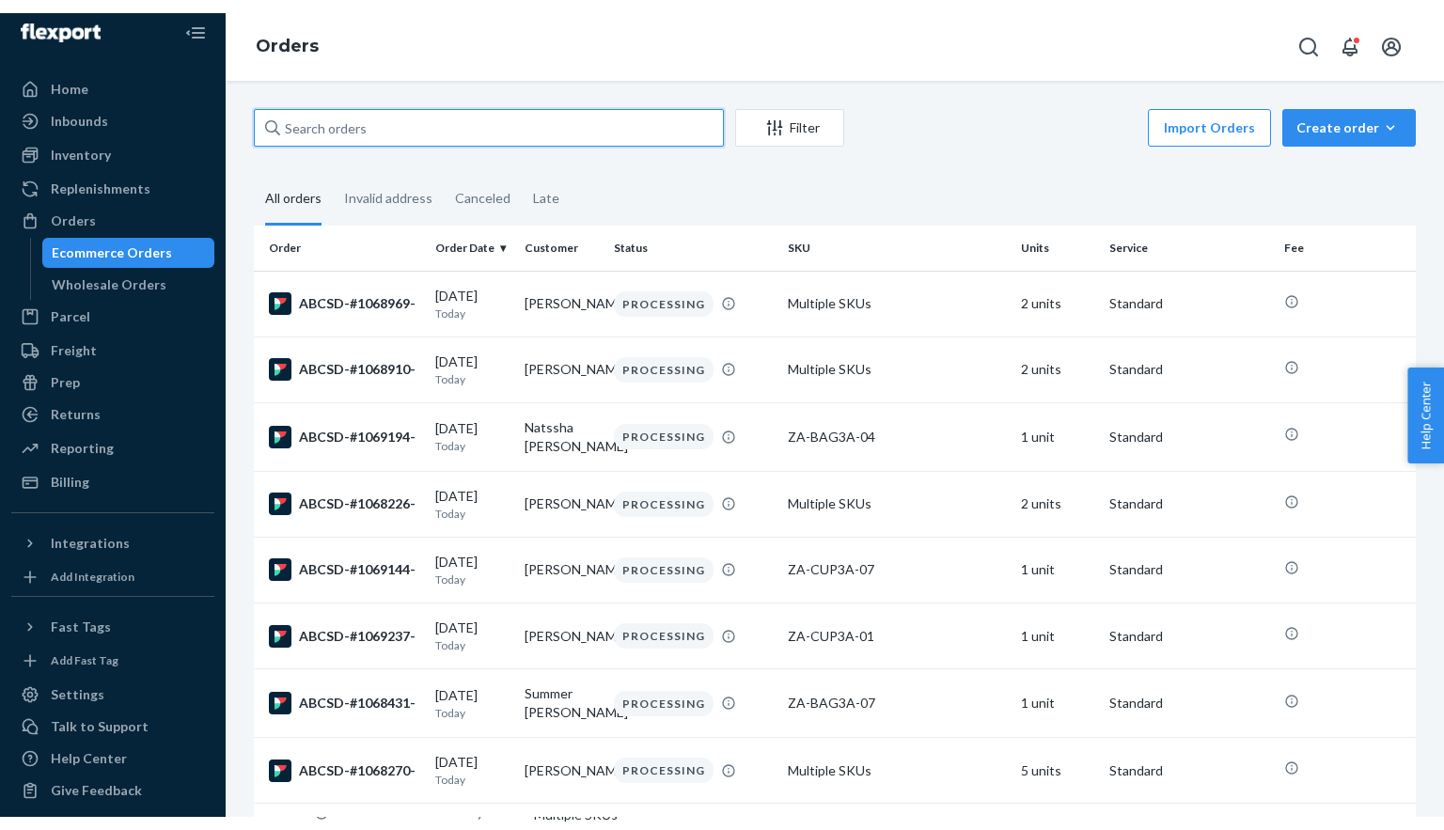
scroll to position [0, 0]
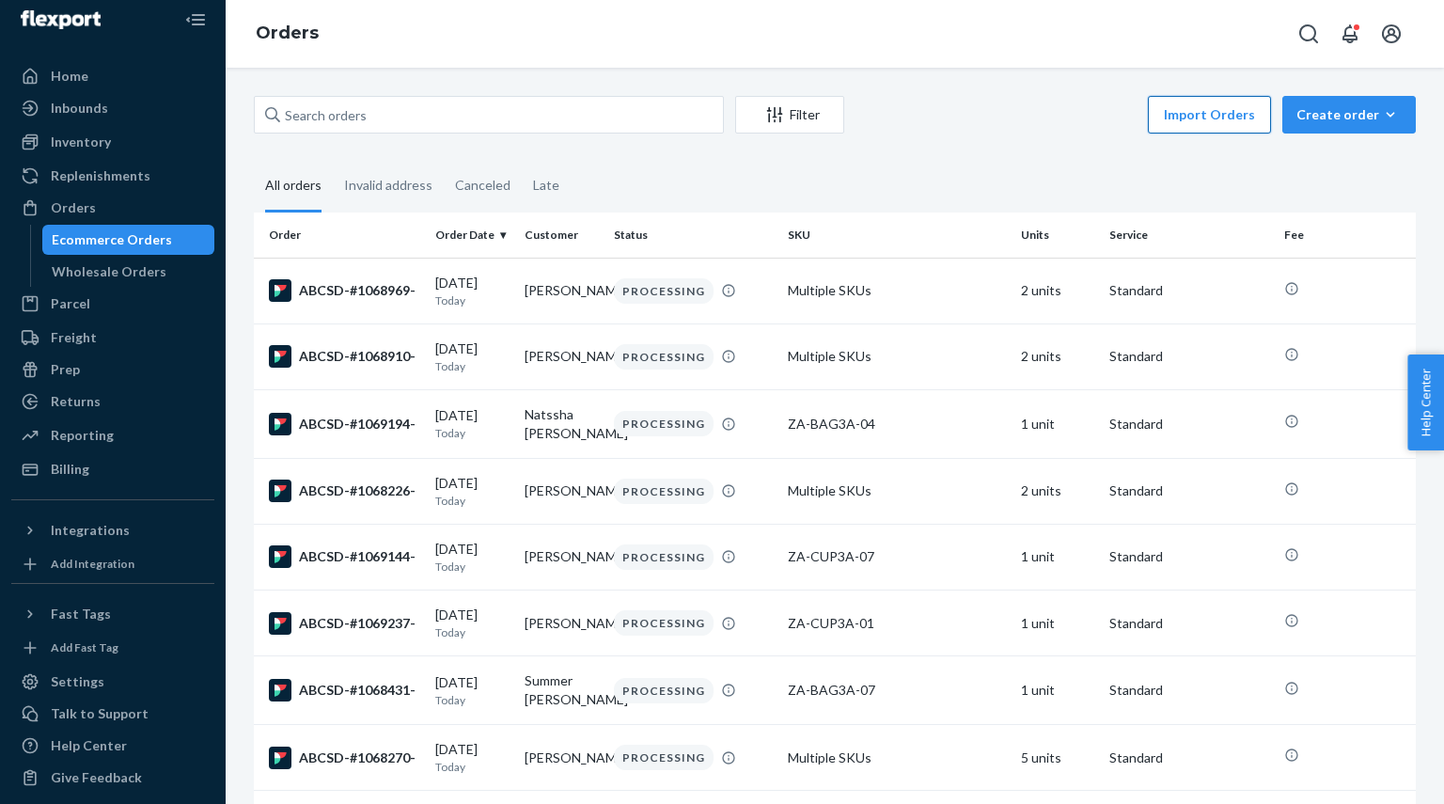
click at [1217, 118] on button "Import Orders" at bounding box center [1209, 115] width 123 height 38
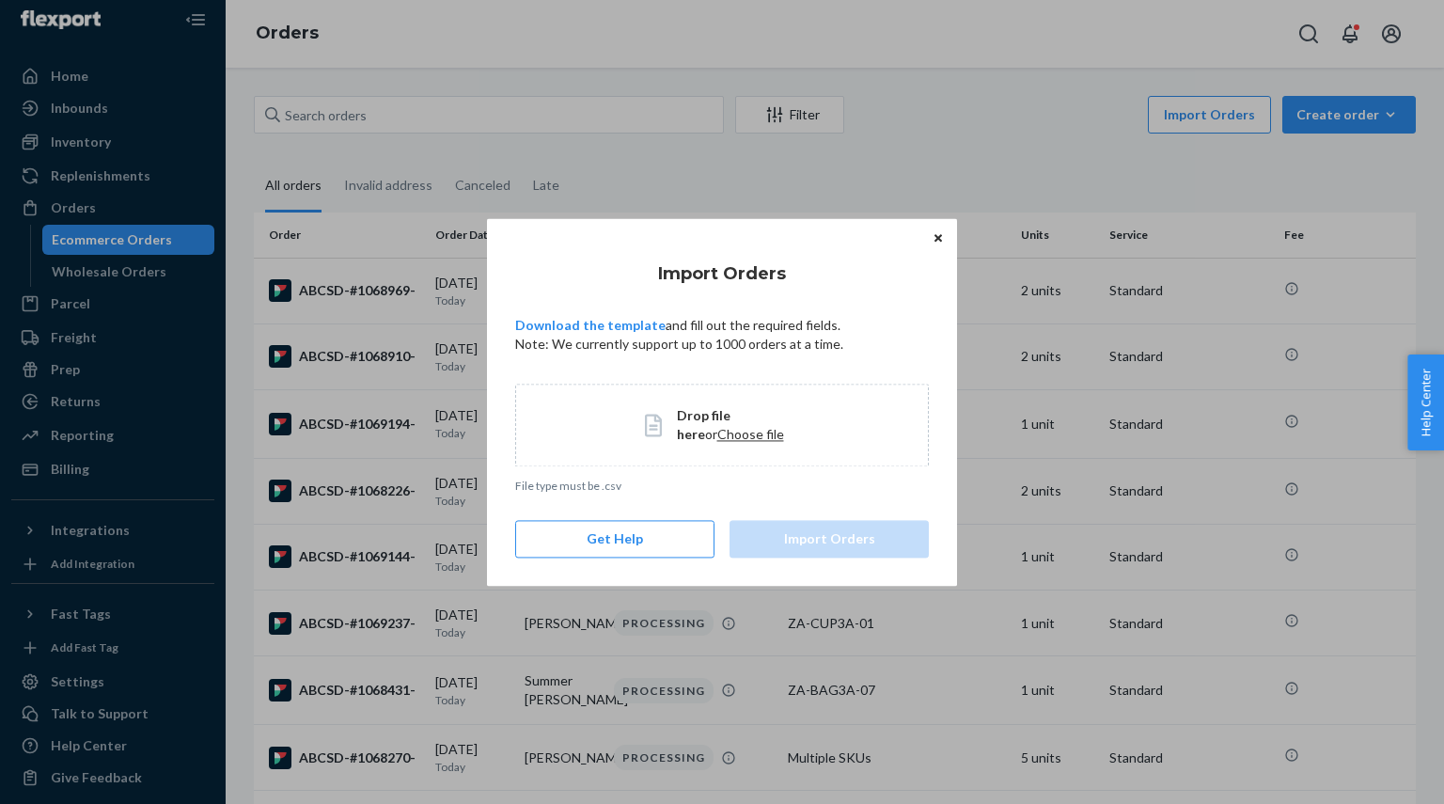
click at [717, 434] on span "Choose file" at bounding box center [750, 434] width 67 height 16
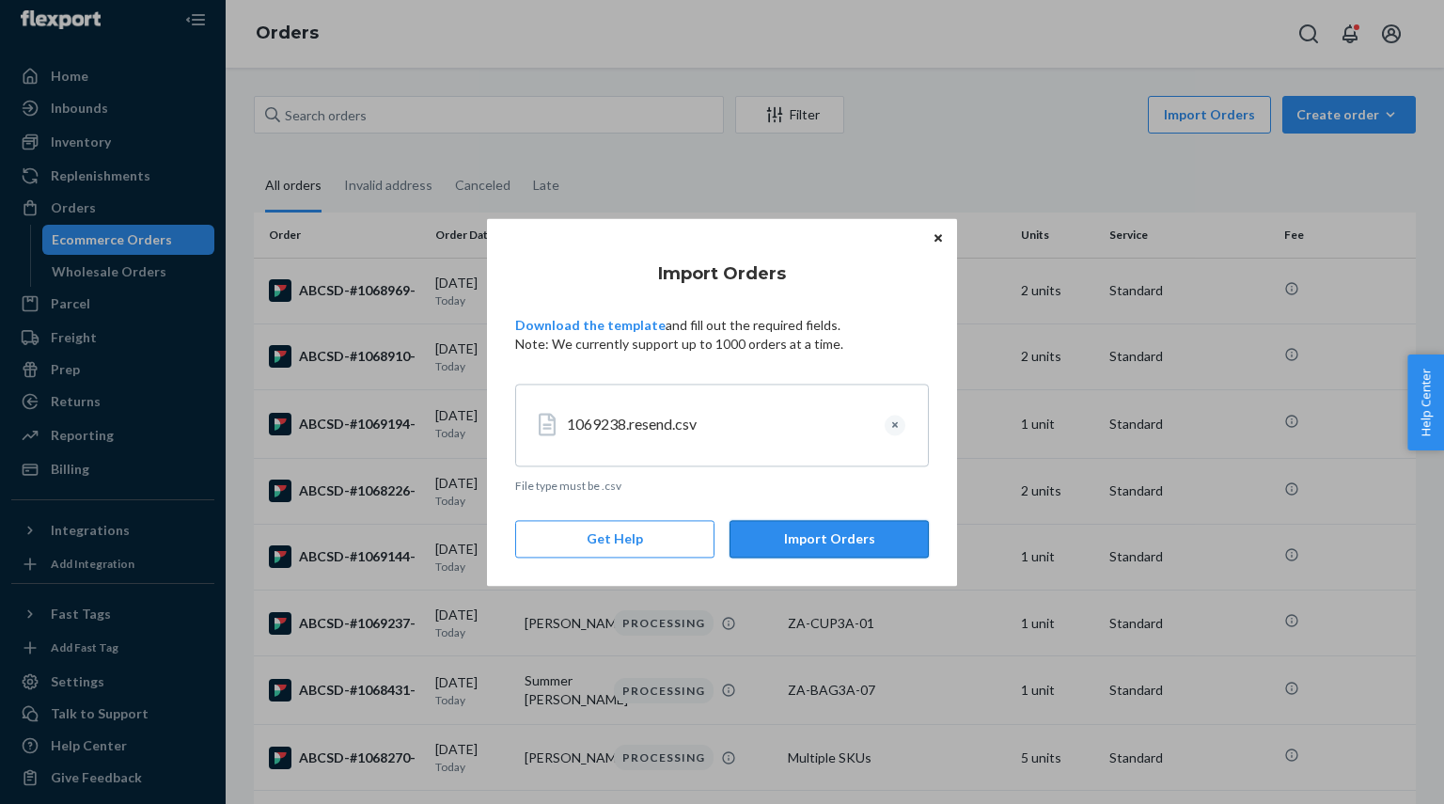
click at [819, 542] on button "Import Orders" at bounding box center [828, 539] width 199 height 38
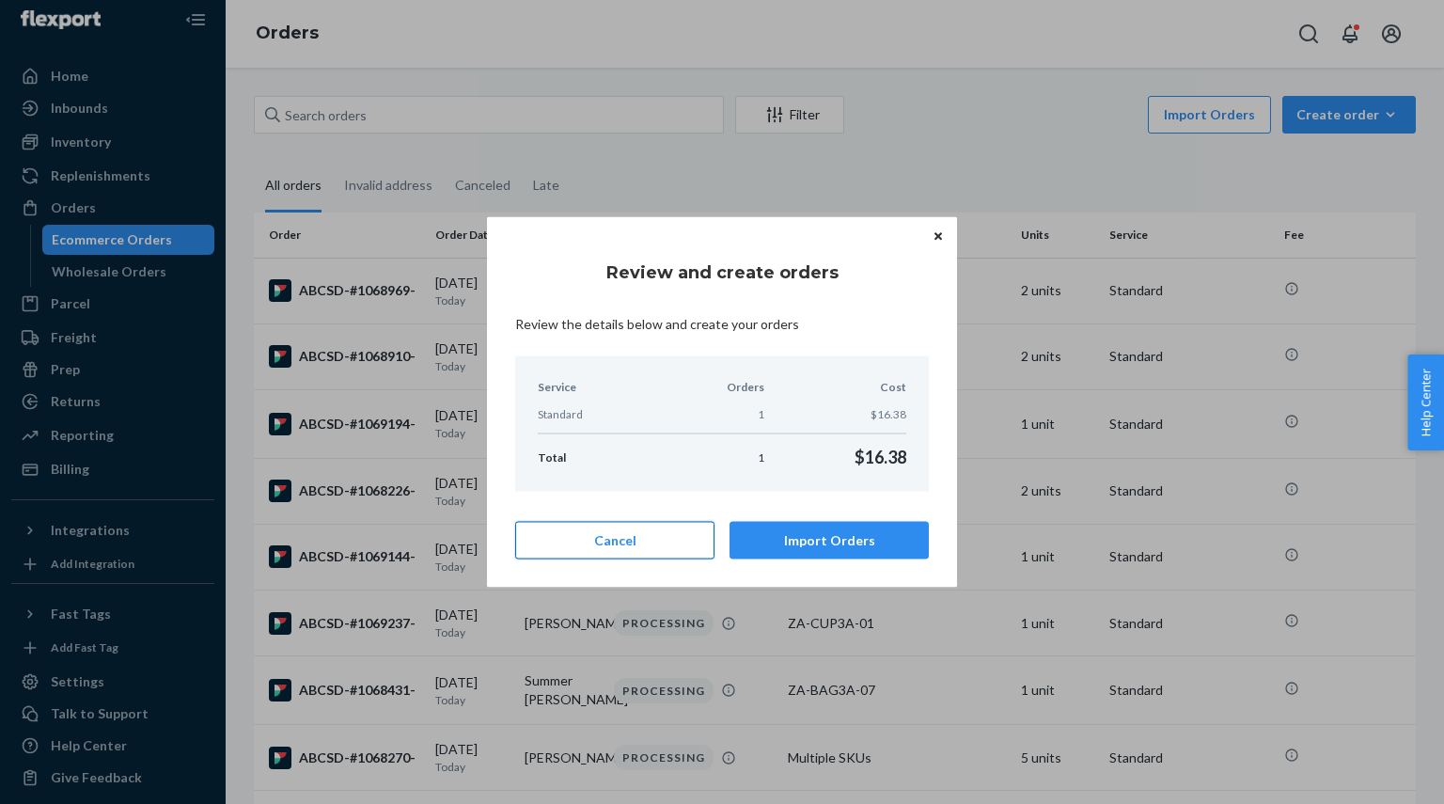
click at [602, 545] on button "Cancel" at bounding box center [614, 541] width 199 height 38
